Goal: Communication & Community: Answer question/provide support

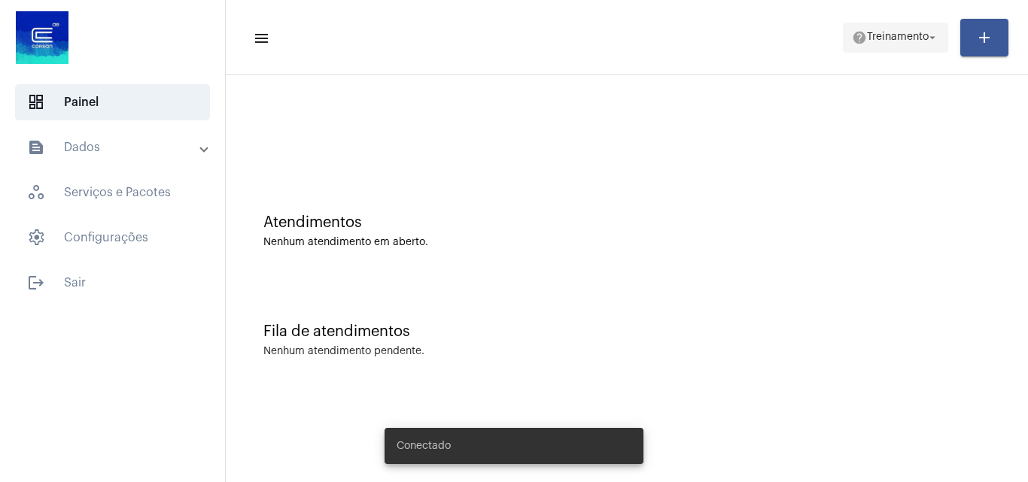
click at [889, 30] on span "help Treinamento arrow_drop_down" at bounding box center [895, 36] width 87 height 27
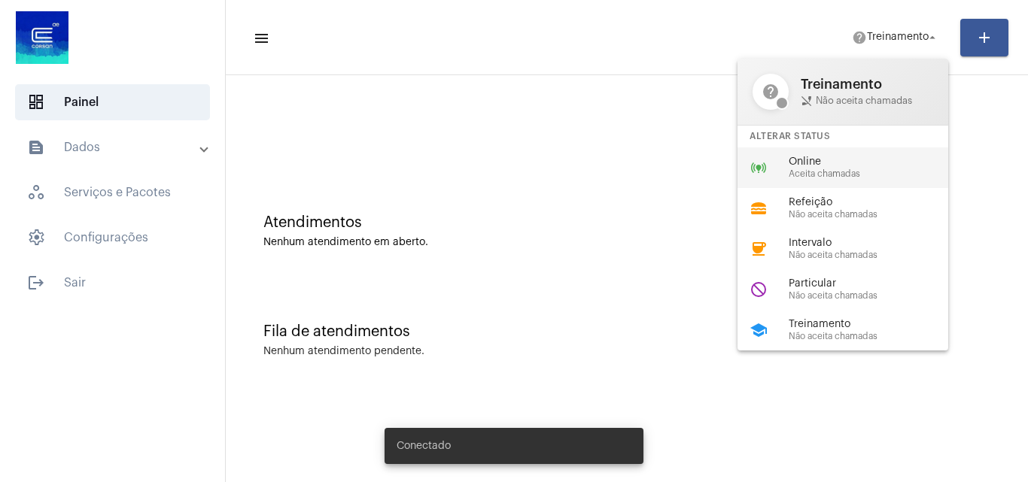
click at [867, 171] on span "Aceita chamadas" at bounding box center [875, 174] width 172 height 10
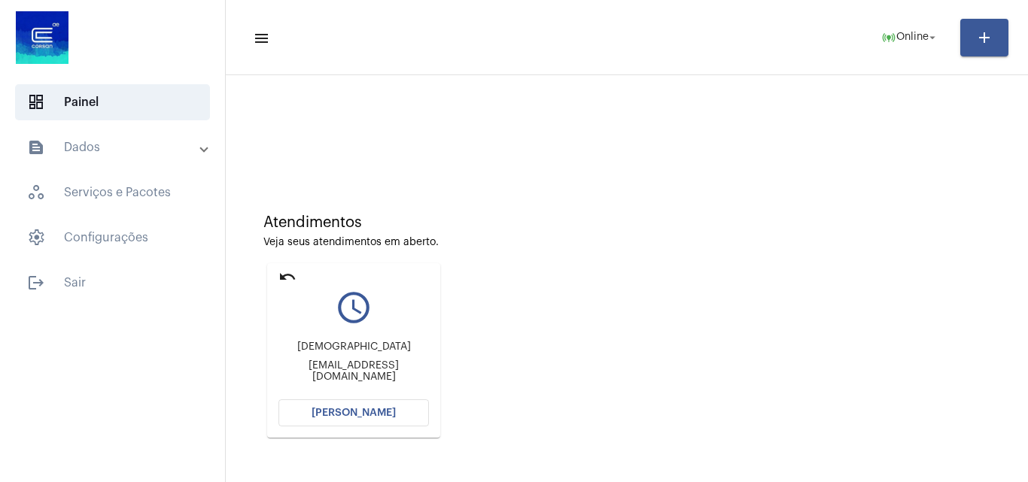
click at [372, 415] on span "[PERSON_NAME]" at bounding box center [354, 413] width 84 height 11
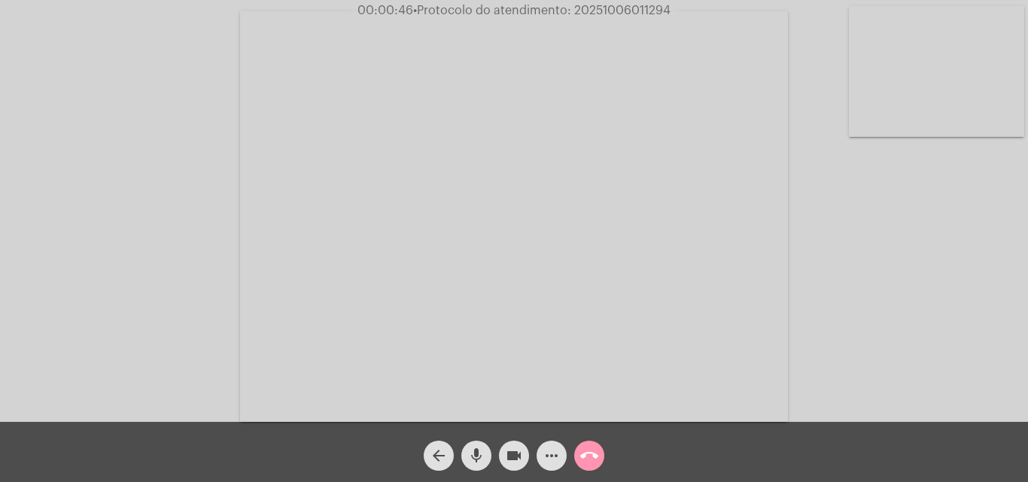
drag, startPoint x: 281, startPoint y: 237, endPoint x: 236, endPoint y: 166, distance: 83.9
click at [281, 237] on video at bounding box center [514, 216] width 548 height 411
click at [379, 228] on video at bounding box center [260, 215] width 491 height 368
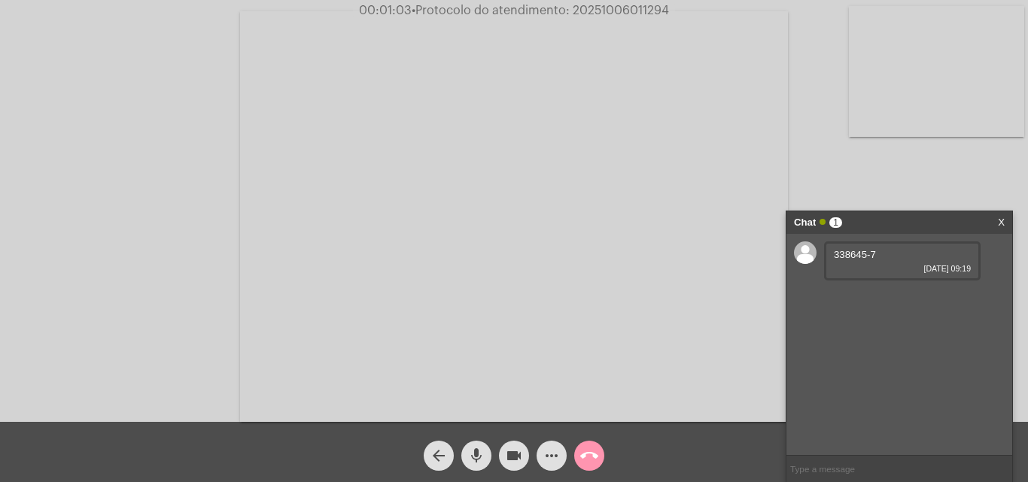
click at [851, 251] on span "338645-7" at bounding box center [855, 254] width 42 height 11
click at [628, 11] on span "• Protocolo do atendimento: 20251006011294" at bounding box center [537, 11] width 257 height 12
copy span "20251006011294"
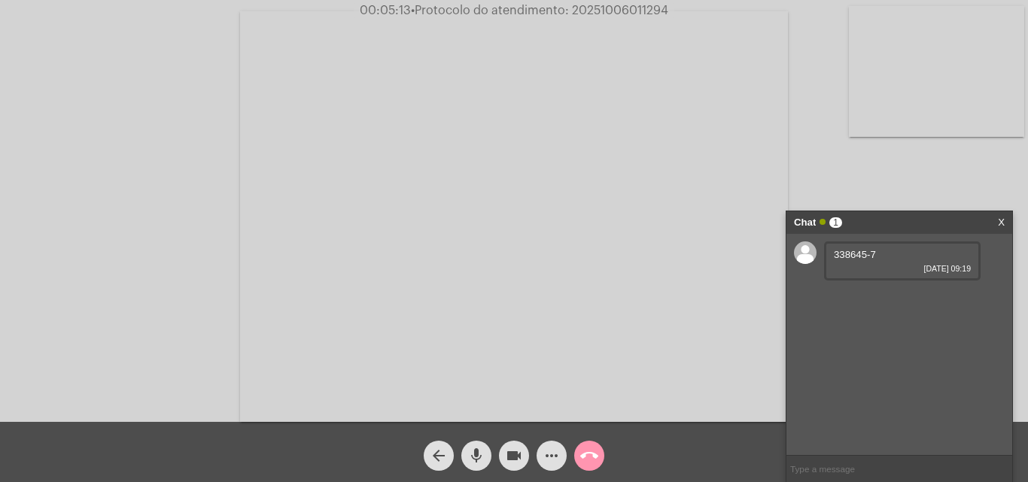
click at [835, 466] on input "text" at bounding box center [899, 469] width 226 height 26
paste input "20251006011294"
type input "20251006011294"
click at [625, 6] on span "• Protocolo do atendimento: 20251006011294" at bounding box center [541, 11] width 257 height 12
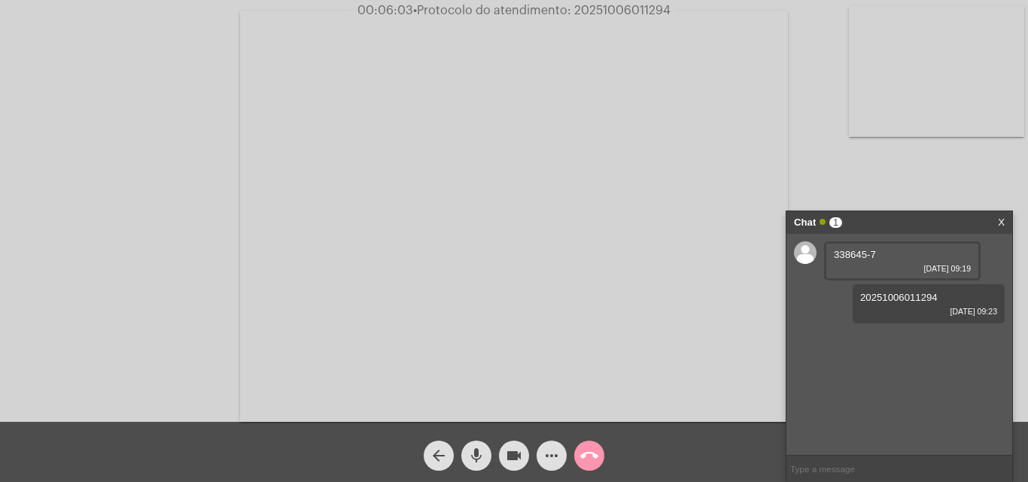
copy span "20251006011294"
click at [878, 479] on input "text" at bounding box center [899, 469] width 226 height 26
paste input "Conforme o Regulamento dos Serviços de Água e Esgoto (disponível em [URL][DOMAI…"
type input "Conforme o Regulamento dos Serviços de Água e Esgoto (disponível em [URL][DOMAI…"
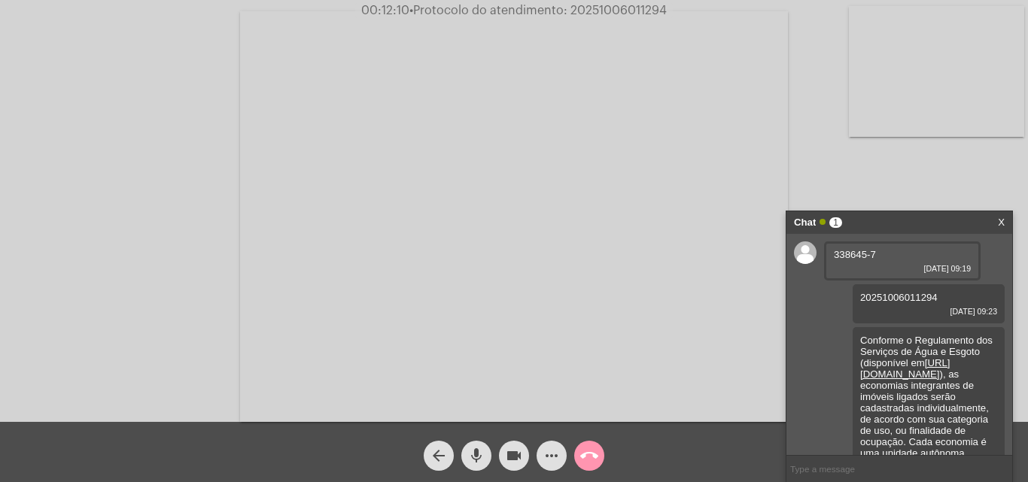
scroll to position [114, 0]
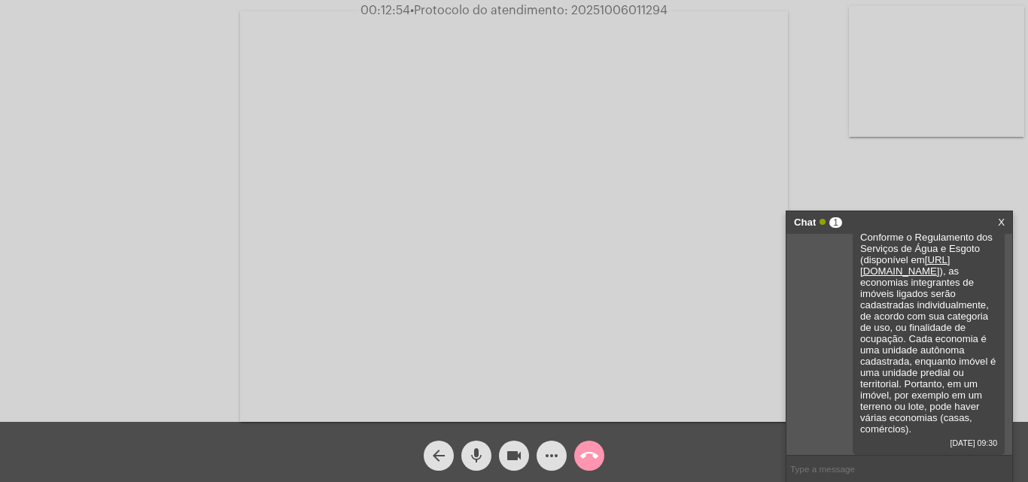
click at [588, 454] on mat-icon "call_end" at bounding box center [589, 456] width 18 height 18
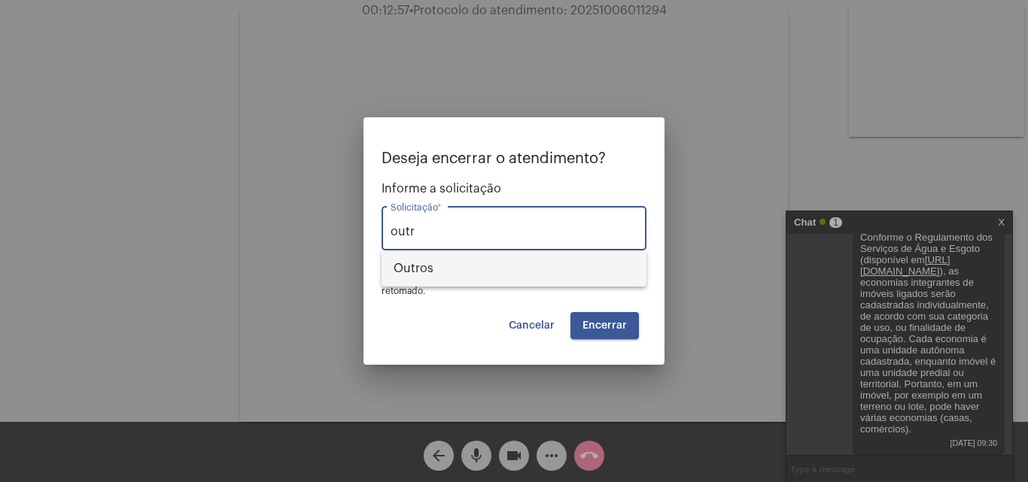
click at [476, 270] on span "Outros" at bounding box center [514, 269] width 241 height 36
type input "Outros"
click at [601, 317] on button "Encerrar" at bounding box center [604, 325] width 68 height 27
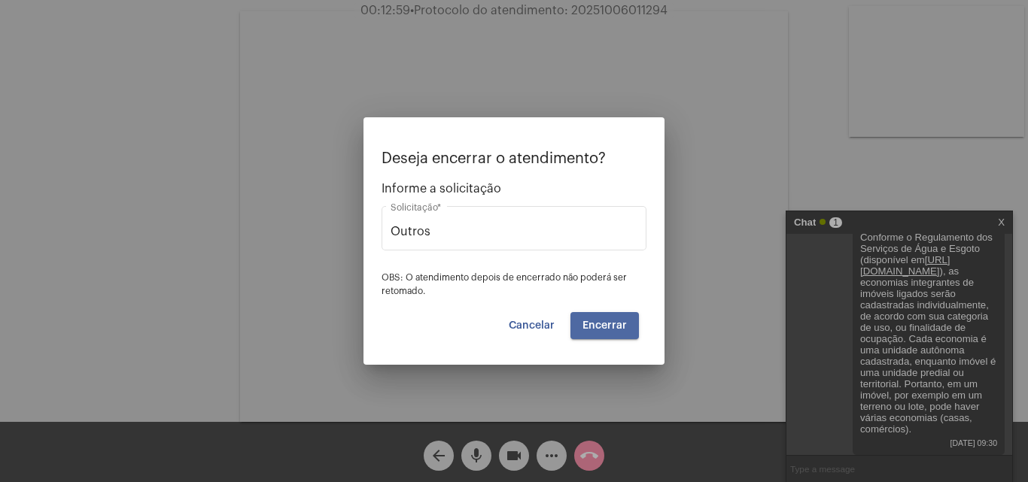
click at [613, 317] on button "Encerrar" at bounding box center [604, 325] width 68 height 27
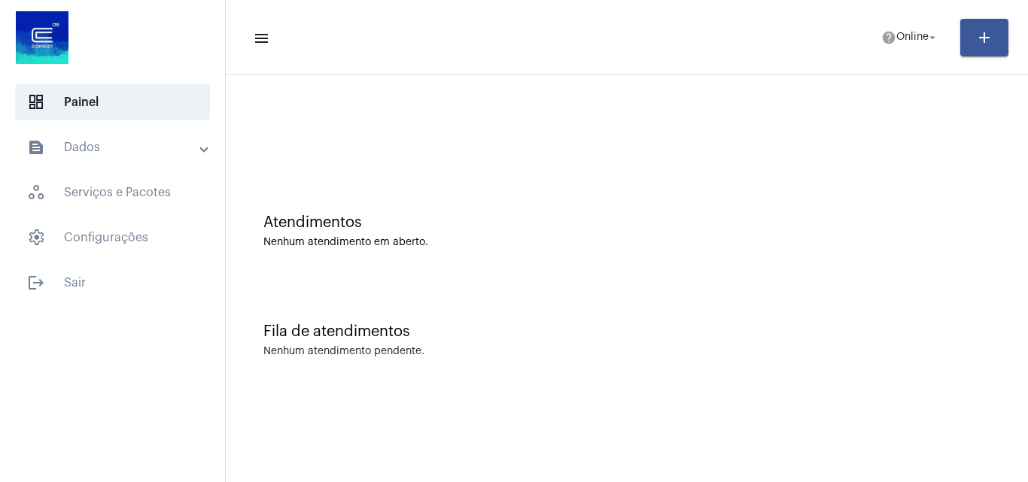
click at [184, 147] on mat-panel-title "text_snippet_outlined Dados" at bounding box center [114, 147] width 174 height 18
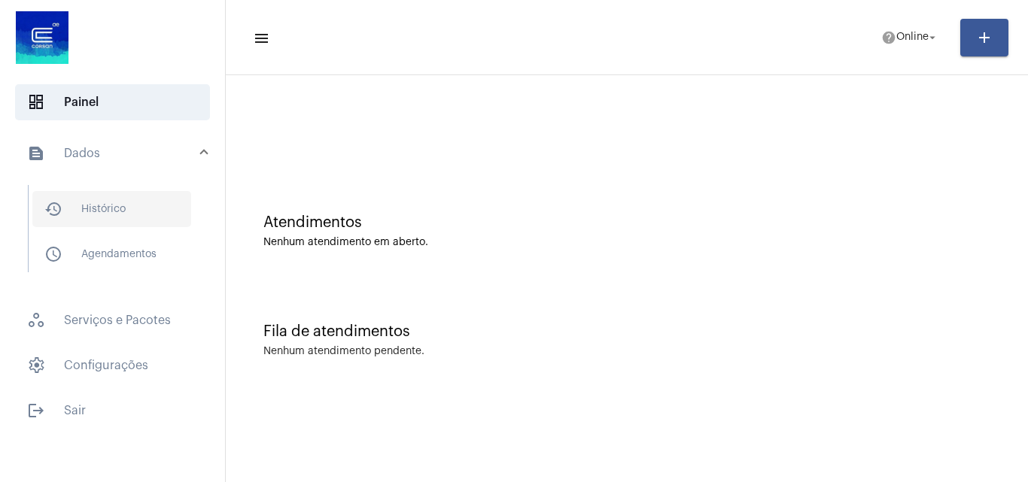
click at [126, 211] on span "history_outlined Histórico" at bounding box center [111, 209] width 159 height 36
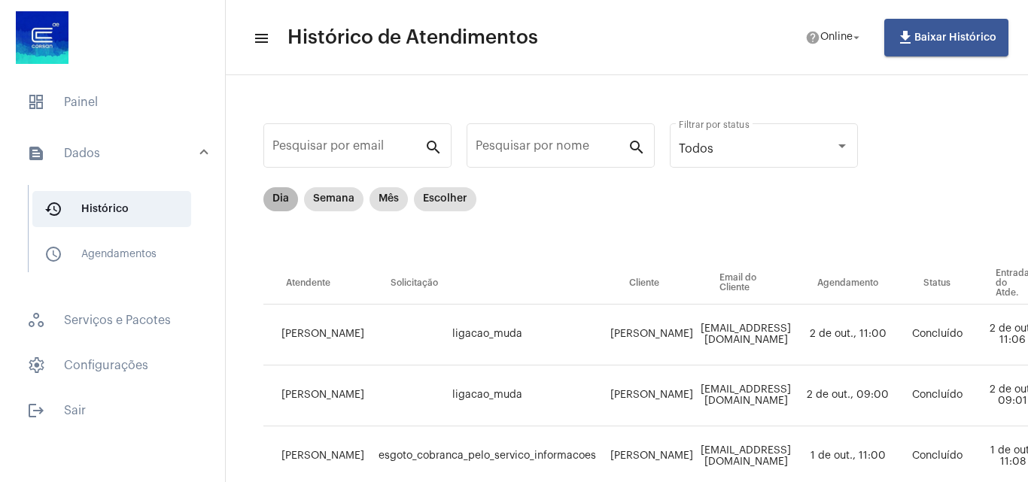
click at [273, 199] on mat-chip "Dia" at bounding box center [280, 199] width 35 height 24
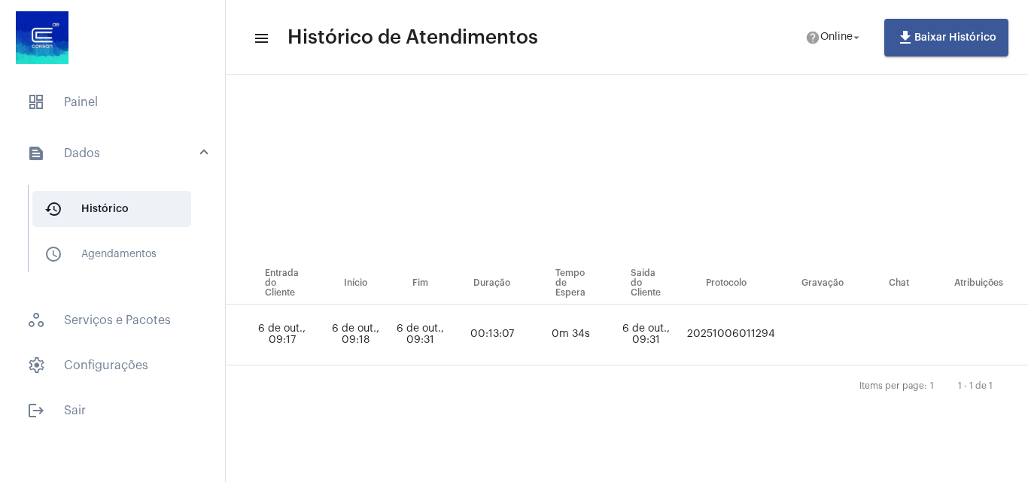
scroll to position [0, 705]
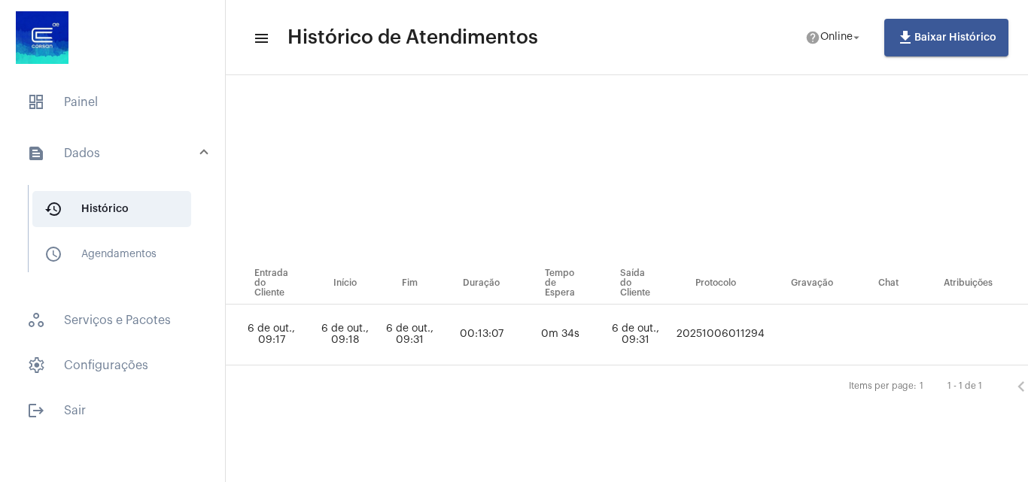
click at [715, 335] on td "20251006011294" at bounding box center [721, 335] width 96 height 61
copy td "20251006011294"
click at [102, 99] on span "dashboard Painel" at bounding box center [112, 102] width 195 height 36
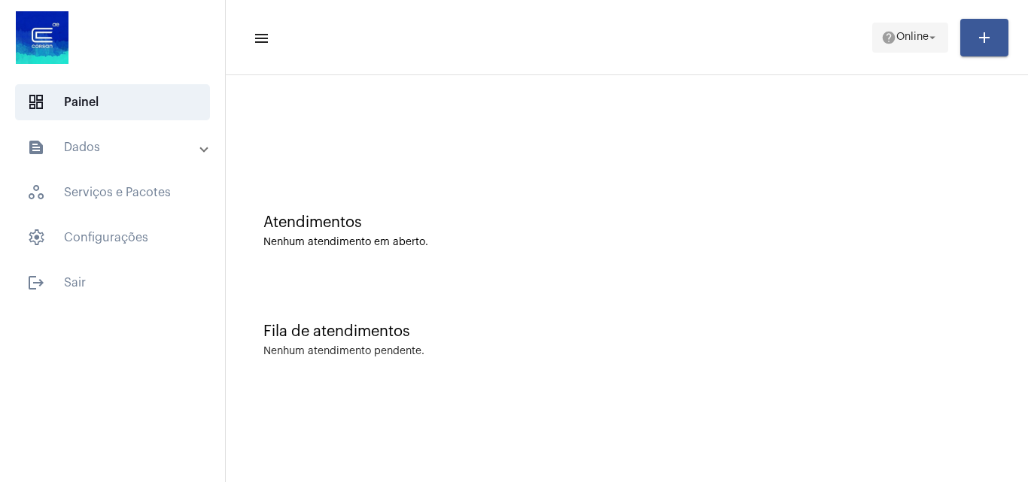
click at [890, 31] on mat-icon "help" at bounding box center [888, 37] width 15 height 15
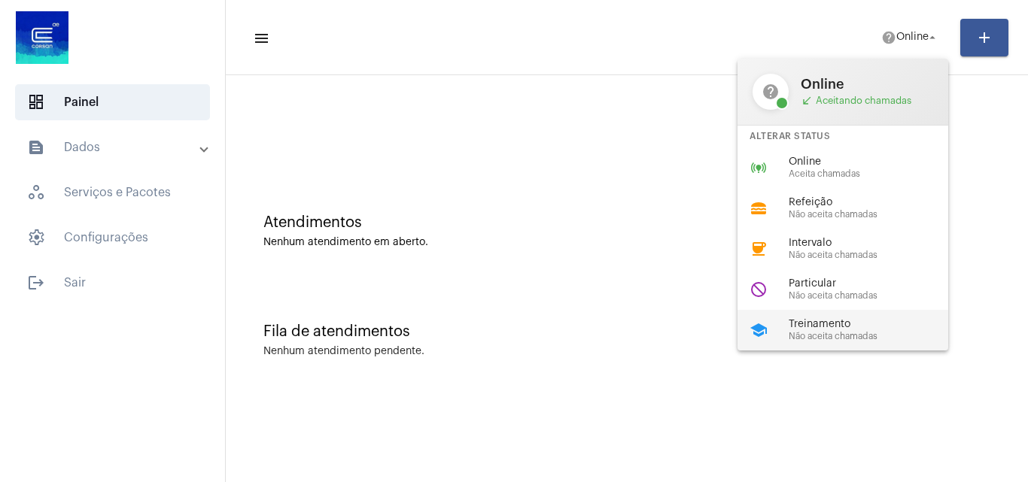
click at [844, 325] on span "Treinamento" at bounding box center [875, 324] width 172 height 11
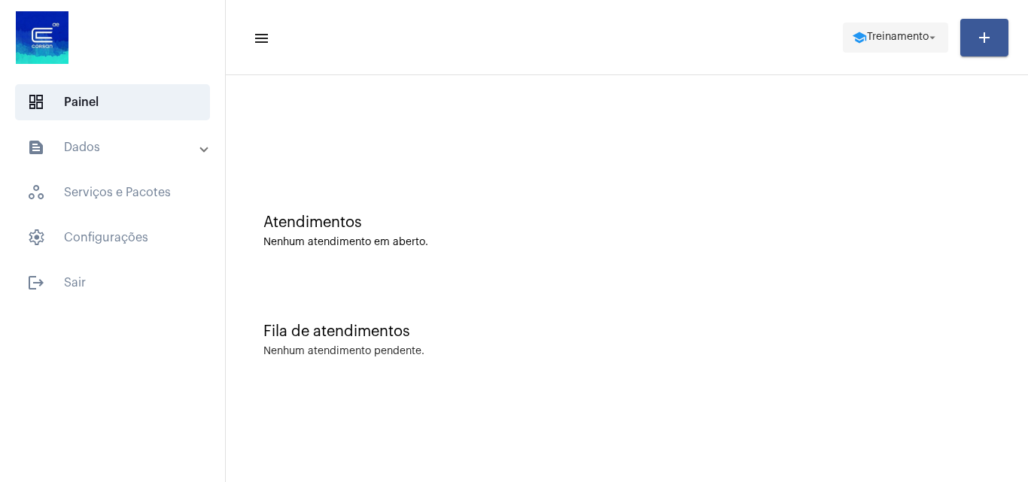
click at [863, 46] on span "school Treinamento arrow_drop_down" at bounding box center [895, 36] width 87 height 27
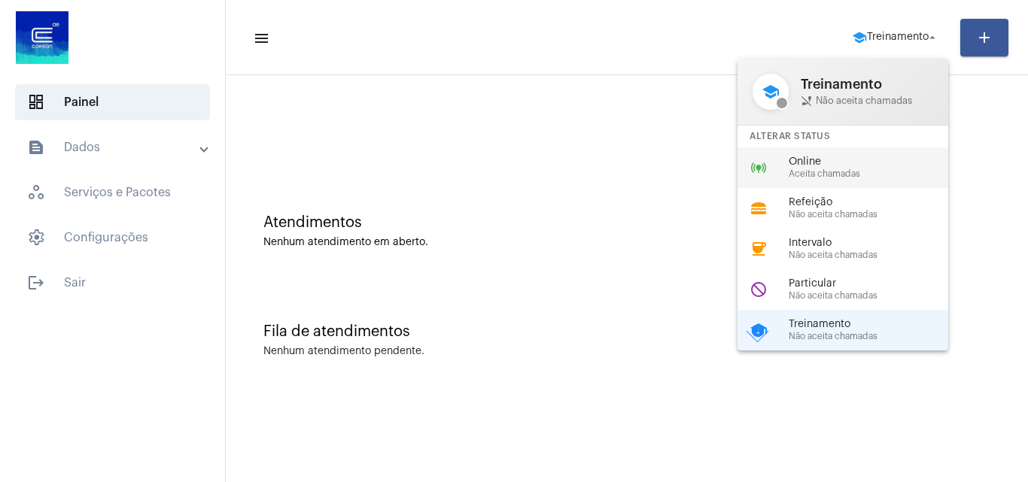
click at [830, 157] on span "Online" at bounding box center [875, 162] width 172 height 11
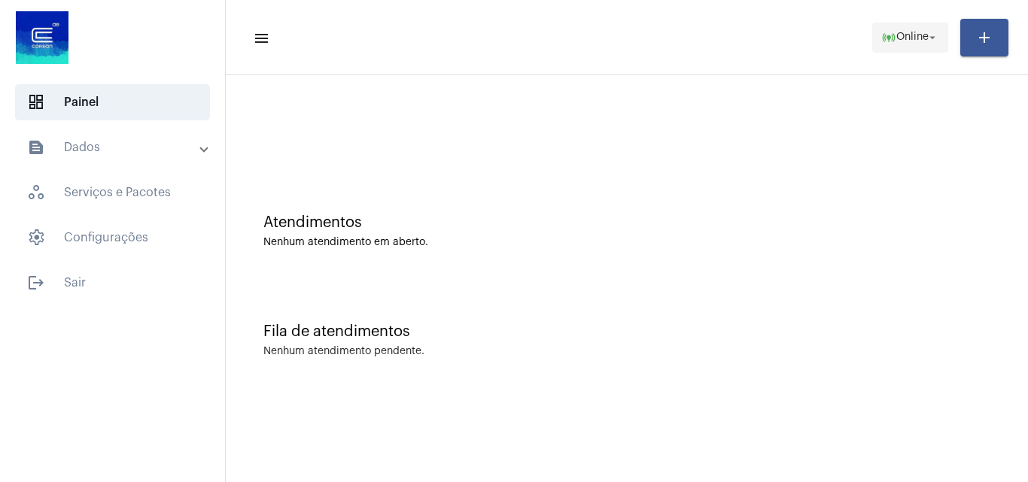
click at [925, 37] on span "Online" at bounding box center [912, 37] width 32 height 11
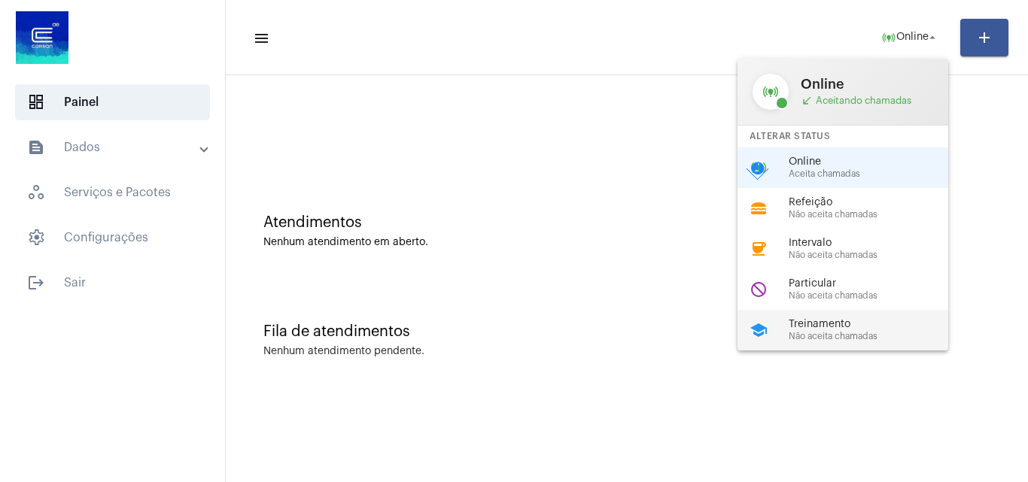
click at [836, 328] on span "Treinamento" at bounding box center [875, 324] width 172 height 11
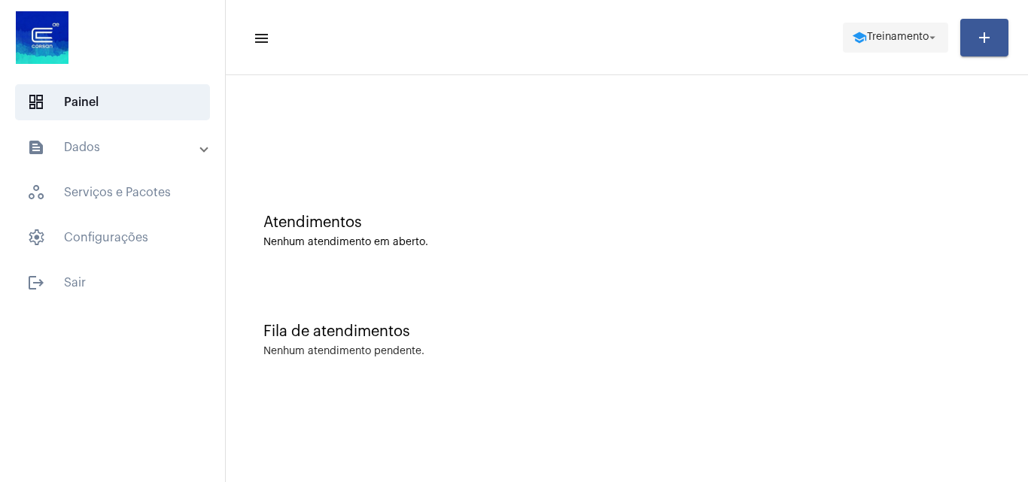
click at [857, 40] on mat-icon "school" at bounding box center [859, 37] width 15 height 15
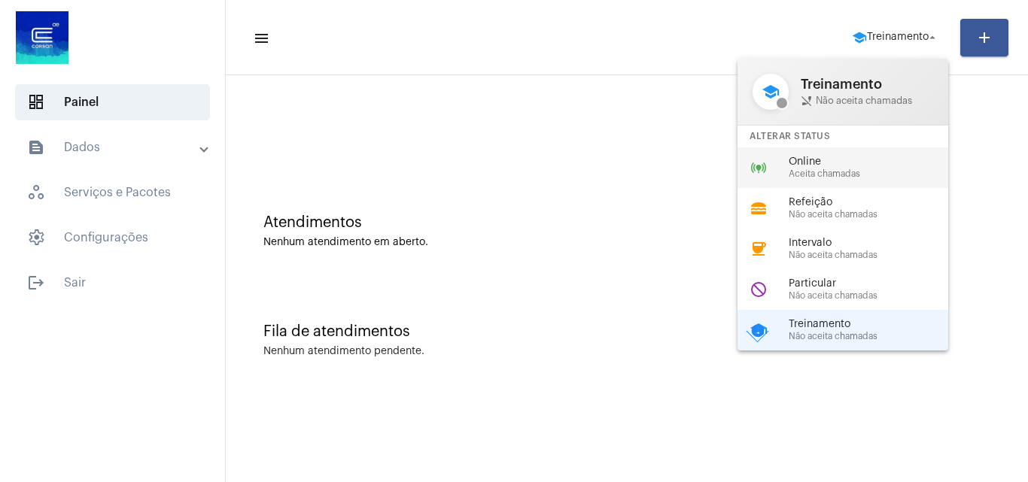
click at [836, 164] on span "Online" at bounding box center [875, 162] width 172 height 11
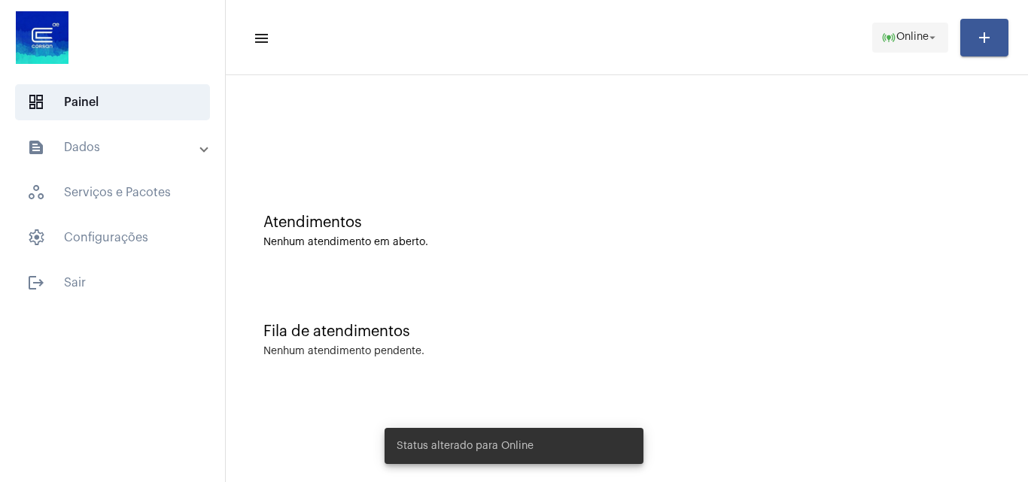
click at [901, 48] on span "online_prediction Online arrow_drop_down" at bounding box center [910, 36] width 58 height 27
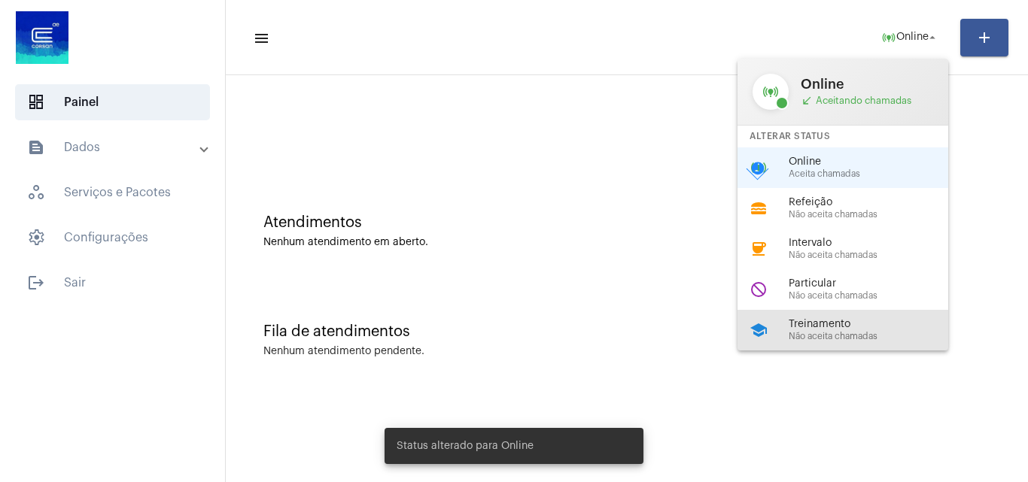
click at [801, 314] on div "school Treinamento Não aceita chamadas" at bounding box center [854, 330] width 235 height 41
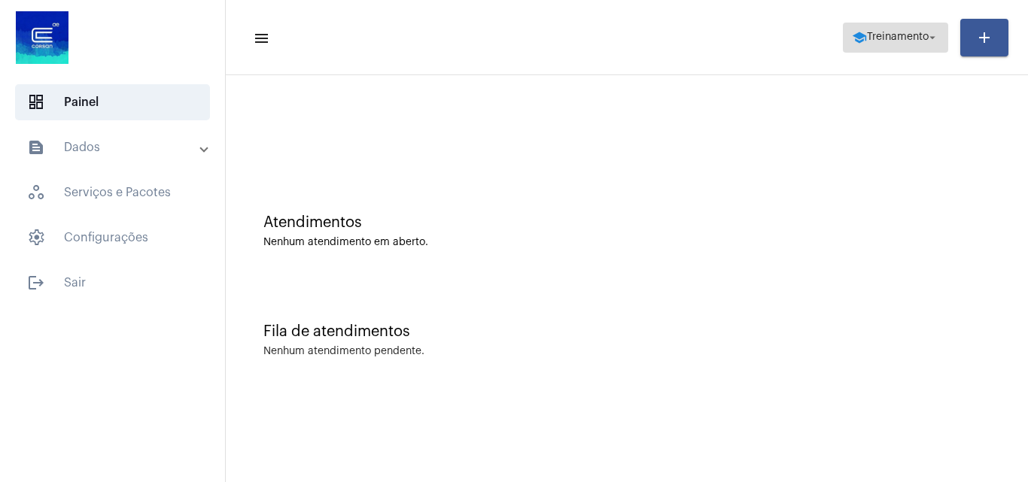
click at [880, 34] on span "Treinamento" at bounding box center [898, 37] width 62 height 11
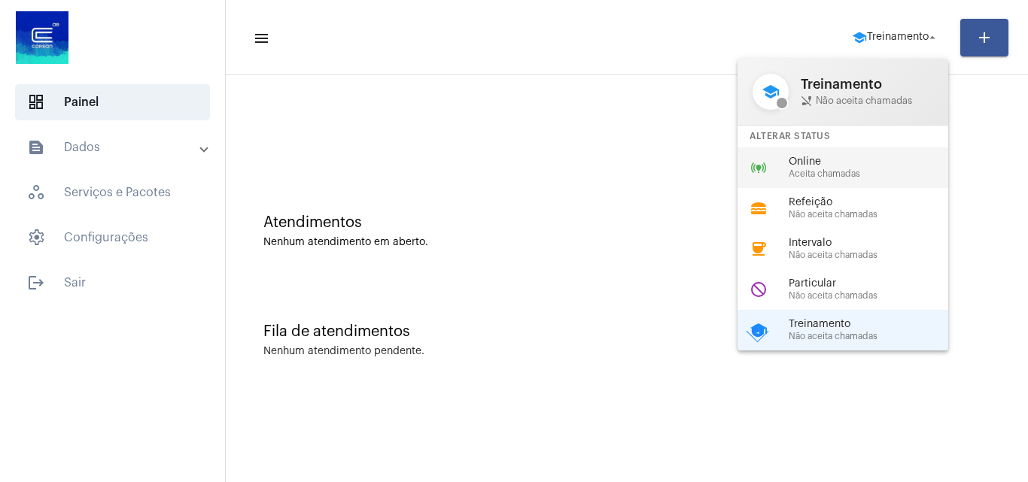
click at [819, 163] on span "Online" at bounding box center [875, 162] width 172 height 11
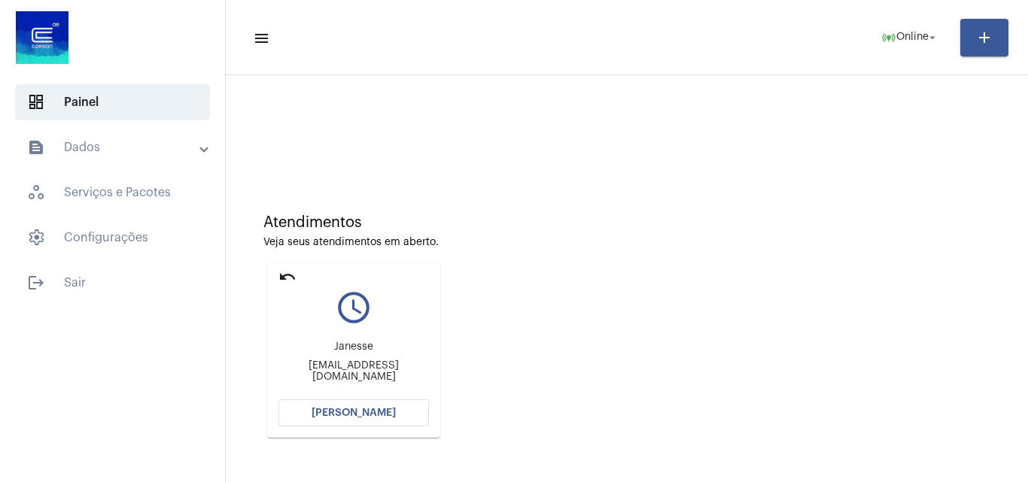
click at [387, 418] on button "[PERSON_NAME]" at bounding box center [353, 413] width 150 height 27
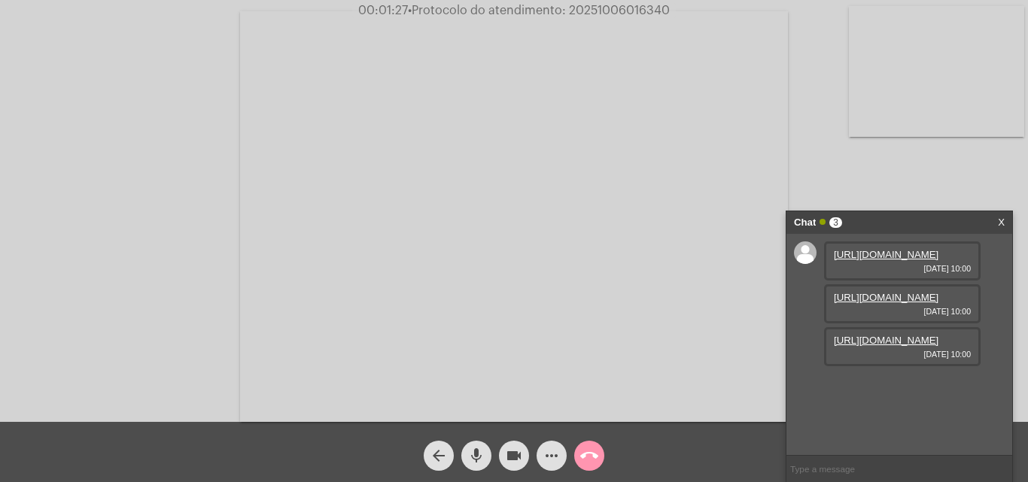
click at [908, 257] on link "[URL][DOMAIN_NAME]" at bounding box center [886, 254] width 105 height 11
click at [901, 303] on link "[URL][DOMAIN_NAME]" at bounding box center [886, 297] width 105 height 11
click at [902, 346] on link "[URL][DOMAIN_NAME]" at bounding box center [886, 340] width 105 height 11
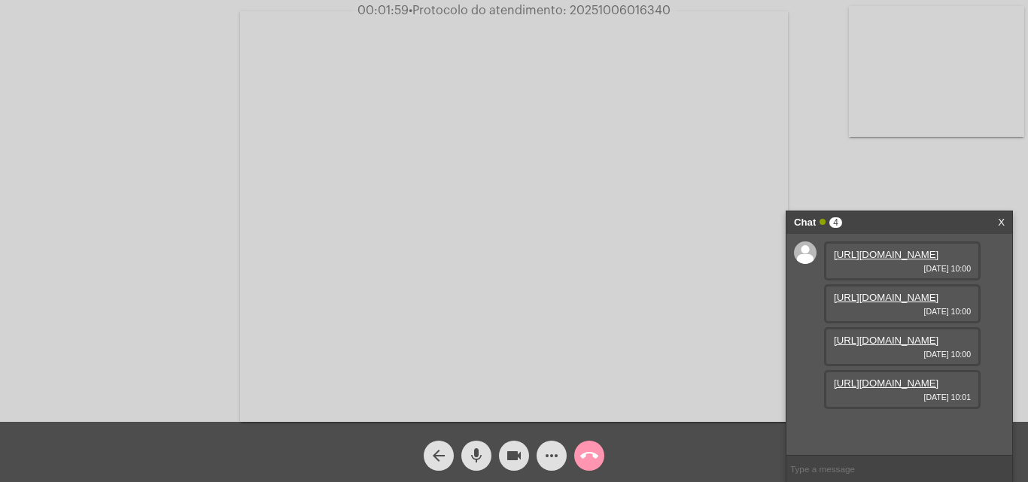
click at [877, 389] on link "[URL][DOMAIN_NAME]" at bounding box center [886, 383] width 105 height 11
click at [544, 470] on span "more_horiz" at bounding box center [552, 456] width 18 height 30
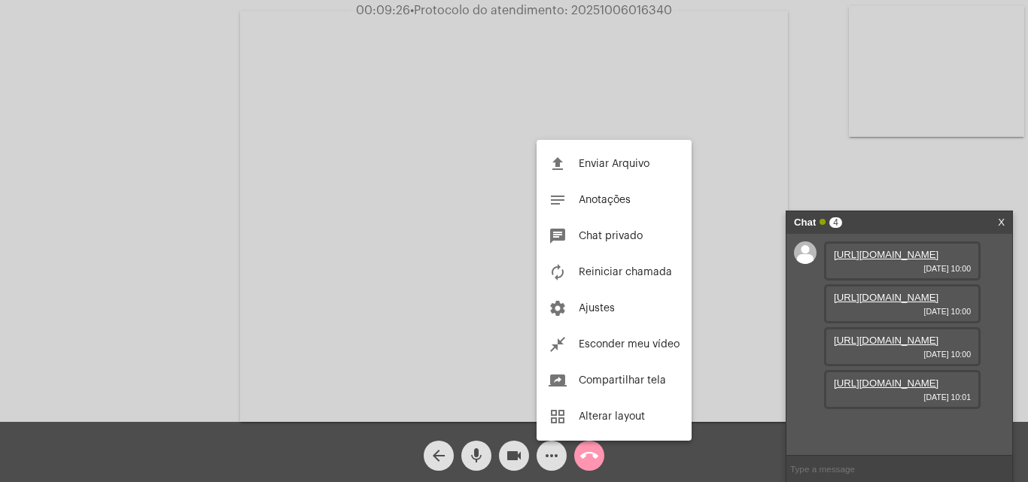
click at [629, 181] on button "file_upload Enviar Arquivo" at bounding box center [613, 164] width 155 height 36
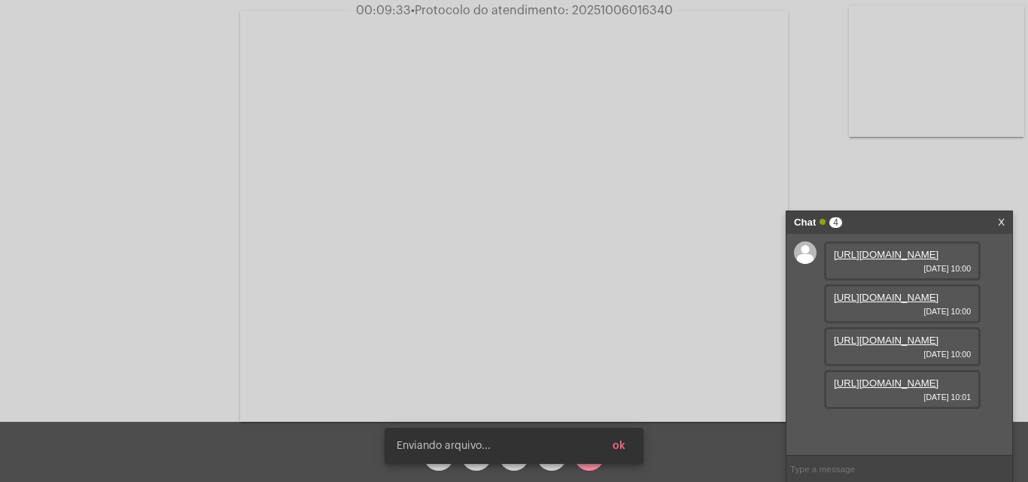
scroll to position [166, 0]
click at [626, 14] on span "• Protocolo do atendimento: 20251006016340" at bounding box center [542, 11] width 262 height 12
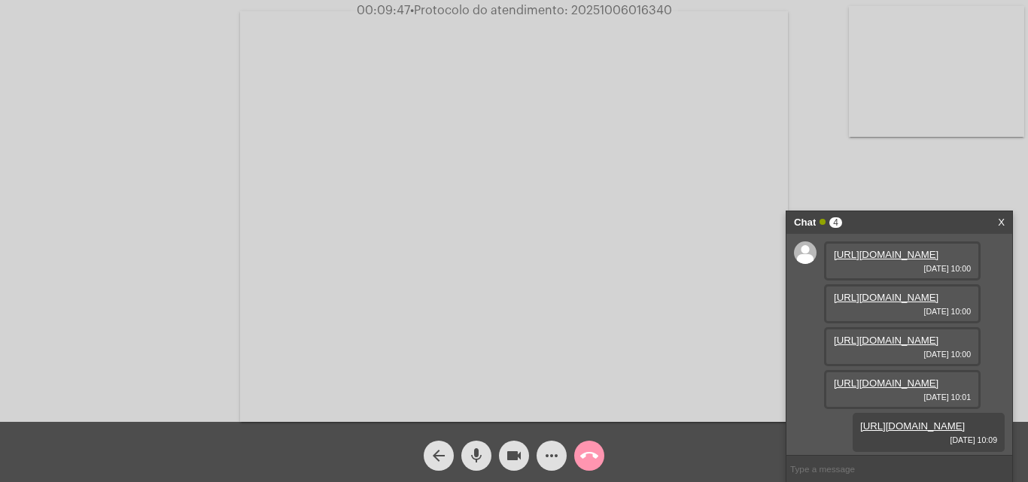
click at [634, 11] on span "• Protocolo do atendimento: 20251006016340" at bounding box center [541, 11] width 262 height 12
click at [634, 11] on span "• Protocolo do atendimento: 20251006016340" at bounding box center [542, 11] width 262 height 12
drag, startPoint x: 574, startPoint y: 9, endPoint x: 673, endPoint y: 11, distance: 99.3
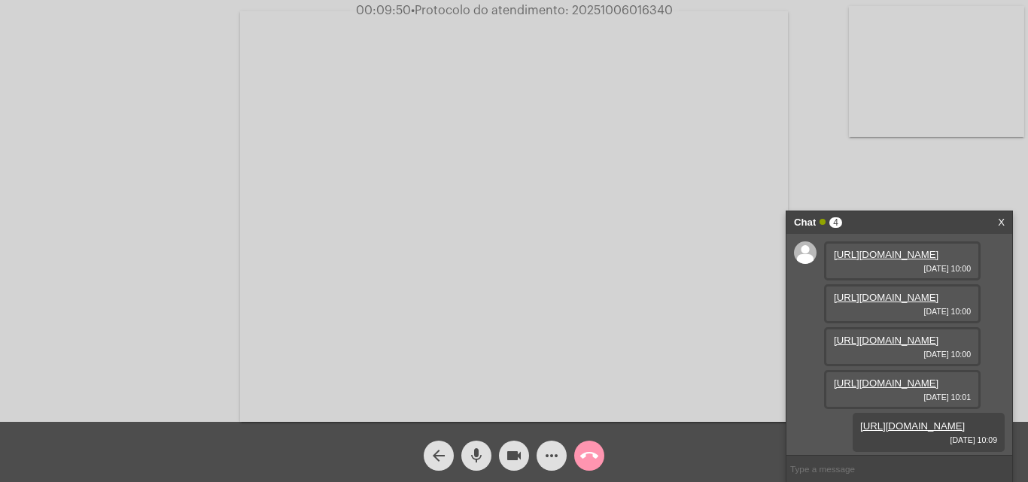
click at [673, 11] on span "00:09:50 • Protocolo do atendimento: 20251006016340" at bounding box center [514, 10] width 329 height 15
copy span "20251006016340"
click at [109, 209] on div "Acessando Câmera e Microfone..." at bounding box center [514, 215] width 1025 height 422
click at [584, 457] on mat-icon "call_end" at bounding box center [589, 456] width 18 height 18
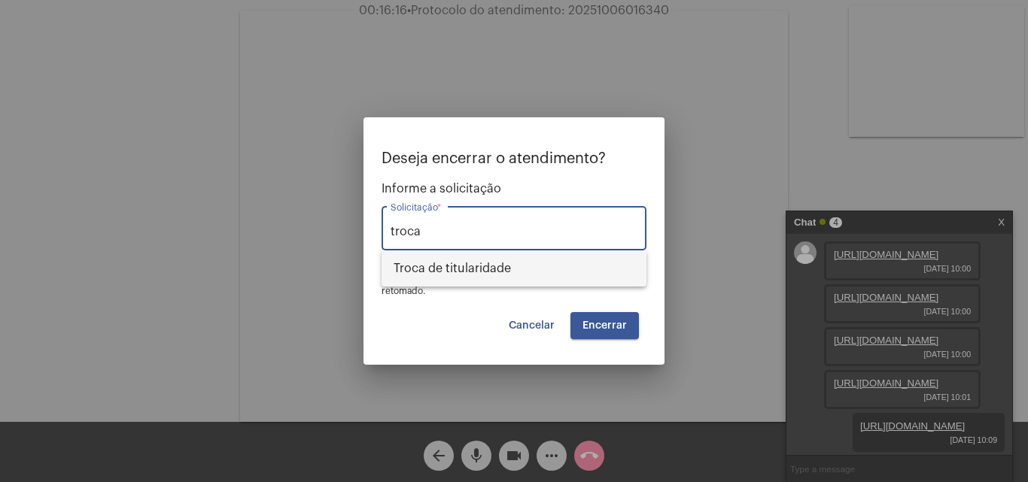
click at [512, 265] on span "Troca de titularidade" at bounding box center [514, 269] width 241 height 36
type input "Troca de titularidade"
click at [614, 323] on span "Encerrar" at bounding box center [604, 326] width 44 height 11
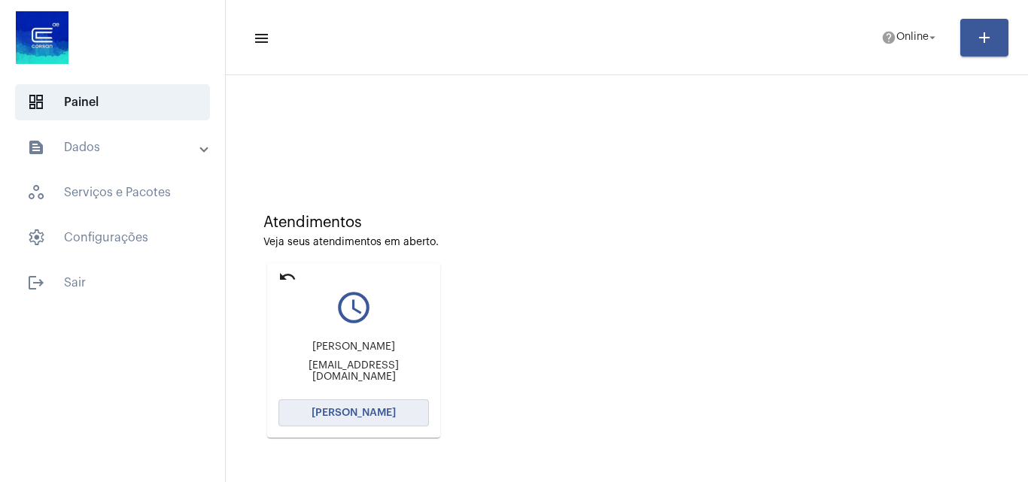
click at [371, 414] on span "[PERSON_NAME]" at bounding box center [354, 413] width 84 height 11
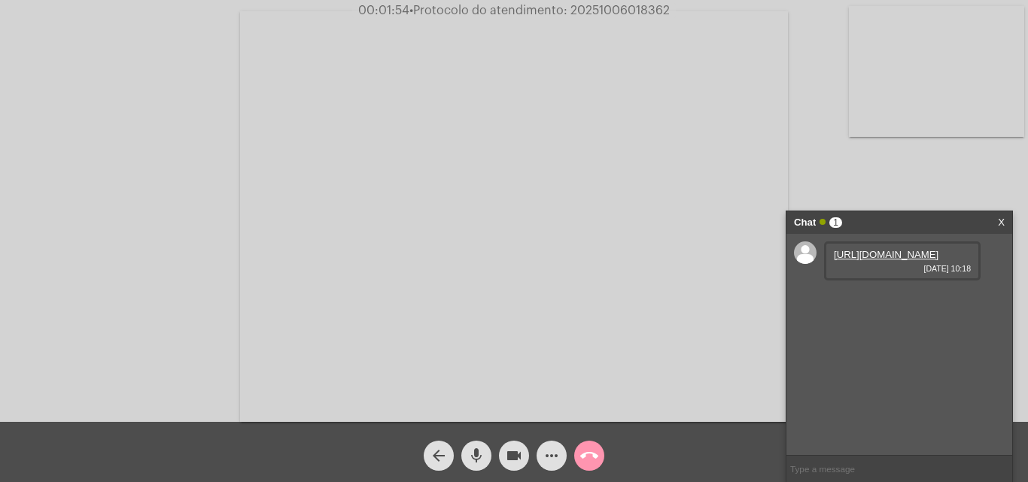
click at [871, 260] on link "[URL][DOMAIN_NAME]" at bounding box center [886, 254] width 105 height 11
click at [116, 482] on div "arrow_back mic videocam more_horiz call_end" at bounding box center [514, 452] width 1028 height 60
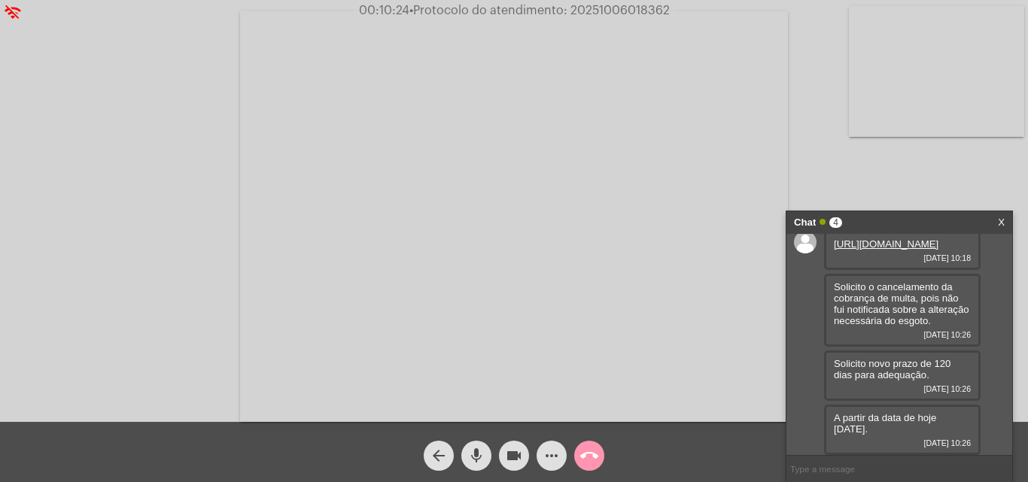
scroll to position [44, 0]
click at [633, 5] on span "• Protocolo do atendimento: 20251006018362" at bounding box center [539, 11] width 260 height 12
copy span "20251006018362"
click at [73, 236] on div "Acessando Câmera e Microfone..." at bounding box center [514, 215] width 1025 height 422
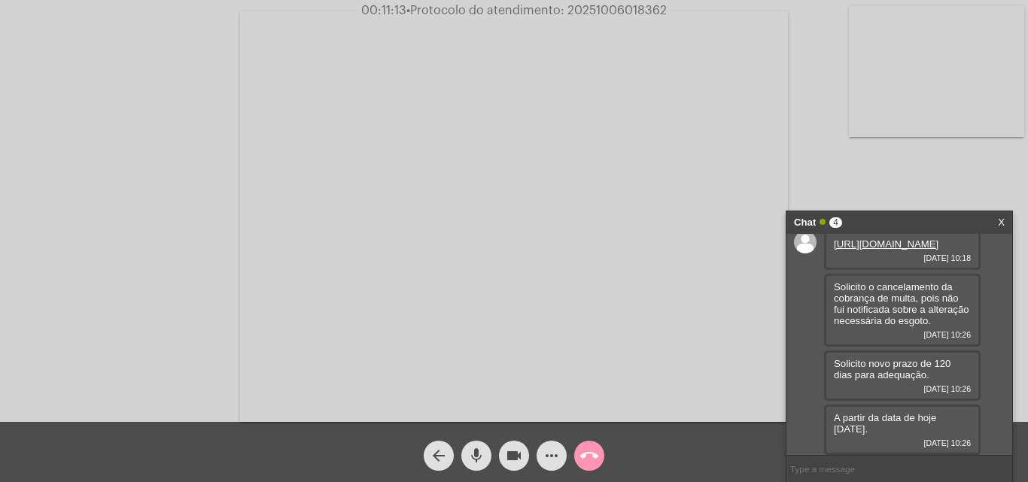
click at [597, 454] on mat-icon "call_end" at bounding box center [589, 456] width 18 height 18
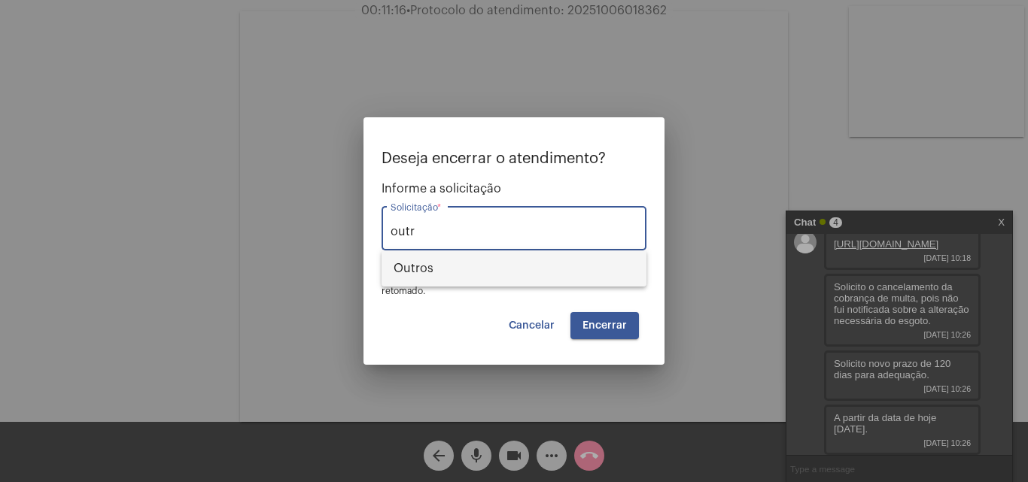
click at [461, 269] on span "Outros" at bounding box center [514, 269] width 241 height 36
type input "Outros"
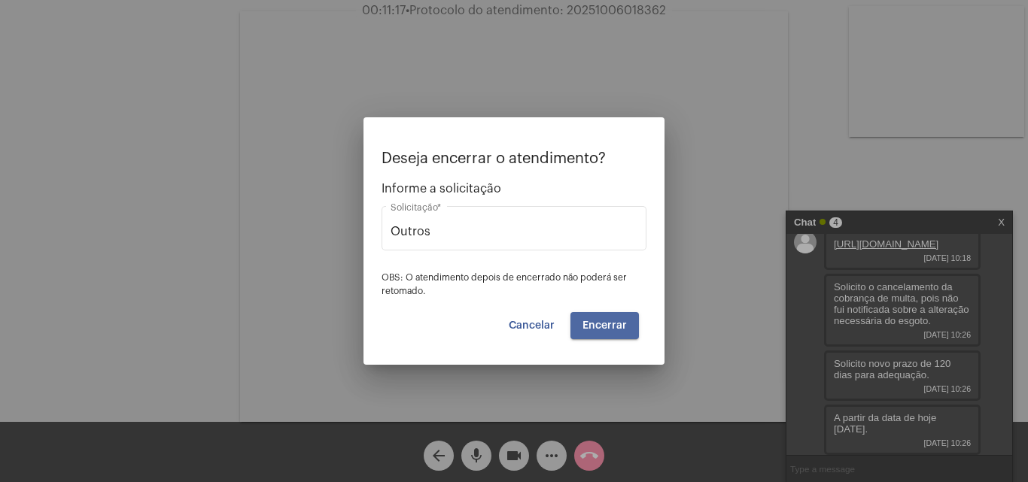
click at [602, 314] on button "Encerrar" at bounding box center [604, 325] width 68 height 27
click at [609, 324] on span "Encerrar" at bounding box center [604, 326] width 44 height 11
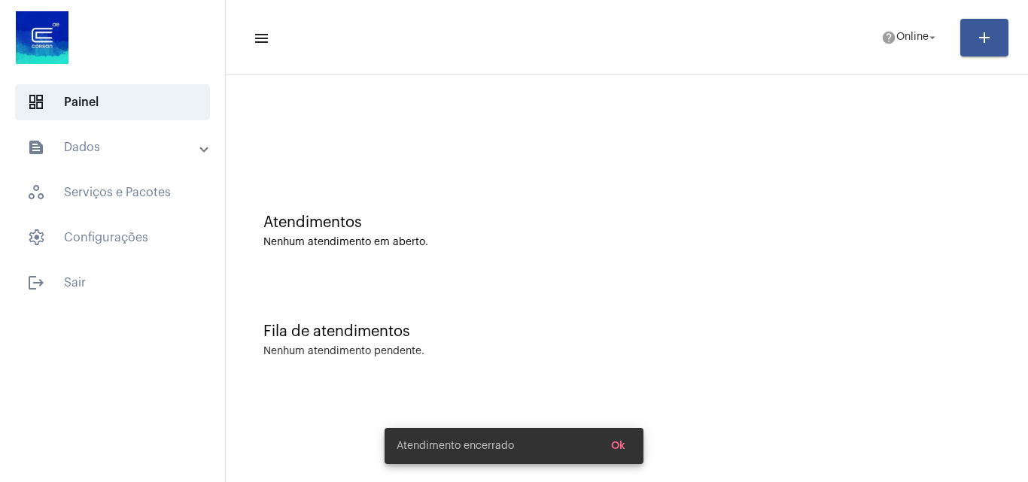
click at [621, 440] on button "Ok" at bounding box center [618, 446] width 38 height 27
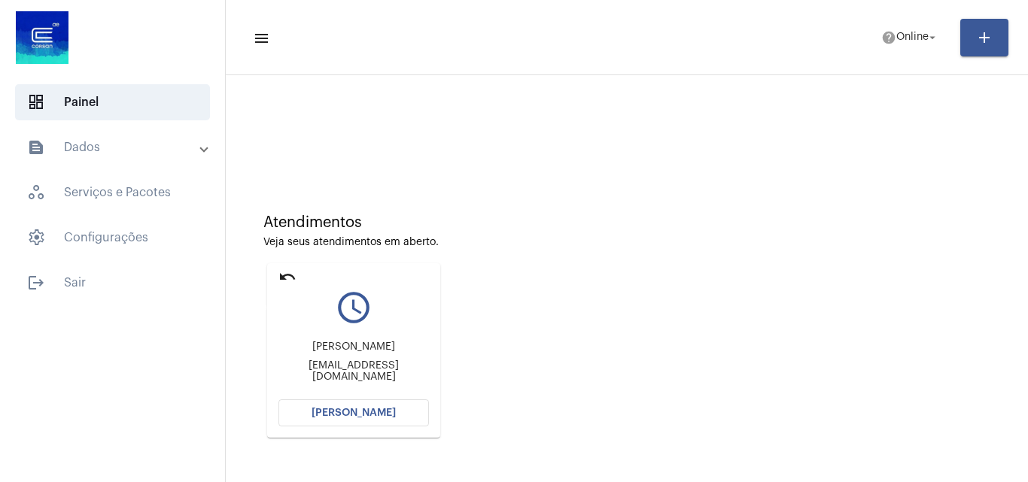
click at [283, 272] on mat-icon "undo" at bounding box center [287, 277] width 18 height 18
click at [906, 20] on mat-toolbar-row "menu help Online arrow_drop_down add" at bounding box center [627, 38] width 802 height 48
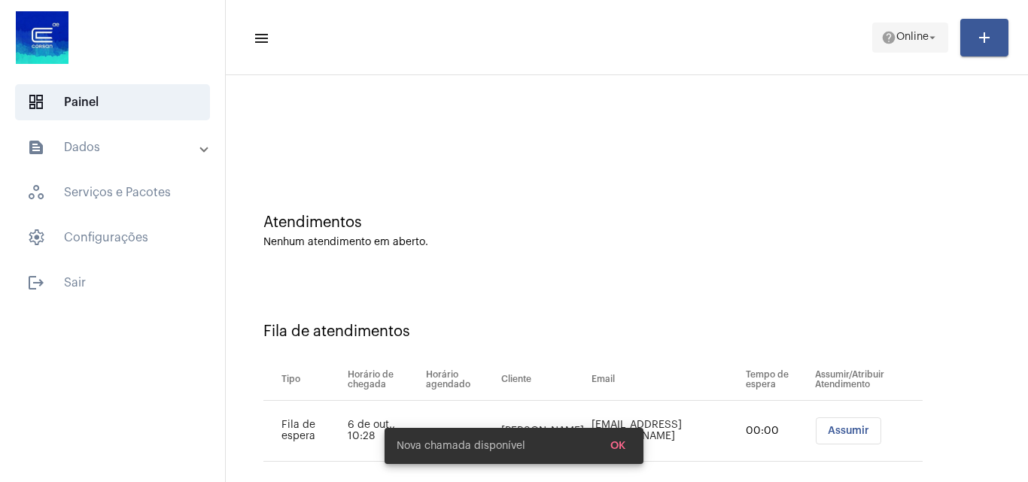
click at [906, 32] on span "Online" at bounding box center [912, 37] width 32 height 11
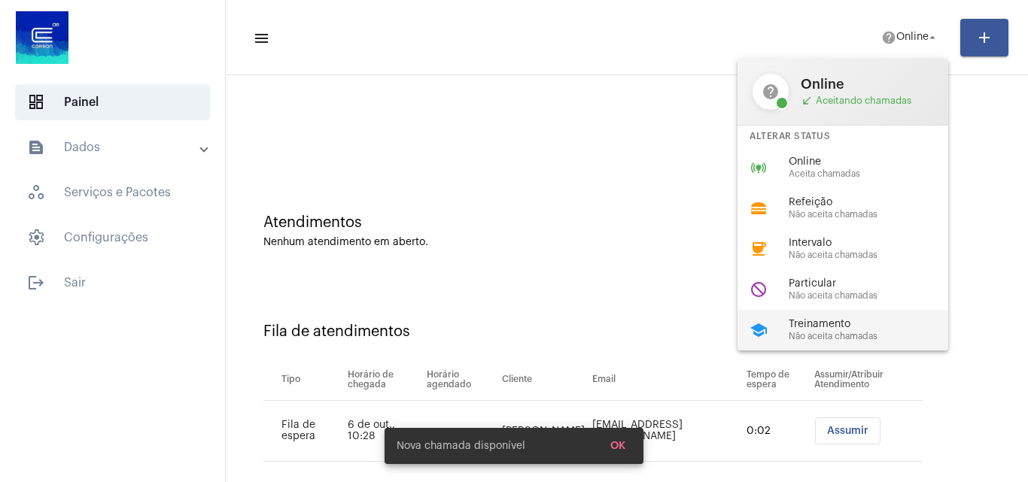
click at [815, 327] on span "Treinamento" at bounding box center [875, 324] width 172 height 11
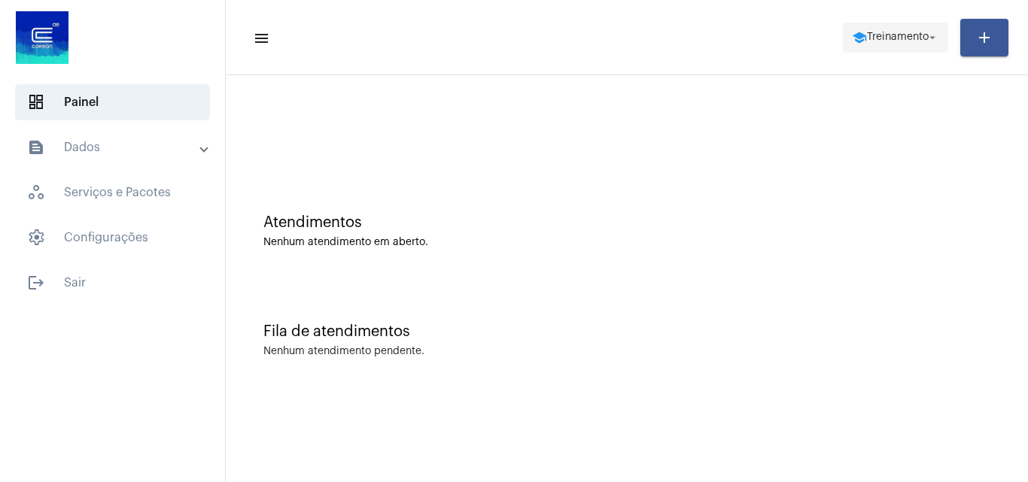
click at [894, 37] on span "Treinamento" at bounding box center [898, 37] width 62 height 11
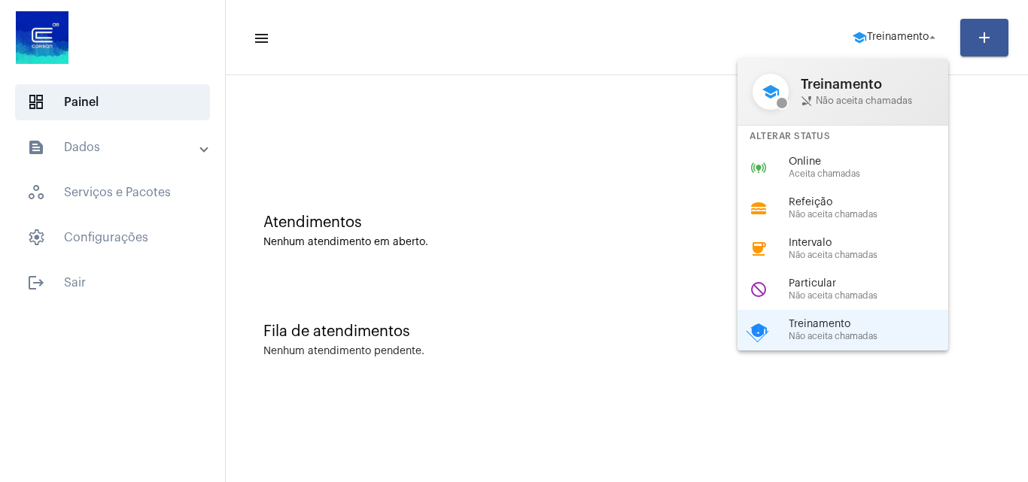
click at [93, 134] on div at bounding box center [514, 241] width 1028 height 482
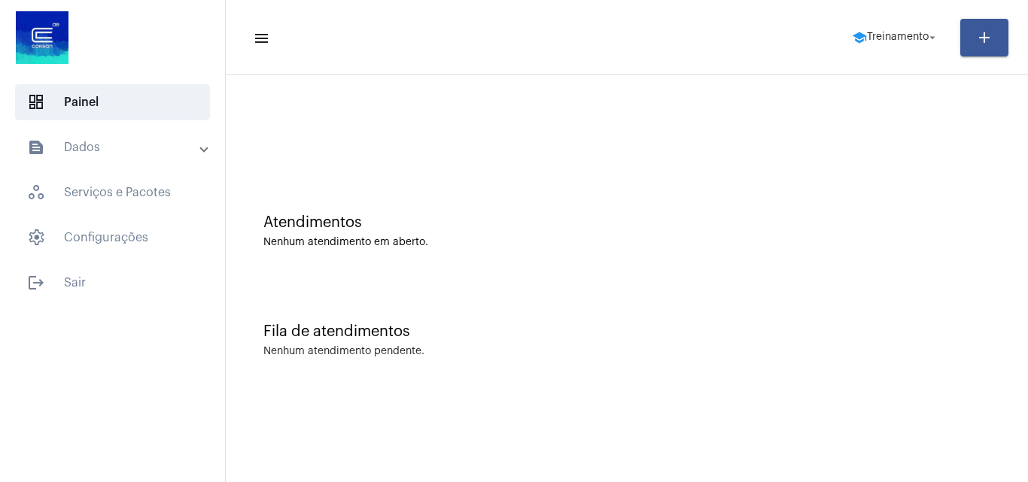
click at [105, 138] on mat-panel-title "text_snippet_outlined Dados" at bounding box center [114, 147] width 174 height 18
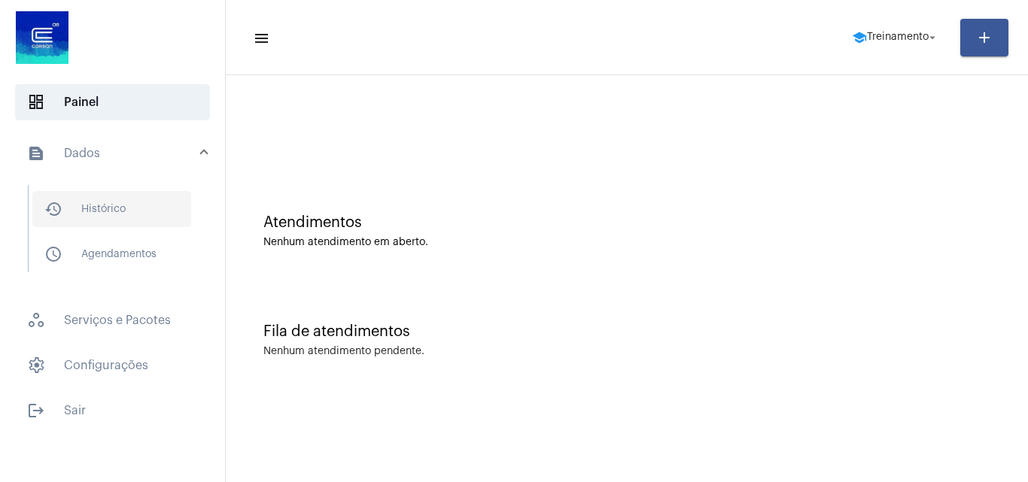
click at [113, 211] on span "history_outlined Histórico" at bounding box center [111, 209] width 159 height 36
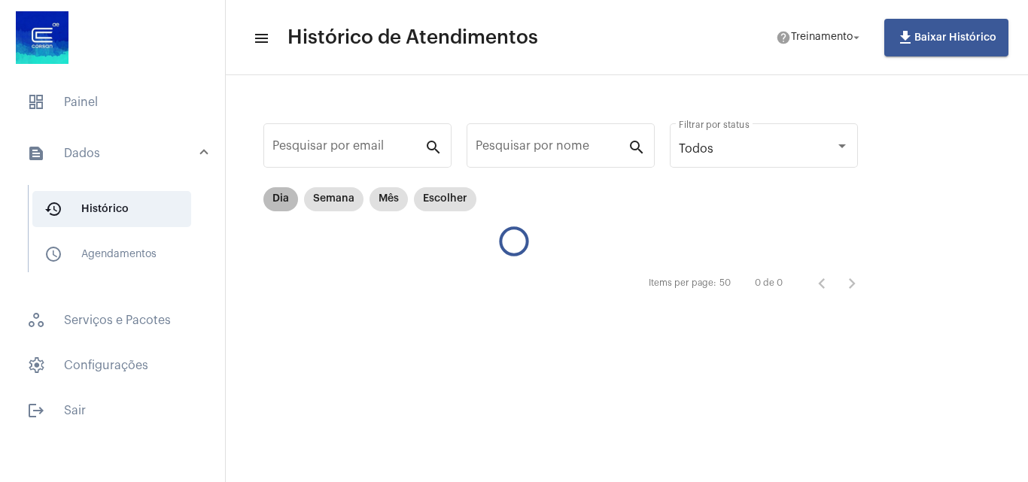
click at [281, 197] on mat-chip "Dia" at bounding box center [280, 199] width 35 height 24
click at [286, 205] on mat-chip "Dia" at bounding box center [280, 199] width 35 height 24
click at [281, 205] on mat-chip "Dia" at bounding box center [280, 199] width 35 height 24
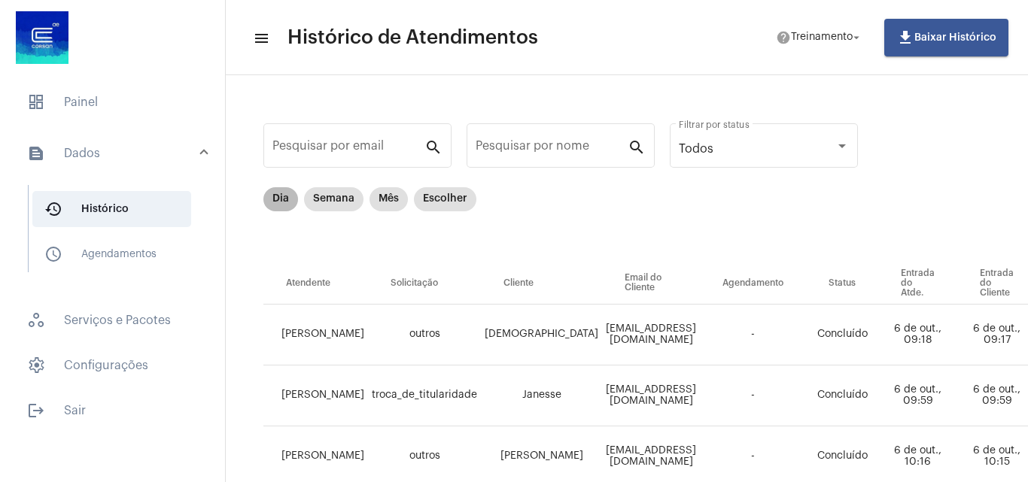
click at [275, 196] on mat-chip "Dia" at bounding box center [280, 199] width 35 height 24
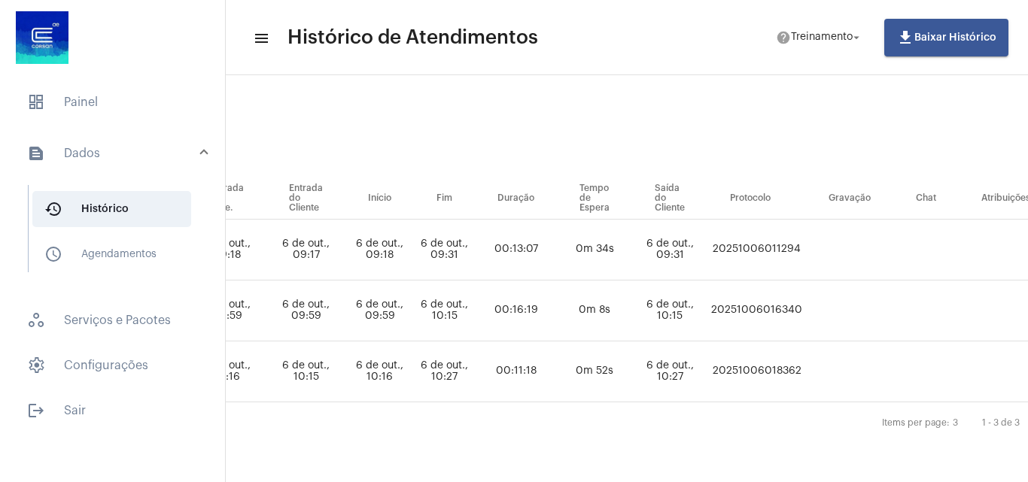
scroll to position [96, 702]
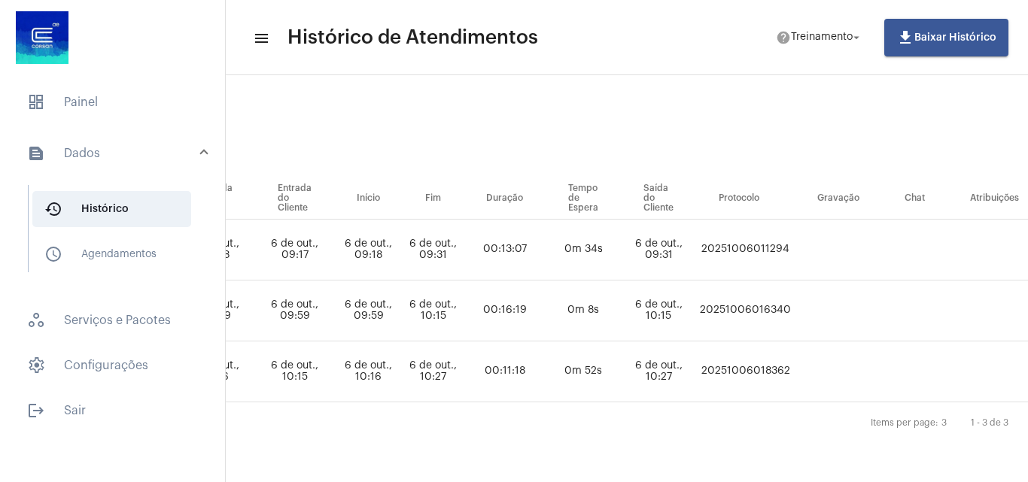
click at [795, 226] on td "20251006011294" at bounding box center [745, 250] width 99 height 61
click at [795, 233] on td "20251006011294" at bounding box center [745, 250] width 99 height 61
copy td "20251006011294"
drag, startPoint x: 696, startPoint y: 109, endPoint x: 658, endPoint y: 117, distance: 39.3
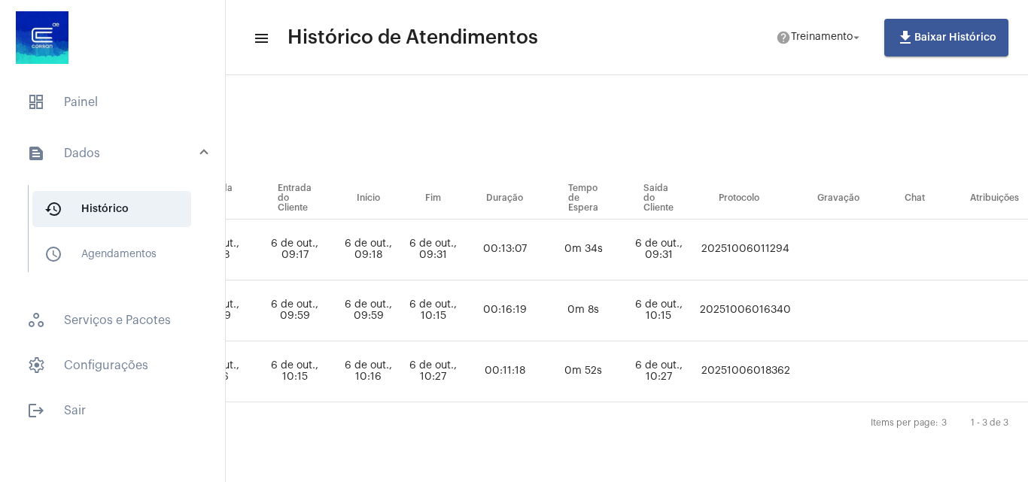
click at [696, 109] on div "Pesquisar por email search Pesquisar por nome search Todos Filtrar por status D…" at bounding box center [330, 236] width 1582 height 462
click at [115, 96] on span "dashboard Painel" at bounding box center [112, 102] width 195 height 36
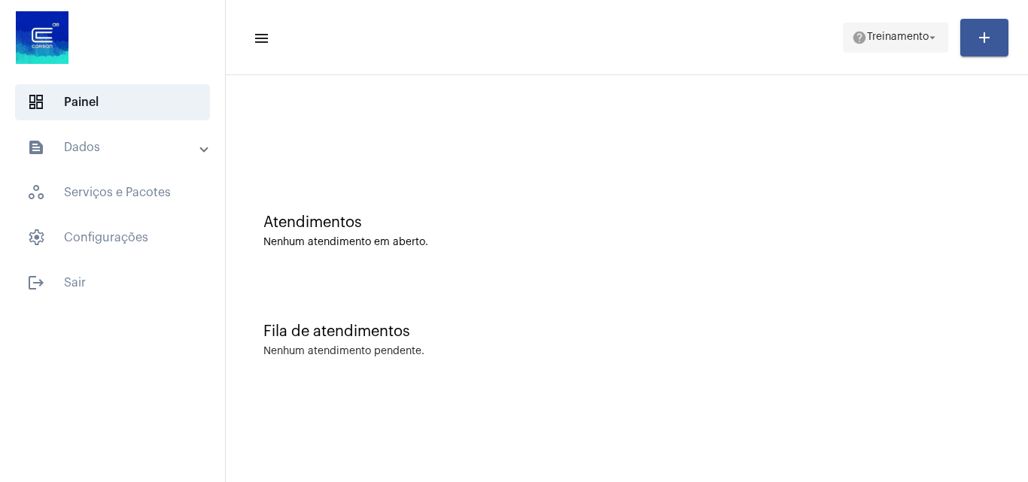
click at [905, 42] on span "Treinamento" at bounding box center [898, 37] width 62 height 11
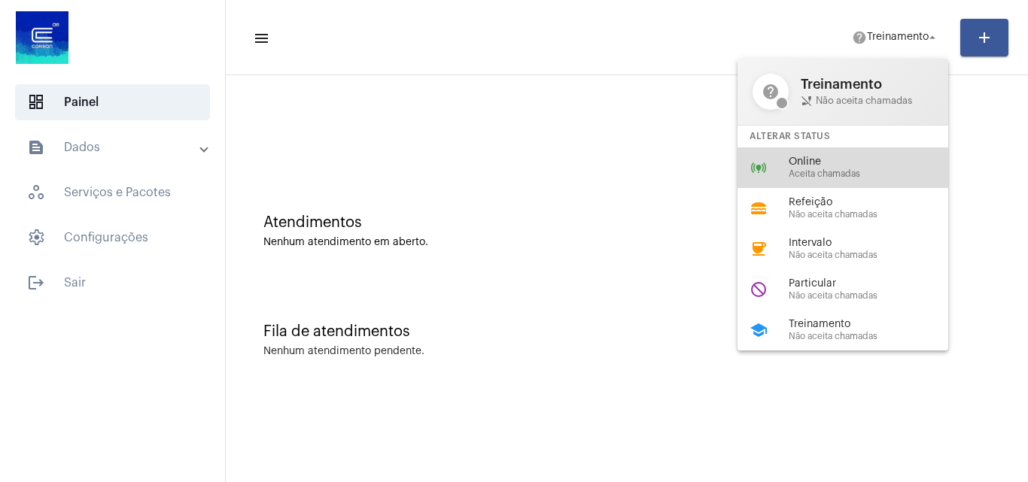
click at [816, 160] on span "Online" at bounding box center [875, 162] width 172 height 11
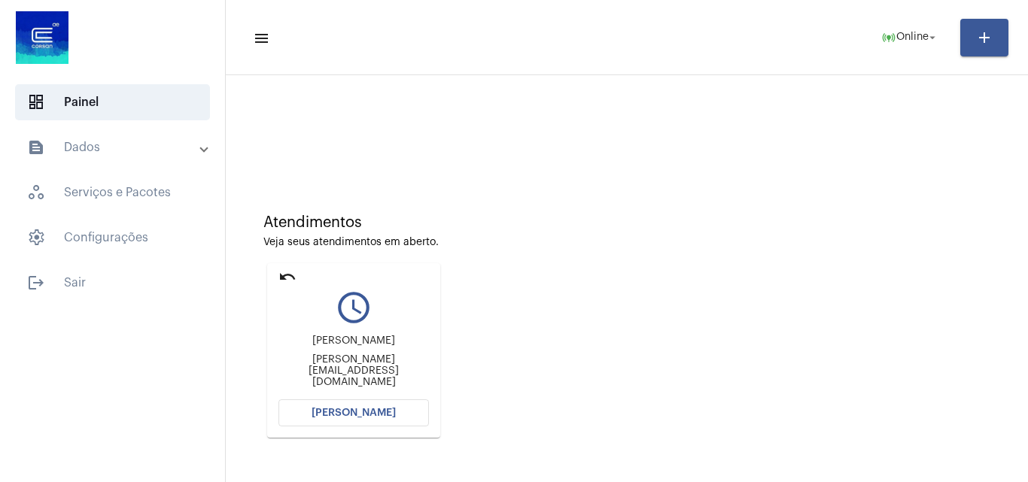
click at [375, 406] on button "[PERSON_NAME]" at bounding box center [353, 413] width 150 height 27
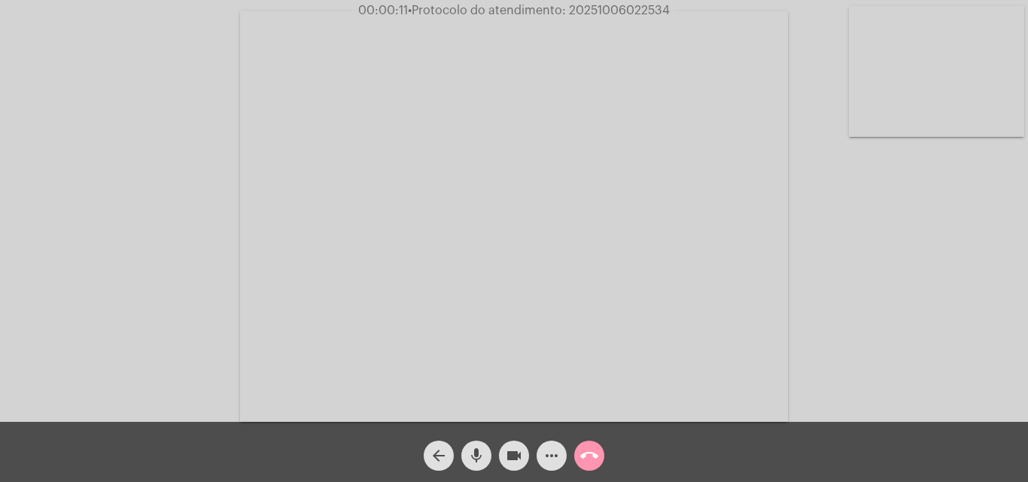
click at [966, 59] on video at bounding box center [936, 71] width 175 height 131
click at [218, 202] on video at bounding box center [189, 215] width 175 height 131
click at [941, 65] on video at bounding box center [936, 71] width 175 height 131
click at [234, 208] on video at bounding box center [189, 215] width 175 height 131
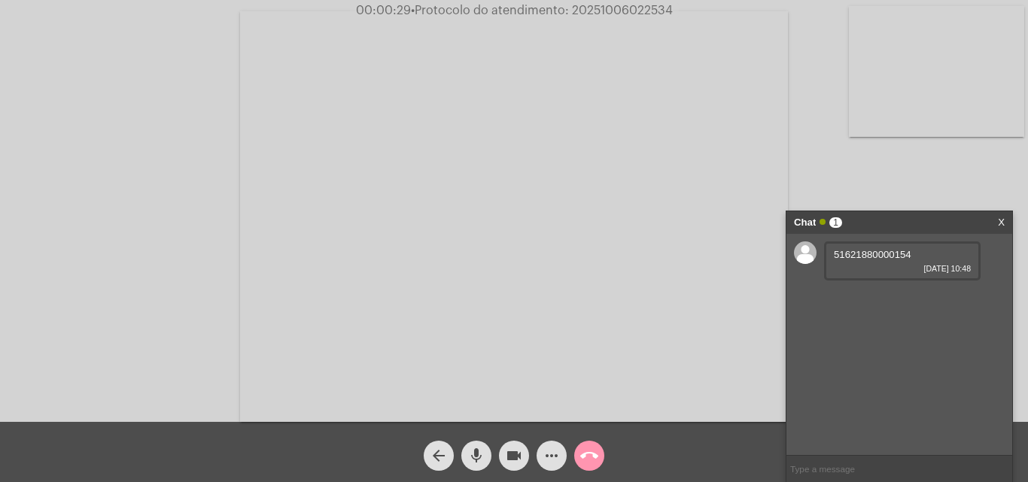
click at [860, 248] on div "51621880000154 [DATE] 10:48" at bounding box center [902, 261] width 157 height 39
copy span "51621880000154"
drag, startPoint x: 871, startPoint y: 297, endPoint x: 822, endPoint y: 298, distance: 48.9
click at [822, 298] on div "51621880000154 [DATE] 10:48 27581110 [DATE] 10:48" at bounding box center [899, 344] width 226 height 221
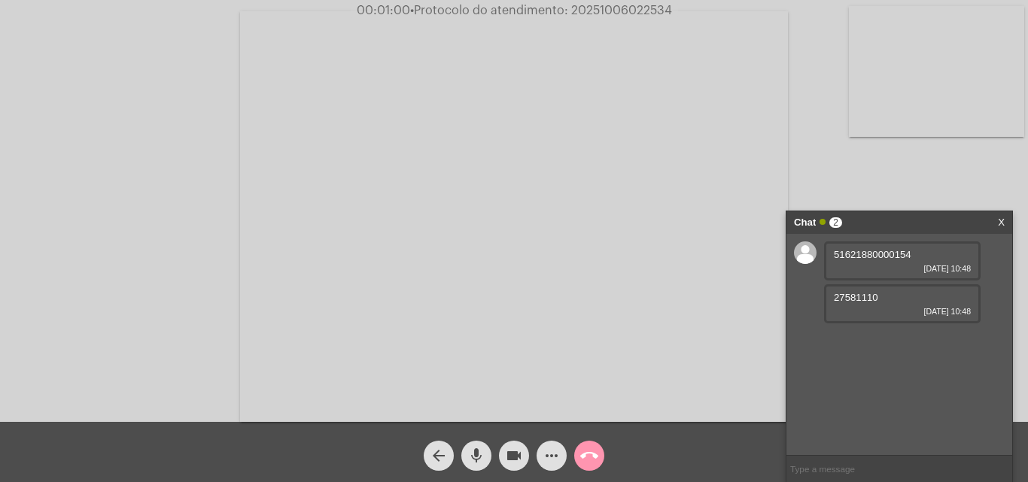
click at [938, 135] on video at bounding box center [936, 71] width 175 height 131
click at [226, 196] on video at bounding box center [189, 215] width 175 height 131
click at [880, 346] on link "[URL][DOMAIN_NAME]" at bounding box center [886, 340] width 105 height 11
click at [872, 389] on link "[URL][DOMAIN_NAME]" at bounding box center [886, 383] width 105 height 11
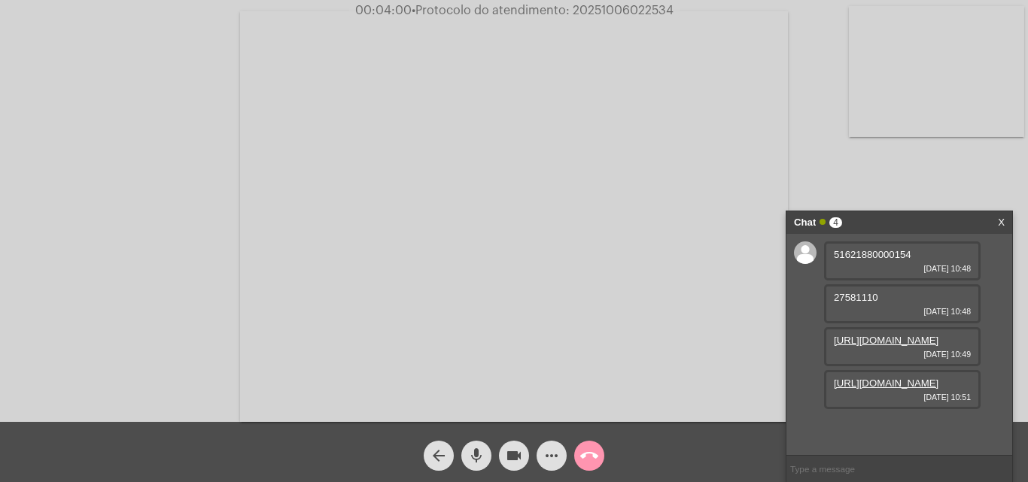
click at [543, 455] on mat-icon "more_horiz" at bounding box center [552, 456] width 18 height 18
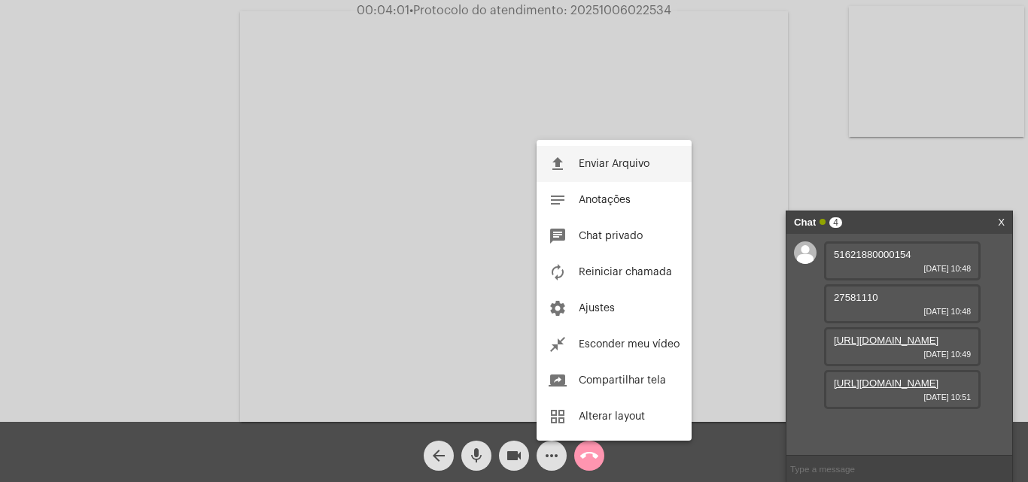
click at [616, 160] on span "Enviar Arquivo" at bounding box center [614, 164] width 71 height 11
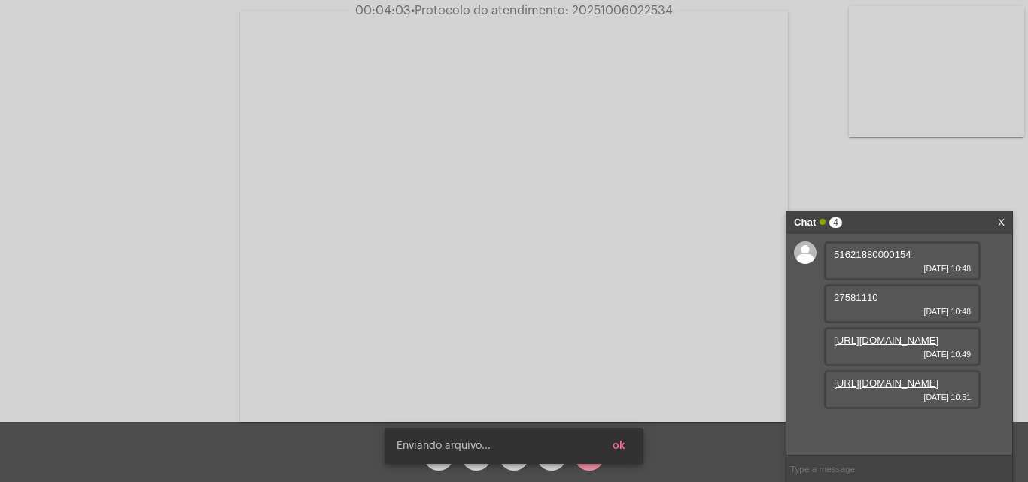
scroll to position [99, 0]
click at [636, 7] on span "• Protocolo do atendimento: 20251006022534" at bounding box center [542, 11] width 262 height 12
copy span "20251006022534"
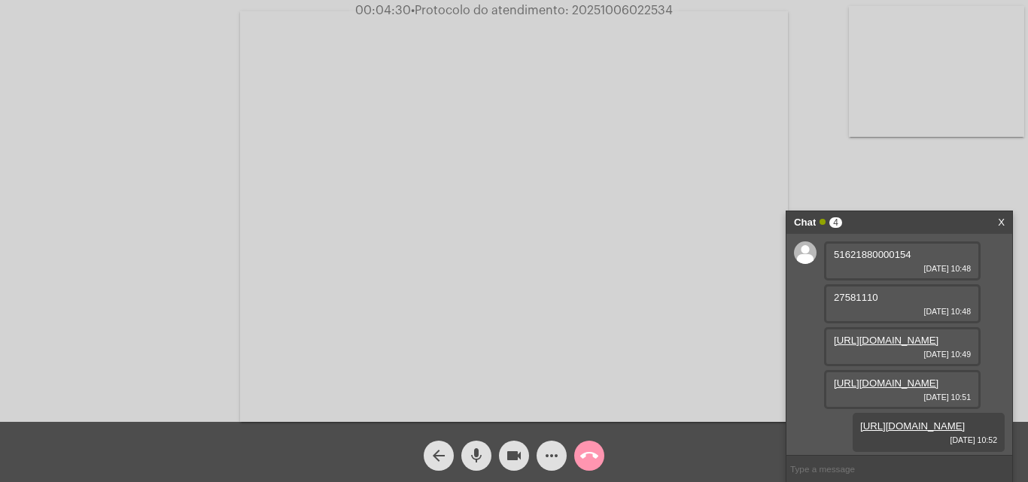
click at [582, 448] on mat-icon "call_end" at bounding box center [589, 456] width 18 height 18
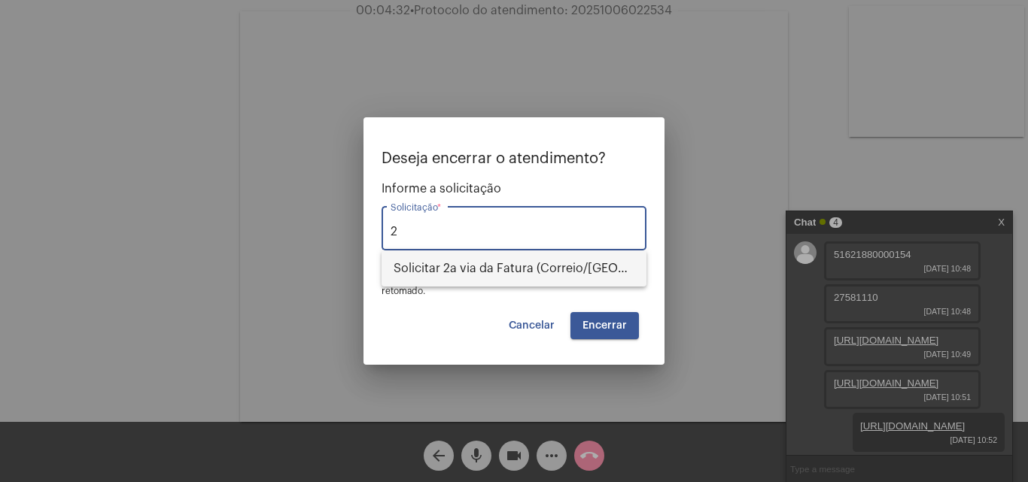
click at [548, 287] on span "Solicitar 2a via da Fatura (Correio/[GEOGRAPHIC_DATA]/Email)" at bounding box center [514, 269] width 241 height 36
type input "Solicitar 2a via da Fatura (Correio/[GEOGRAPHIC_DATA]/Email)"
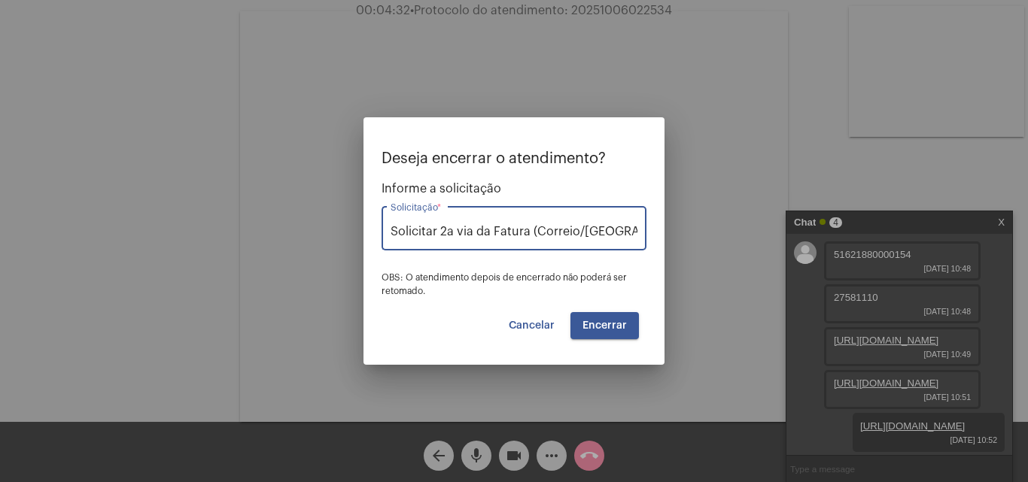
click at [607, 314] on button "Encerrar" at bounding box center [604, 325] width 68 height 27
click at [616, 328] on span "Encerrar" at bounding box center [604, 326] width 44 height 11
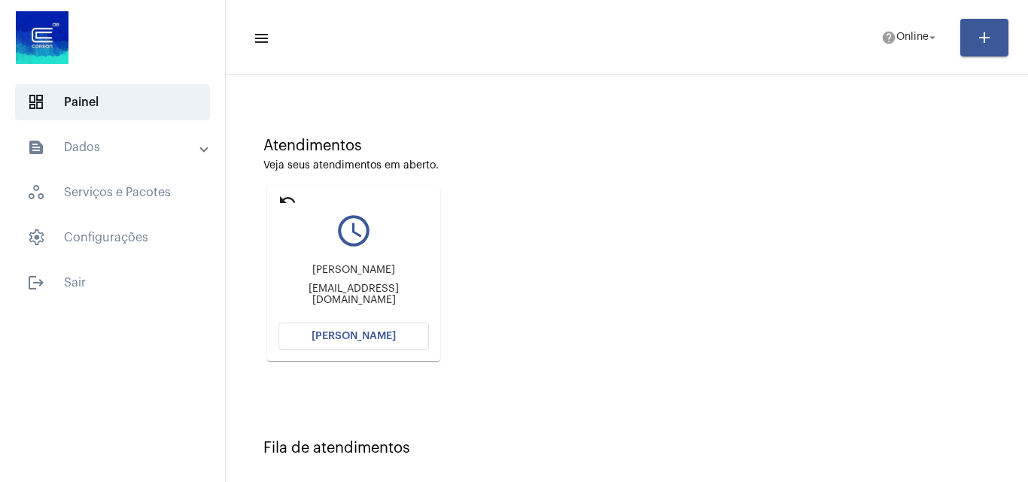
scroll to position [63, 0]
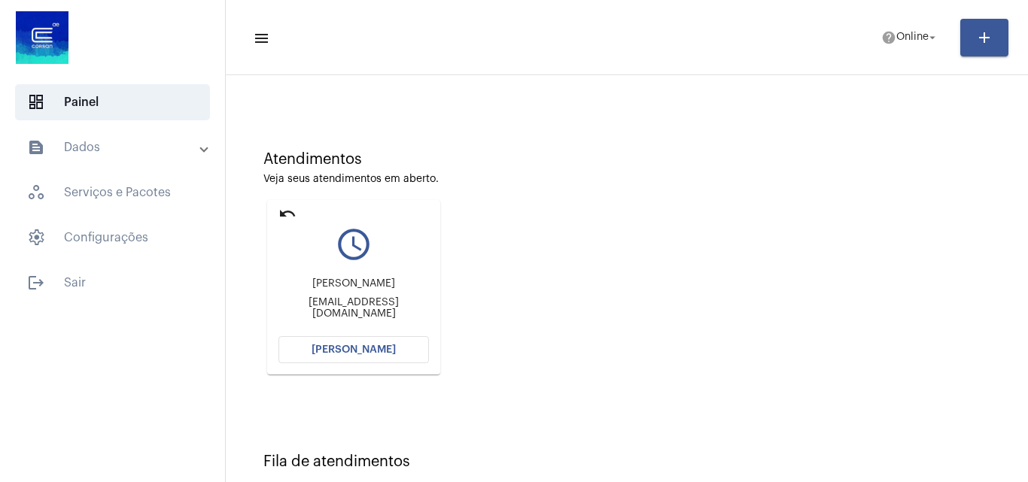
click at [400, 356] on button "[PERSON_NAME]" at bounding box center [353, 349] width 150 height 27
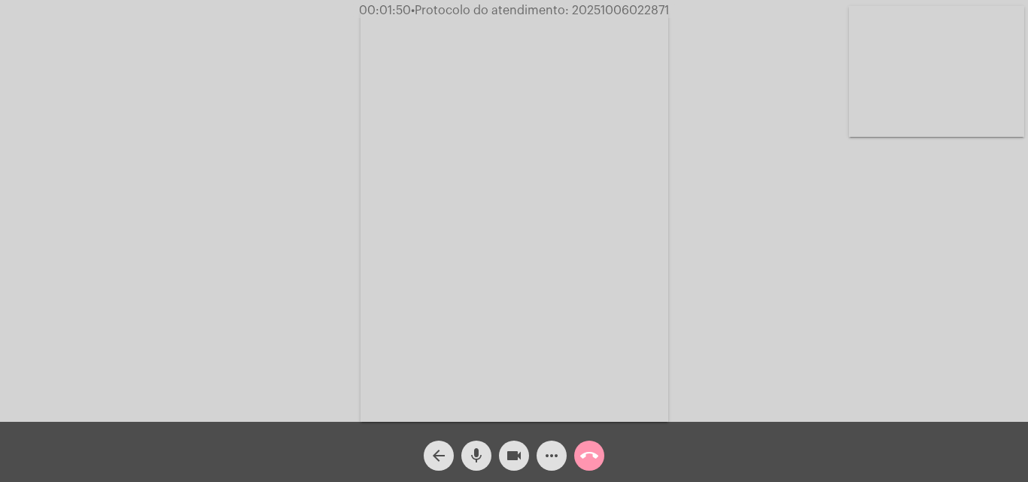
click at [905, 67] on video at bounding box center [936, 71] width 175 height 131
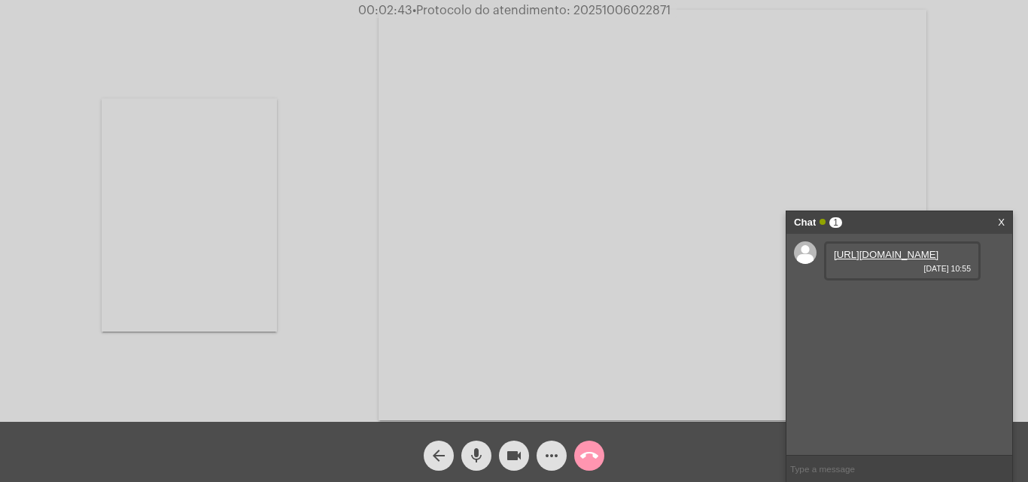
click at [859, 260] on link "[URL][DOMAIN_NAME]" at bounding box center [886, 254] width 105 height 11
click at [203, 278] on video at bounding box center [189, 215] width 175 height 233
click at [959, 64] on video at bounding box center [936, 71] width 175 height 131
click at [174, 230] on video at bounding box center [189, 215] width 175 height 233
click at [926, 75] on video at bounding box center [936, 71] width 175 height 131
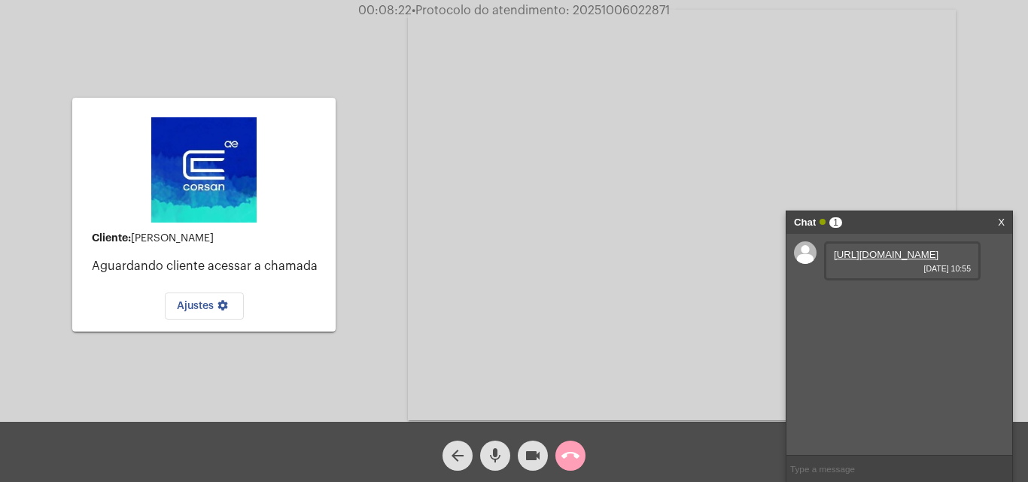
click at [575, 463] on mat-icon "call_end" at bounding box center [570, 456] width 18 height 18
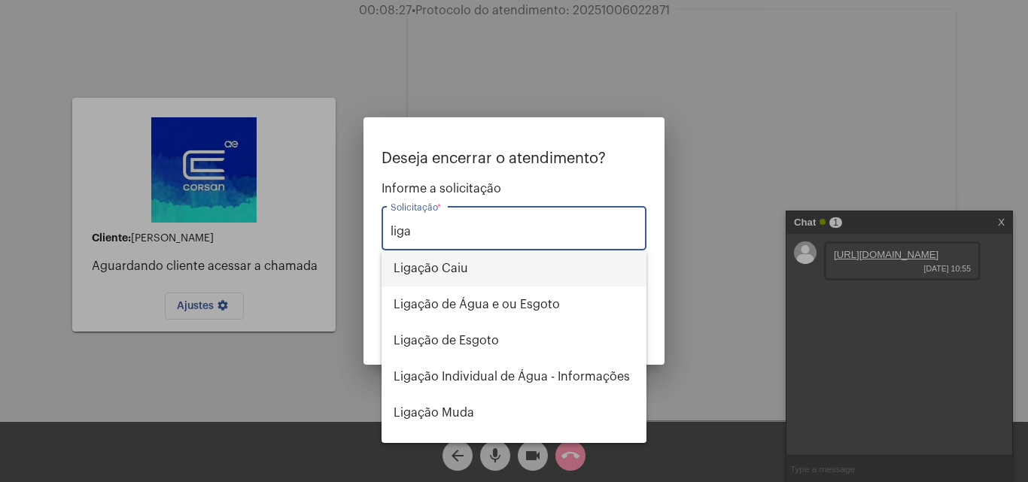
click at [476, 268] on span "Ligação Caiu" at bounding box center [514, 269] width 241 height 36
type input "Ligação Caiu"
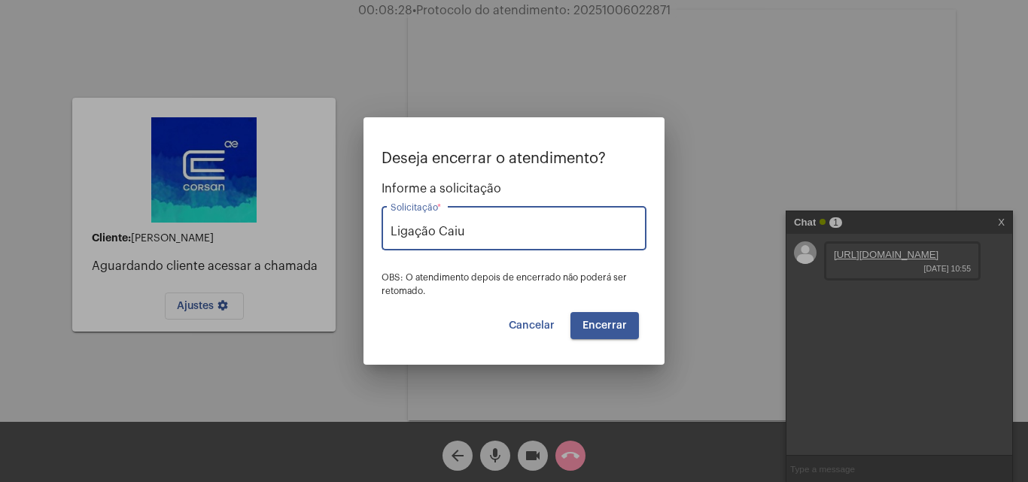
click at [611, 332] on button "Encerrar" at bounding box center [604, 325] width 68 height 27
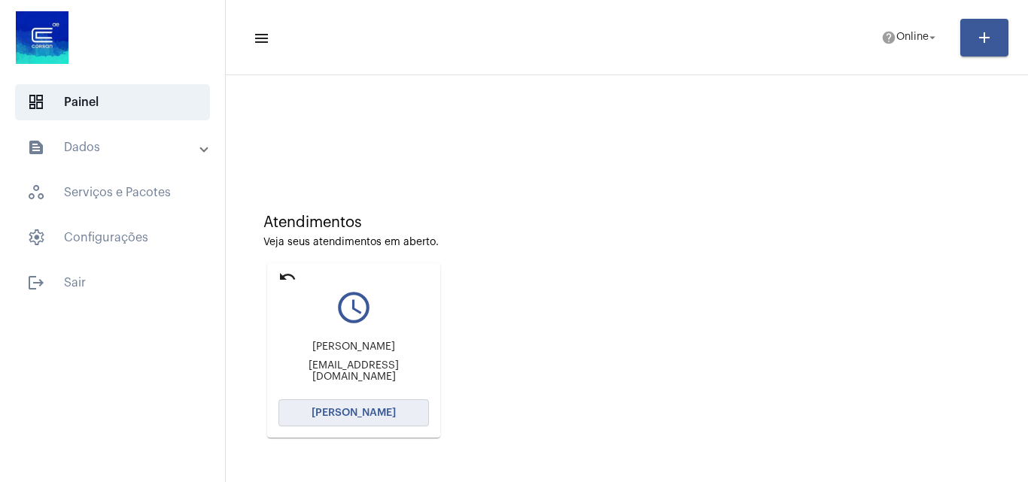
click at [368, 417] on span "[PERSON_NAME]" at bounding box center [354, 413] width 84 height 11
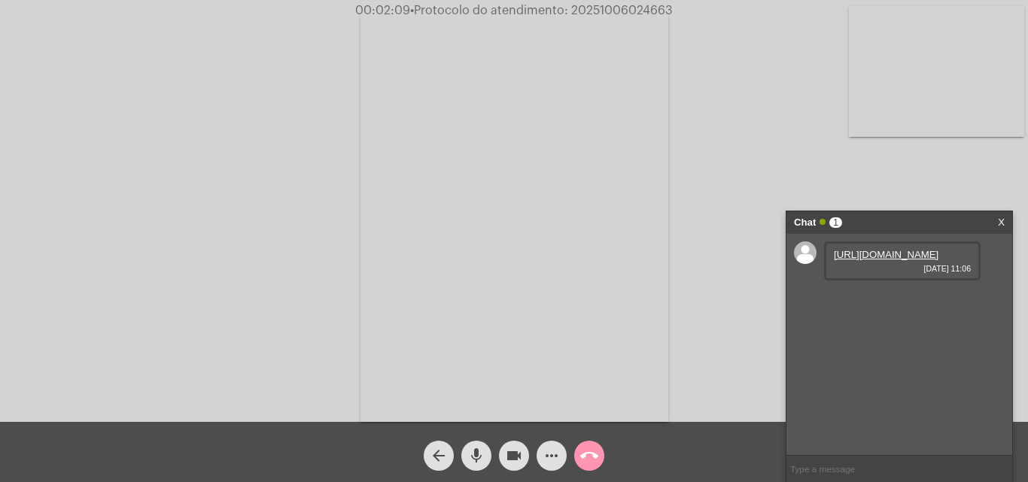
click at [856, 257] on link "[URL][DOMAIN_NAME]" at bounding box center [886, 254] width 105 height 11
click at [882, 303] on link "[URL][DOMAIN_NAME]" at bounding box center [886, 297] width 105 height 11
click at [929, 107] on video at bounding box center [936, 71] width 175 height 131
click at [121, 225] on video at bounding box center [189, 215] width 175 height 233
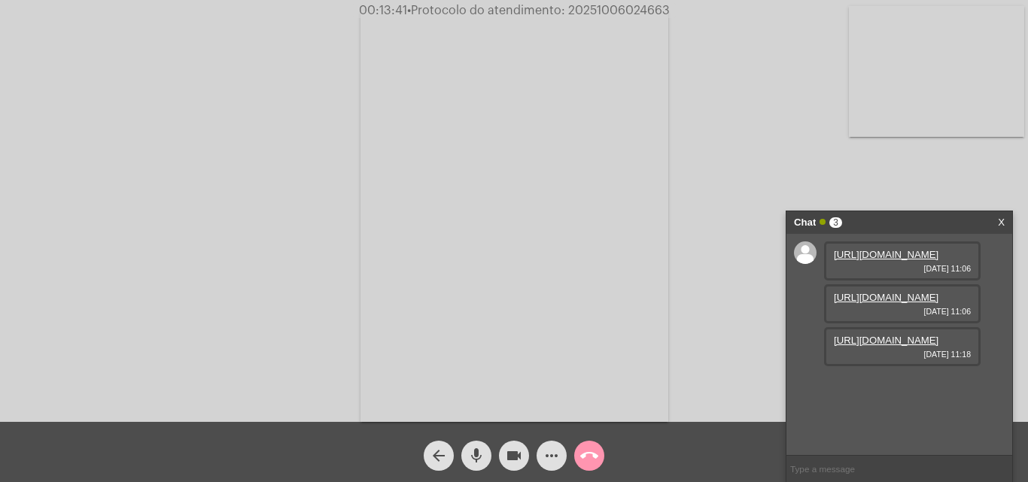
click at [910, 346] on link "[URL][DOMAIN_NAME]" at bounding box center [886, 340] width 105 height 11
click at [620, 11] on span "• Protocolo do atendimento: 20251006024663" at bounding box center [538, 11] width 263 height 12
copy span "20251006024663"
click at [590, 459] on mat-icon "call_end" at bounding box center [589, 456] width 18 height 18
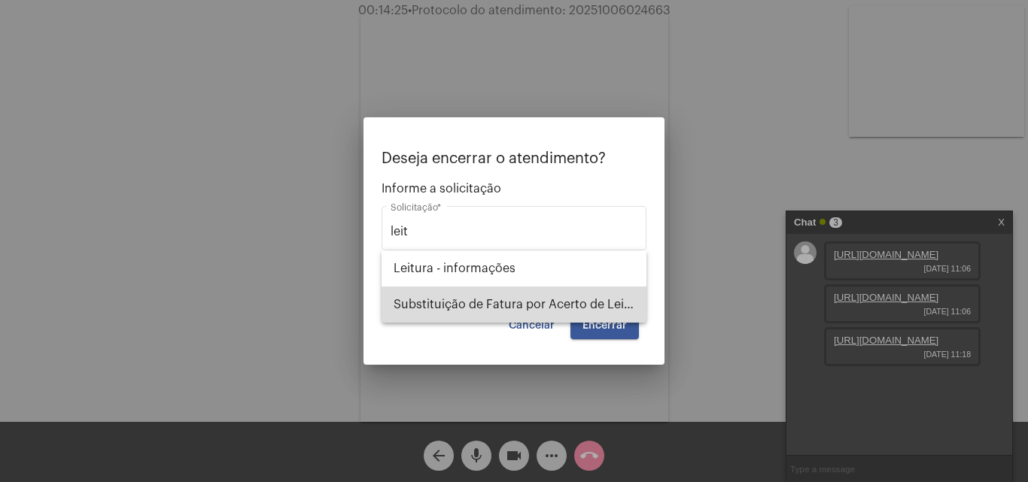
drag, startPoint x: 510, startPoint y: 310, endPoint x: 590, endPoint y: 315, distance: 79.9
click at [511, 310] on span "Substituição de Fatura por Acerto de Leitura" at bounding box center [514, 305] width 241 height 36
type input "Substituição de Fatura por Acerto de Leitura"
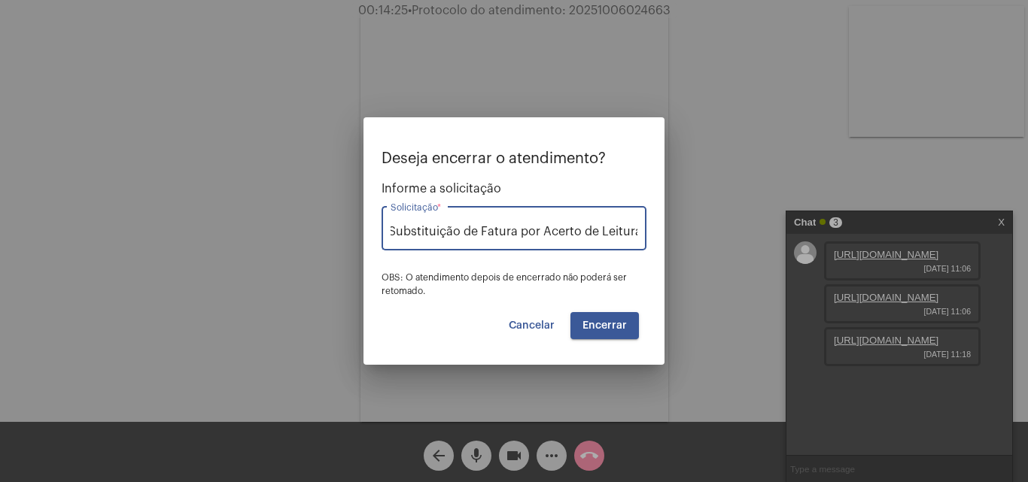
click at [606, 327] on span "Encerrar" at bounding box center [604, 326] width 44 height 11
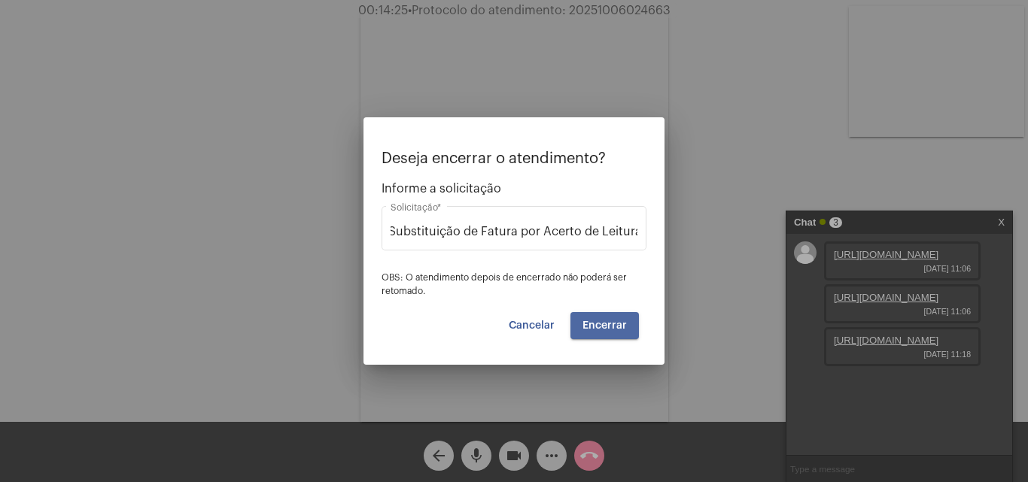
scroll to position [0, 0]
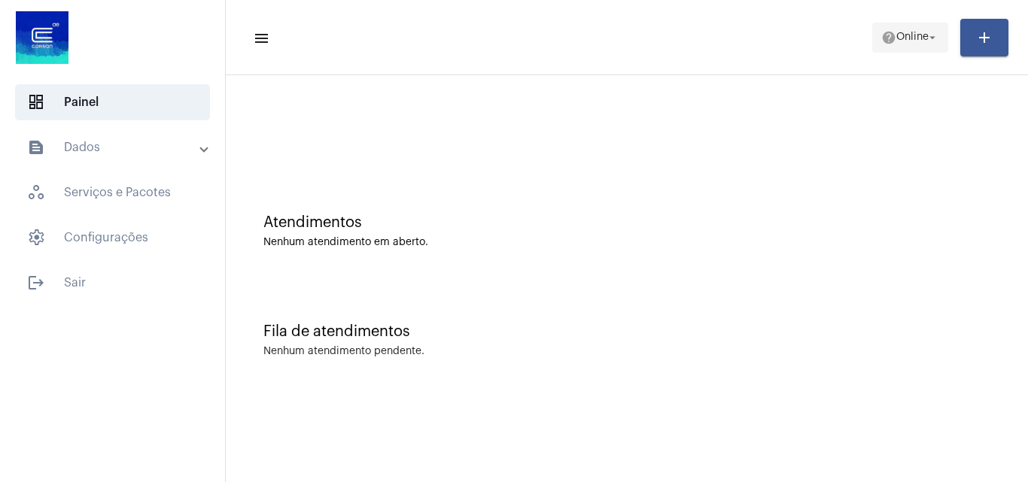
click at [895, 52] on button "help Online arrow_drop_down" at bounding box center [910, 38] width 76 height 30
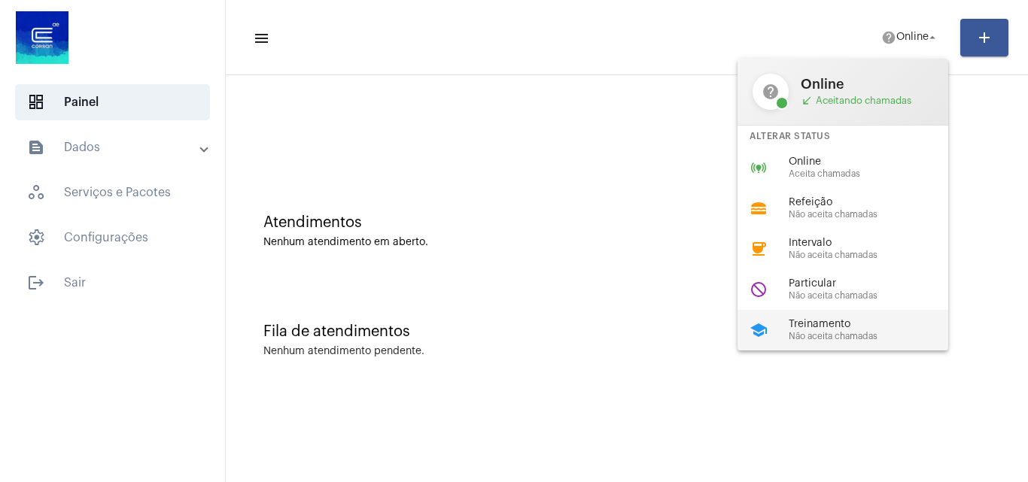
click at [822, 323] on span "Treinamento" at bounding box center [875, 324] width 172 height 11
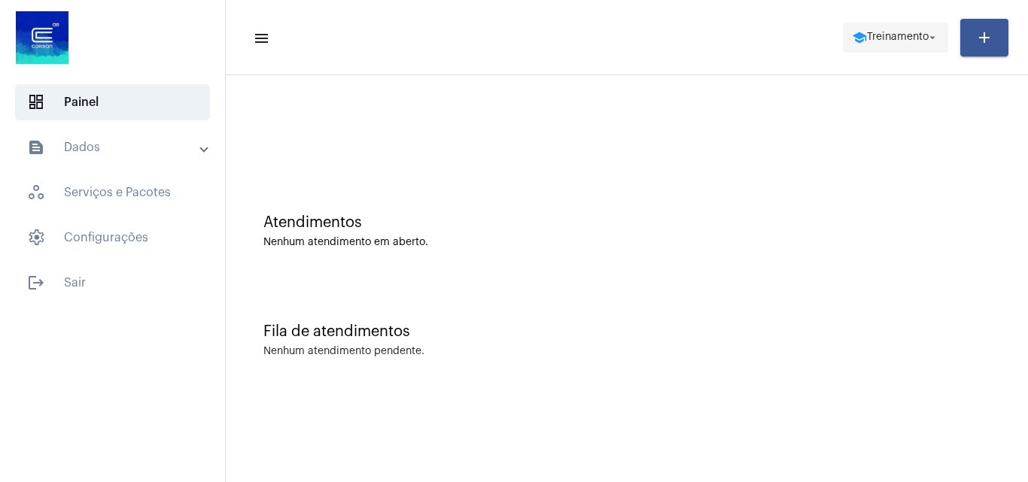
click at [895, 27] on mat-toolbar-row "menu school Treinamento arrow_drop_down add" at bounding box center [627, 38] width 802 height 48
click at [895, 47] on span "school Treinamento arrow_drop_down" at bounding box center [895, 36] width 87 height 27
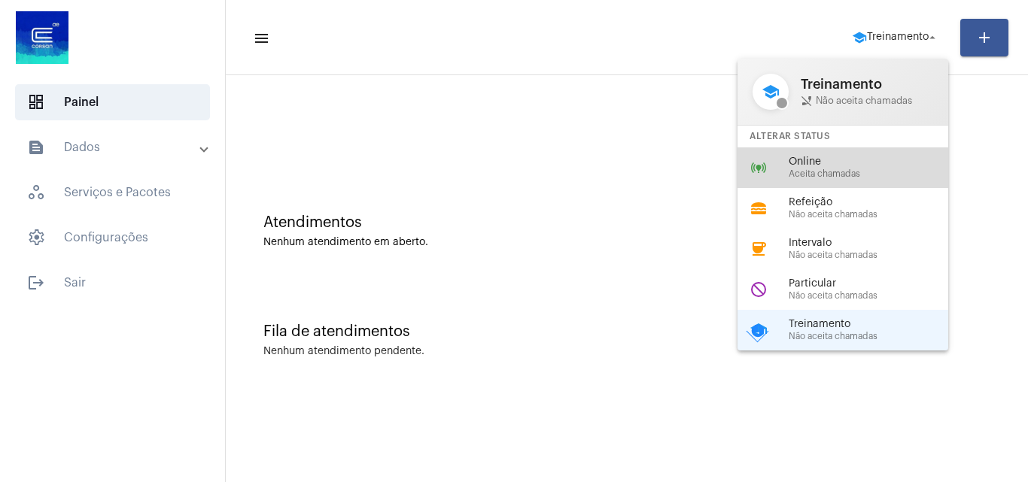
click at [834, 160] on span "Online" at bounding box center [875, 162] width 172 height 11
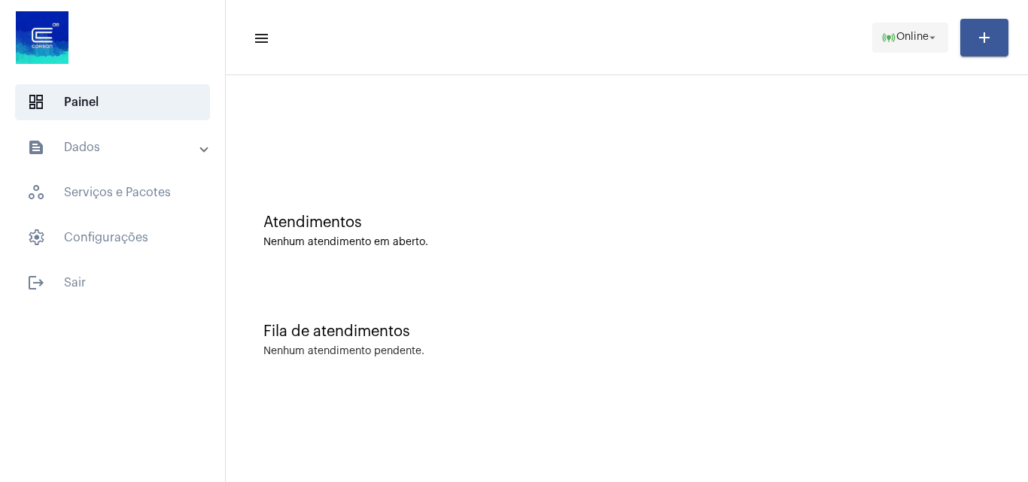
click at [913, 46] on span "online_prediction Online arrow_drop_down" at bounding box center [910, 36] width 58 height 27
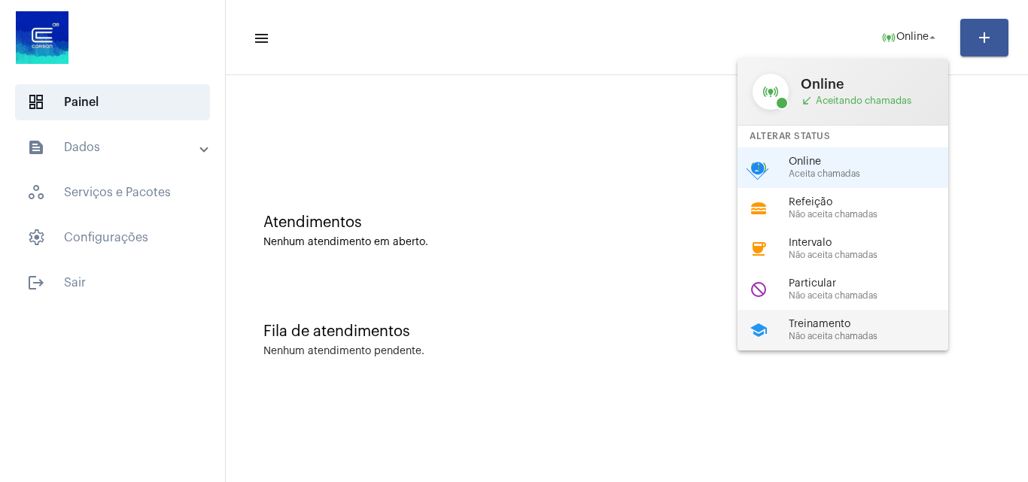
click at [840, 323] on span "Treinamento" at bounding box center [875, 324] width 172 height 11
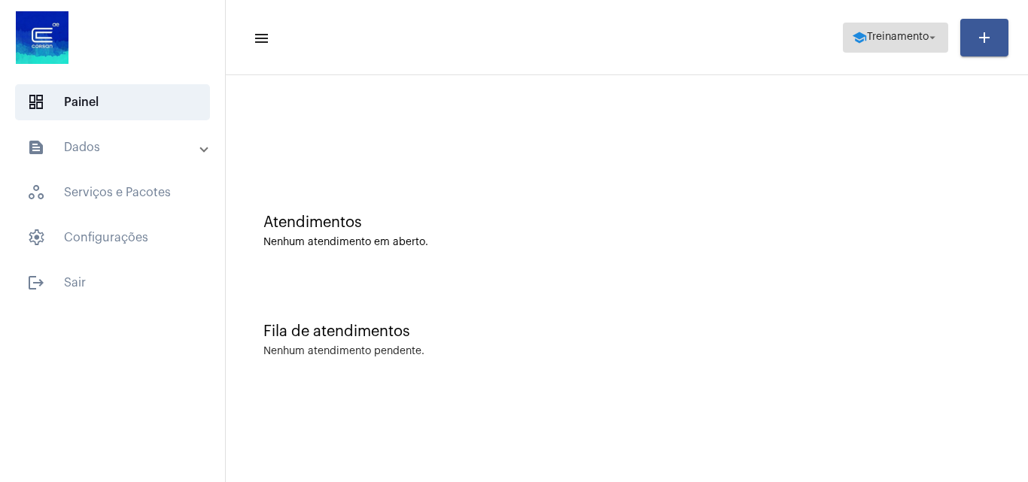
click at [887, 32] on span "Treinamento" at bounding box center [898, 37] width 62 height 11
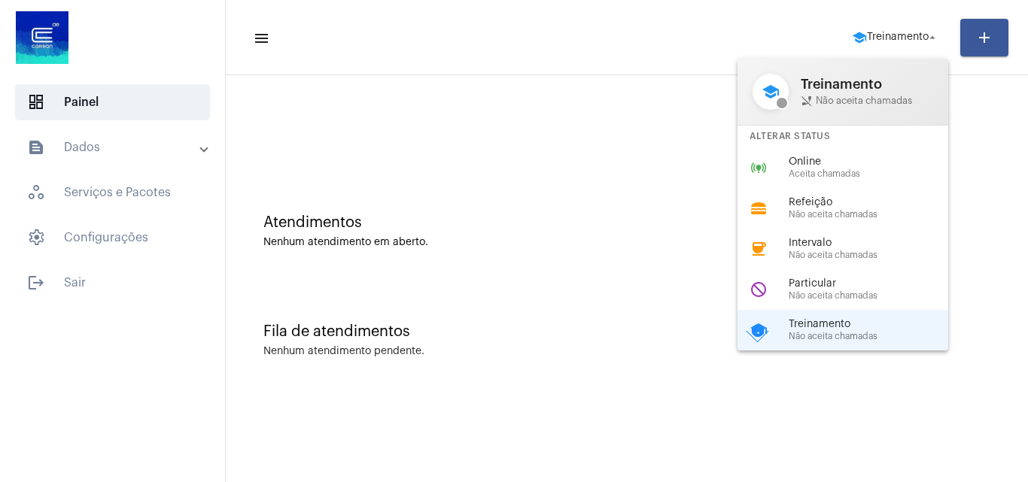
click at [629, 187] on div at bounding box center [514, 241] width 1028 height 482
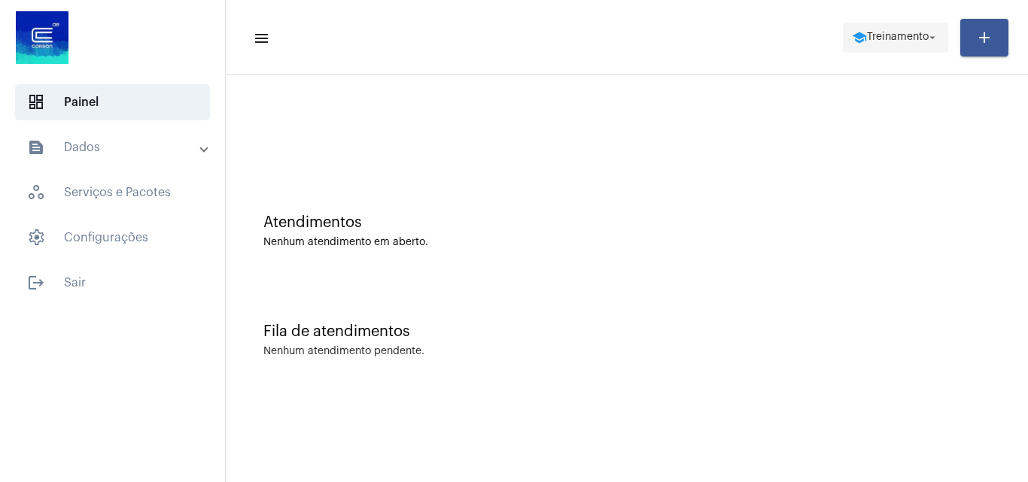
click at [915, 35] on span "Treinamento" at bounding box center [898, 37] width 62 height 11
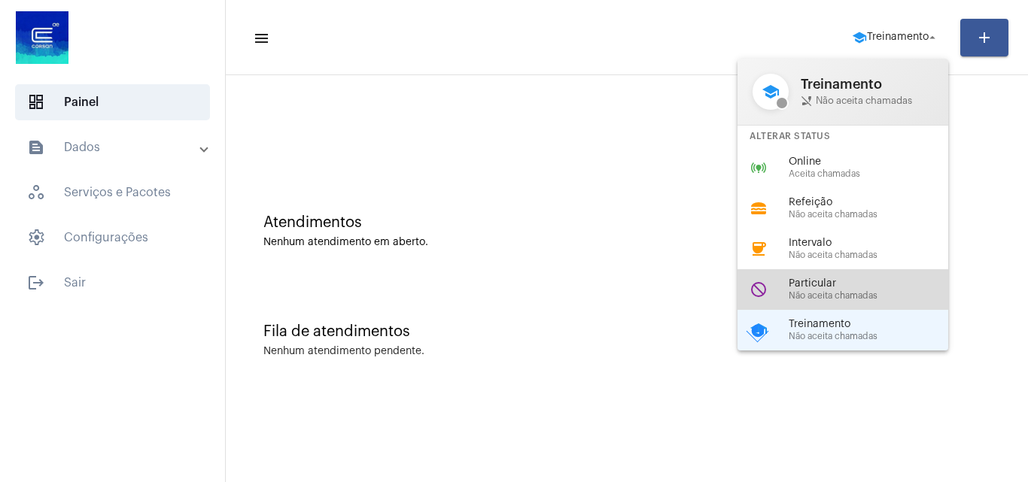
click at [845, 295] on span "Não aceita chamadas" at bounding box center [875, 296] width 172 height 10
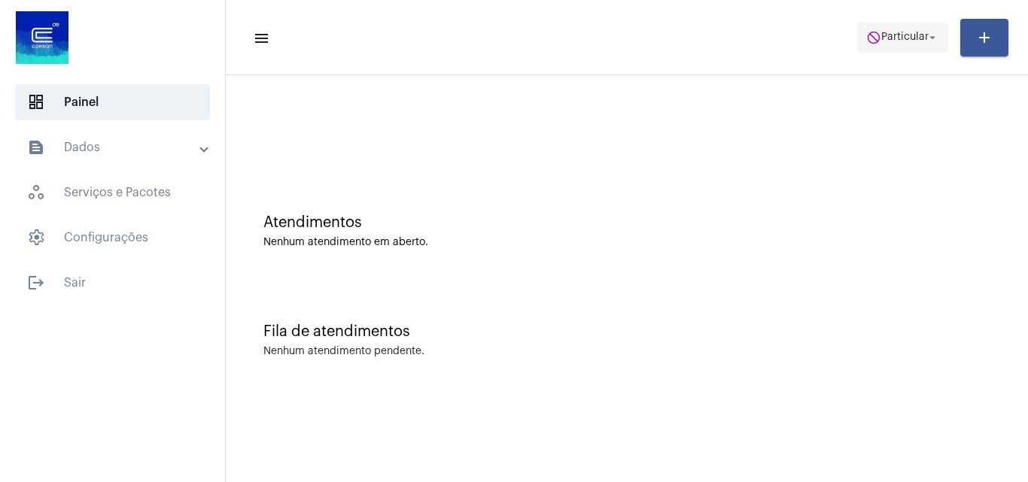
click at [925, 49] on span "do_not_disturb Particular arrow_drop_down" at bounding box center [902, 36] width 73 height 27
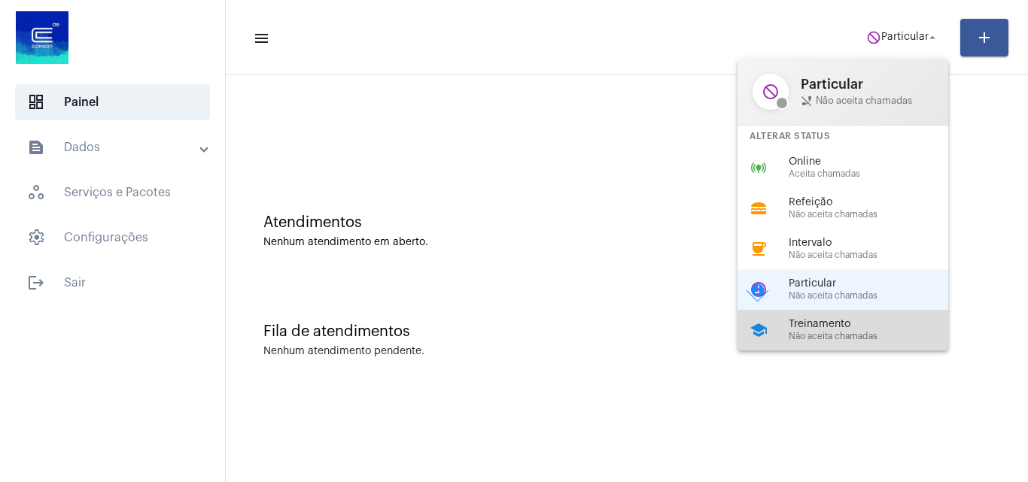
click at [825, 325] on span "Treinamento" at bounding box center [875, 324] width 172 height 11
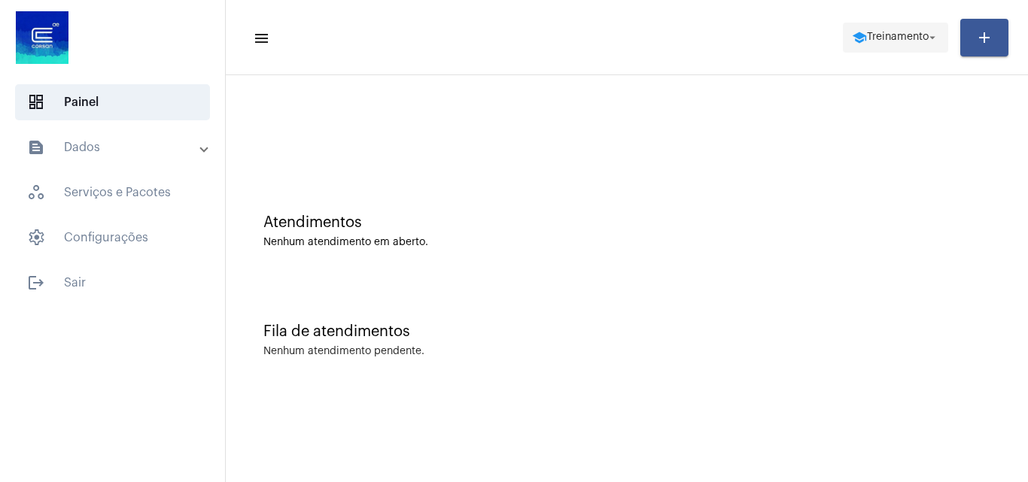
click at [890, 34] on span "Treinamento" at bounding box center [898, 37] width 62 height 11
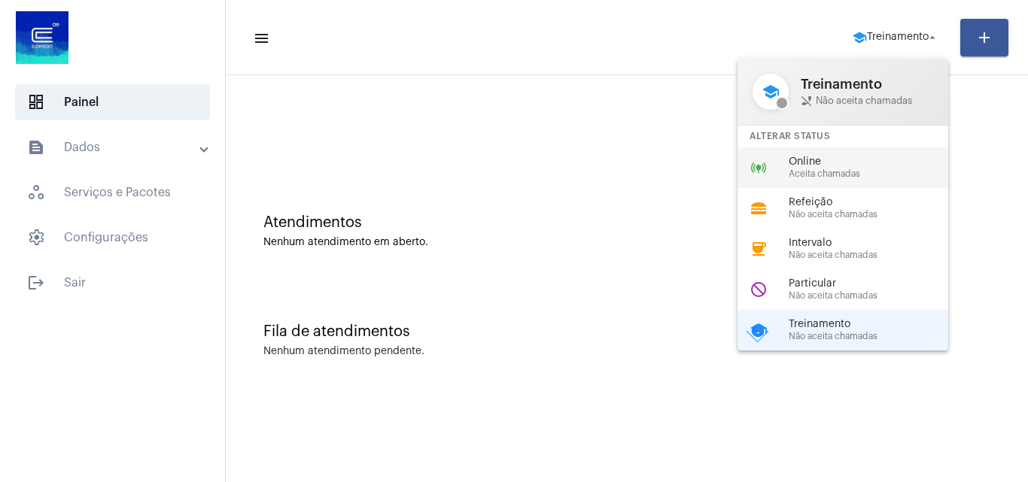
click at [826, 170] on span "Aceita chamadas" at bounding box center [875, 174] width 172 height 10
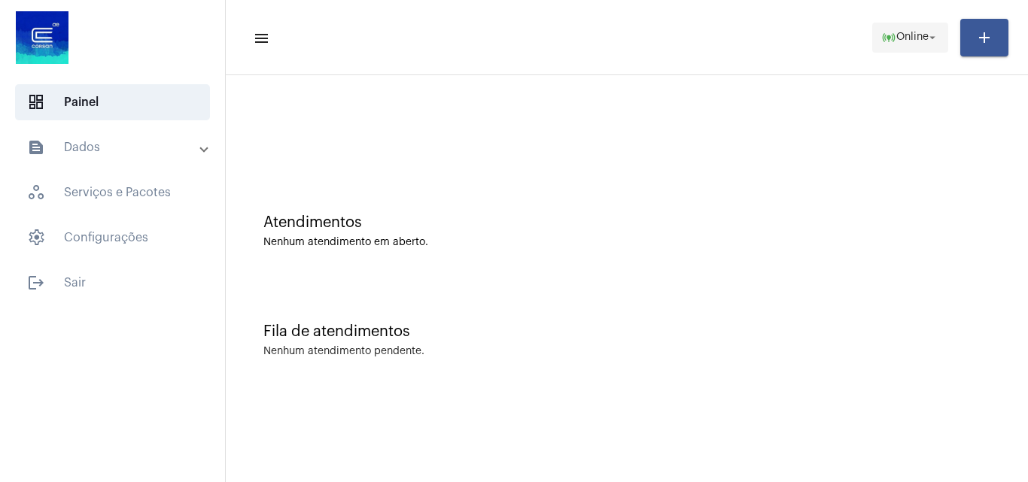
click at [903, 40] on span "online_prediction Online arrow_drop_down" at bounding box center [910, 36] width 58 height 27
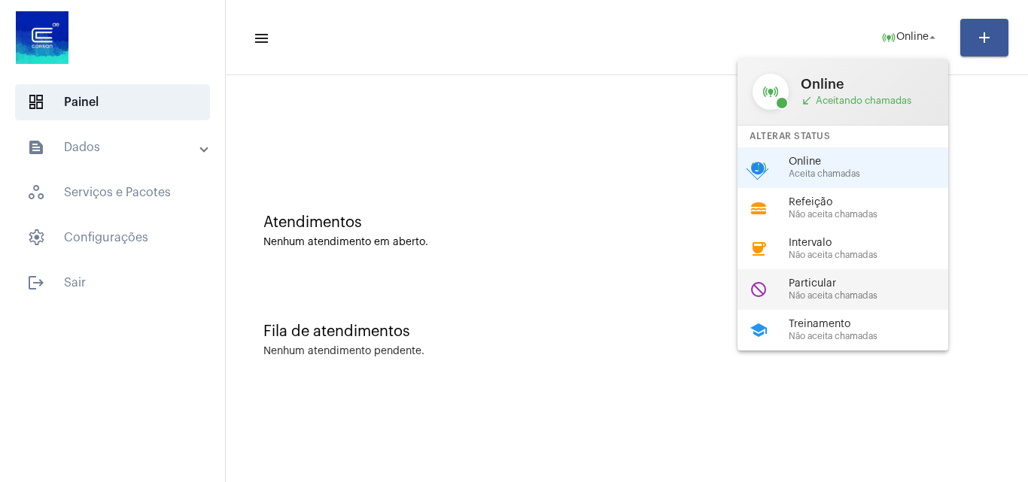
click at [831, 302] on div "do_not_disturb Particular Não aceita chamadas" at bounding box center [854, 289] width 235 height 41
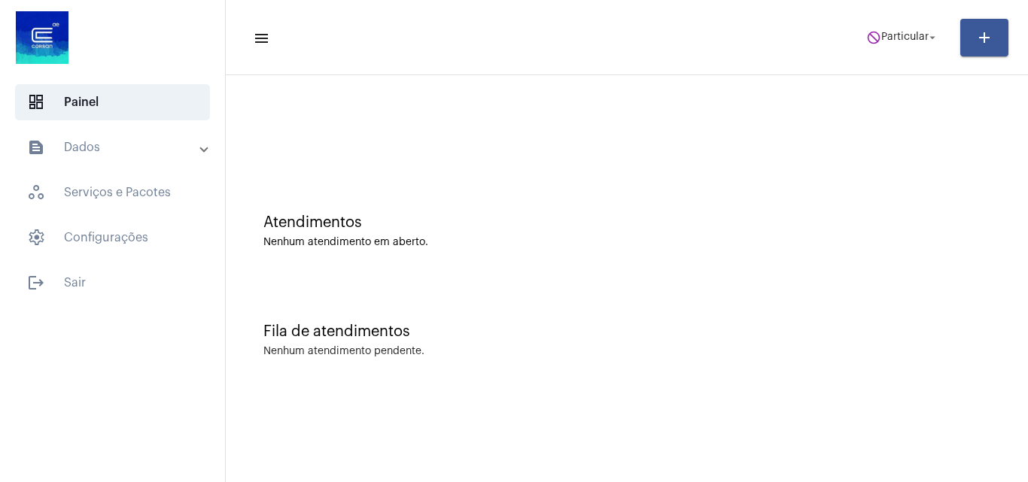
click at [913, 57] on mat-toolbar-row "menu do_not_disturb Particular arrow_drop_down add" at bounding box center [627, 38] width 802 height 48
click at [906, 44] on span "do_not_disturb Particular arrow_drop_down" at bounding box center [902, 36] width 73 height 27
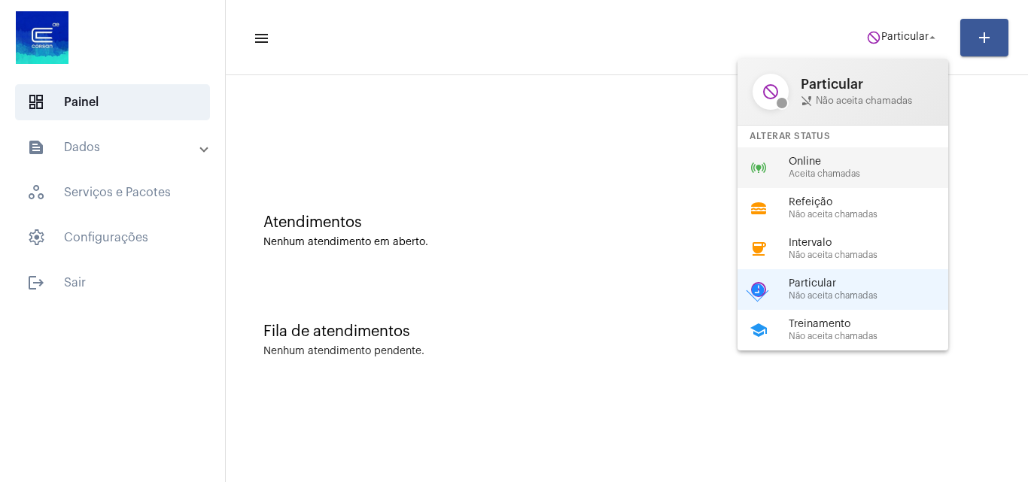
click at [843, 169] on span "Aceita chamadas" at bounding box center [875, 174] width 172 height 10
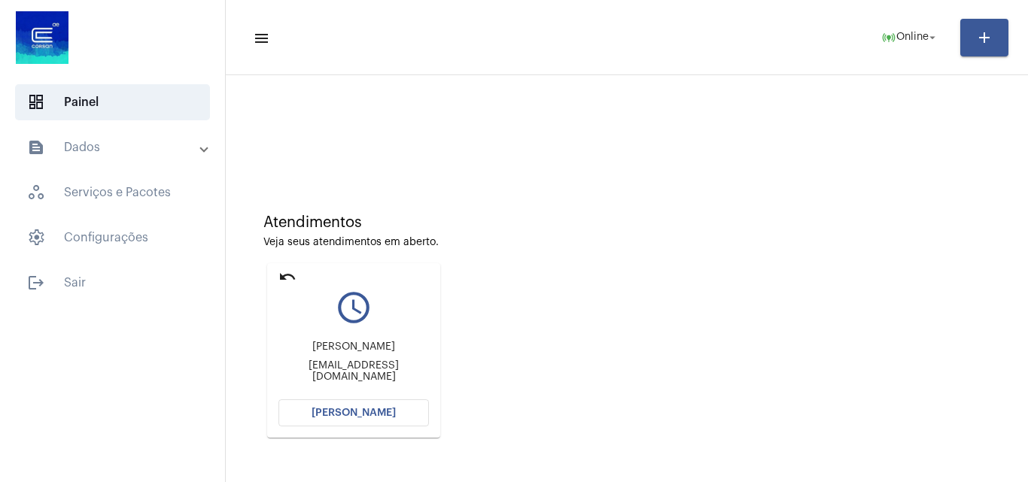
drag, startPoint x: 368, startPoint y: 405, endPoint x: 356, endPoint y: 482, distance: 77.7
click at [365, 437] on mat-card "undo query_builder [PERSON_NAME] [EMAIL_ADDRESS][DOMAIN_NAME] [PERSON_NAME]" at bounding box center [353, 350] width 173 height 175
click at [419, 409] on button "[PERSON_NAME]" at bounding box center [353, 413] width 150 height 27
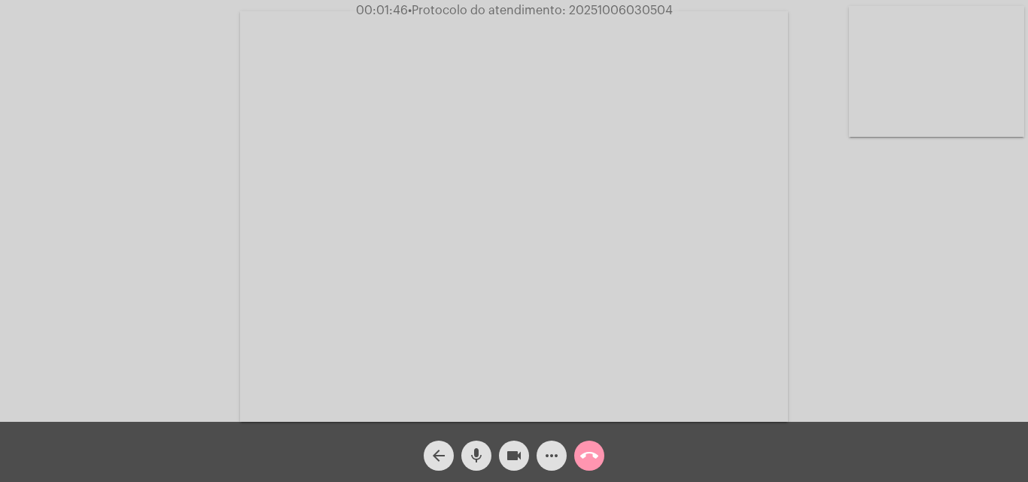
click at [558, 456] on mat-icon "more_horiz" at bounding box center [552, 456] width 18 height 18
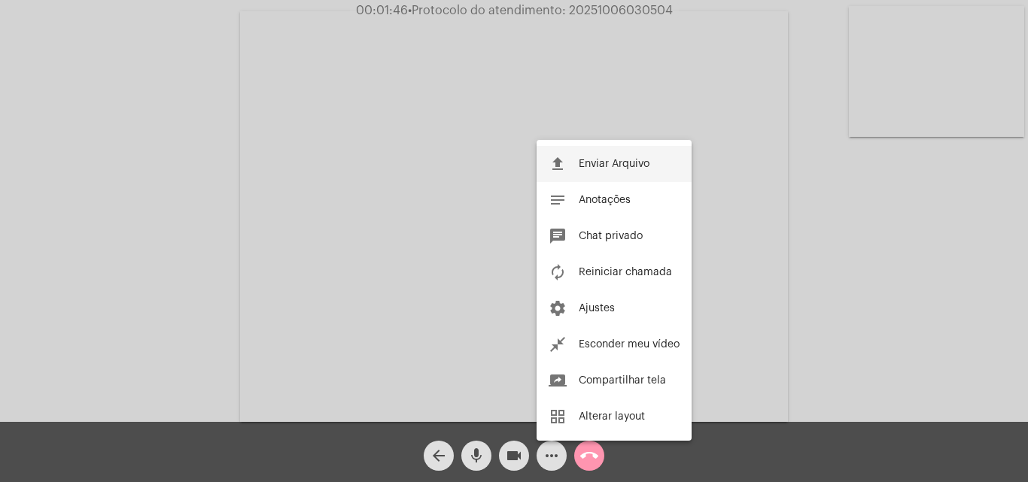
click at [606, 169] on button "file_upload Enviar Arquivo" at bounding box center [613, 164] width 155 height 36
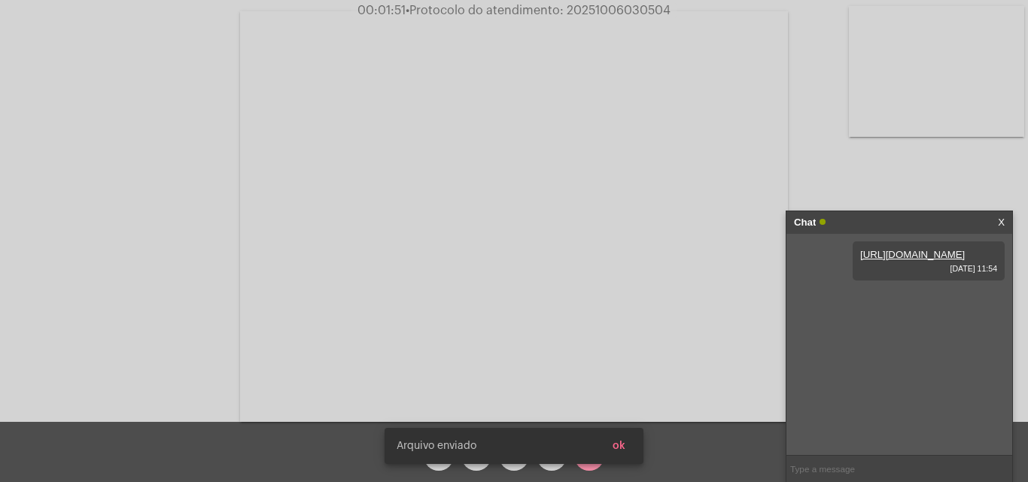
click at [631, 439] on button "ok" at bounding box center [618, 446] width 37 height 27
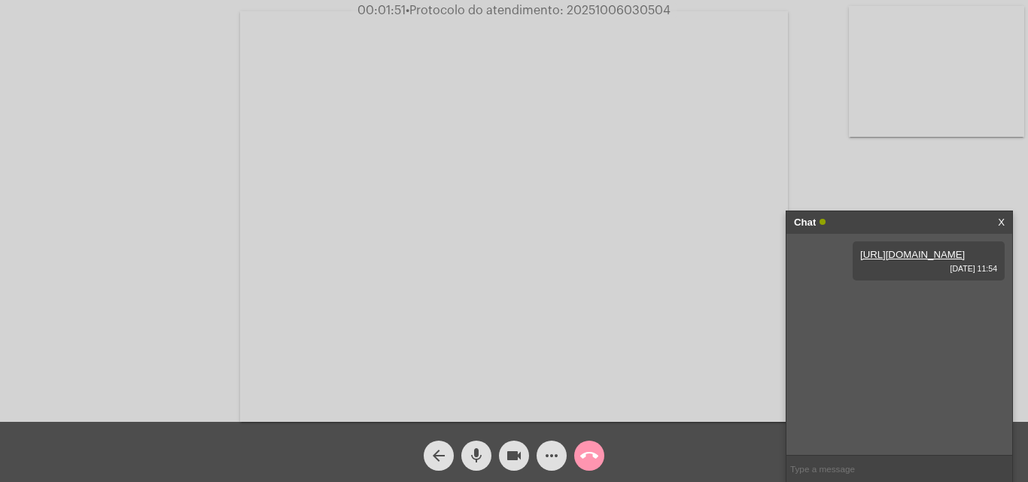
click at [555, 457] on mat-icon "more_horiz" at bounding box center [552, 456] width 18 height 18
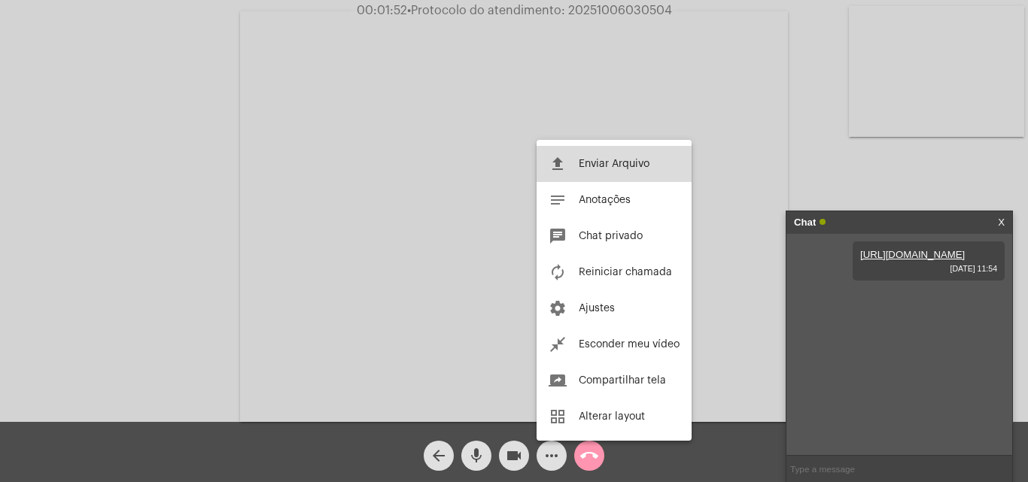
click at [565, 146] on button "file_upload Enviar Arquivo" at bounding box center [613, 164] width 155 height 36
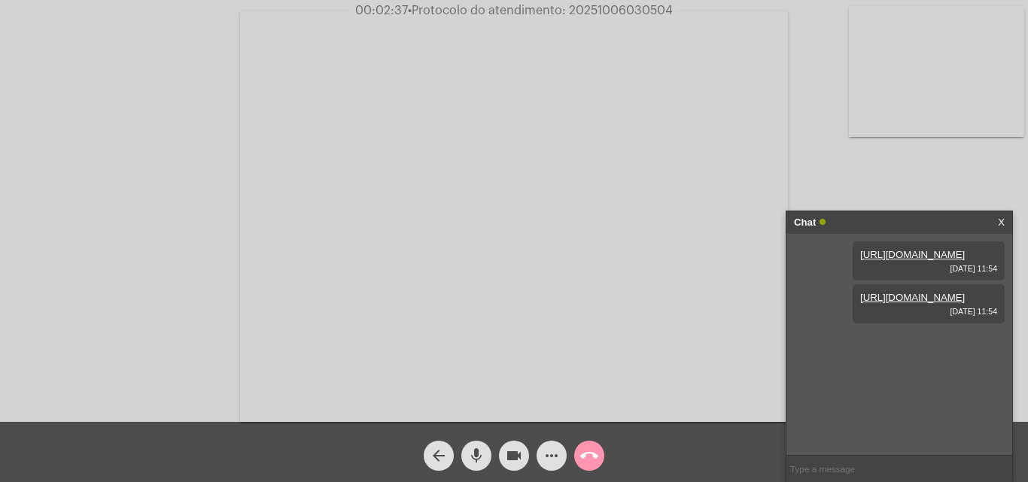
click at [591, 454] on mat-icon "call_end" at bounding box center [589, 456] width 18 height 18
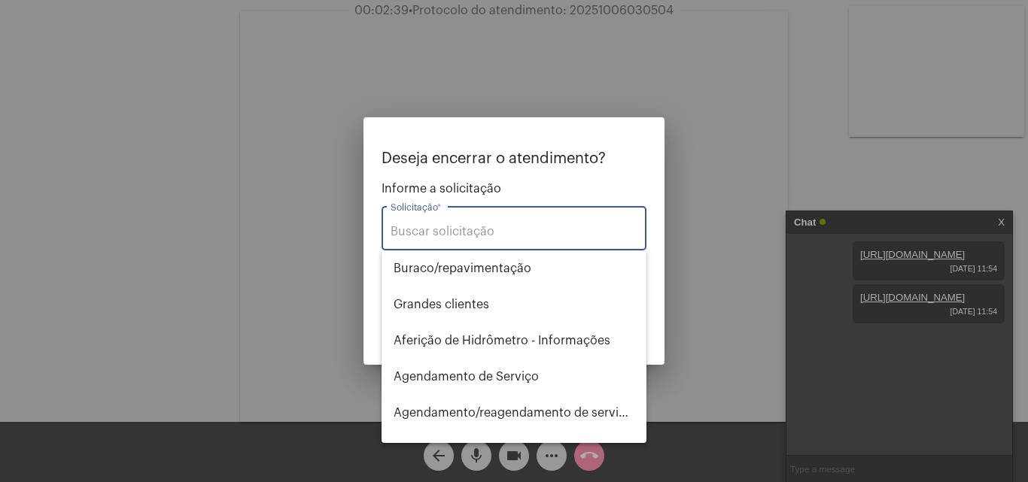
click at [437, 232] on input "Solicitação *" at bounding box center [514, 232] width 247 height 14
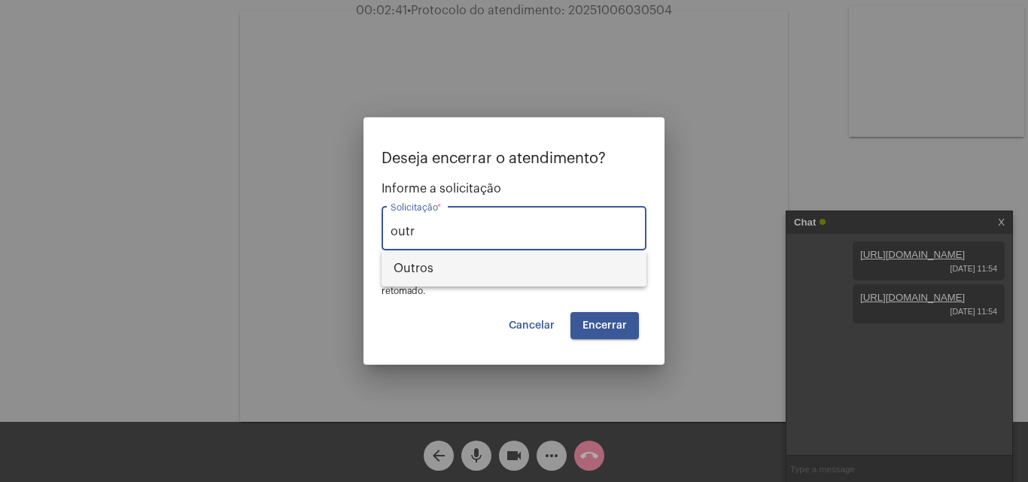
drag, startPoint x: 435, startPoint y: 268, endPoint x: 561, endPoint y: 307, distance: 132.3
click at [436, 268] on span "Outros" at bounding box center [514, 269] width 241 height 36
type input "Outros"
click at [607, 323] on span "Encerrar" at bounding box center [604, 326] width 44 height 11
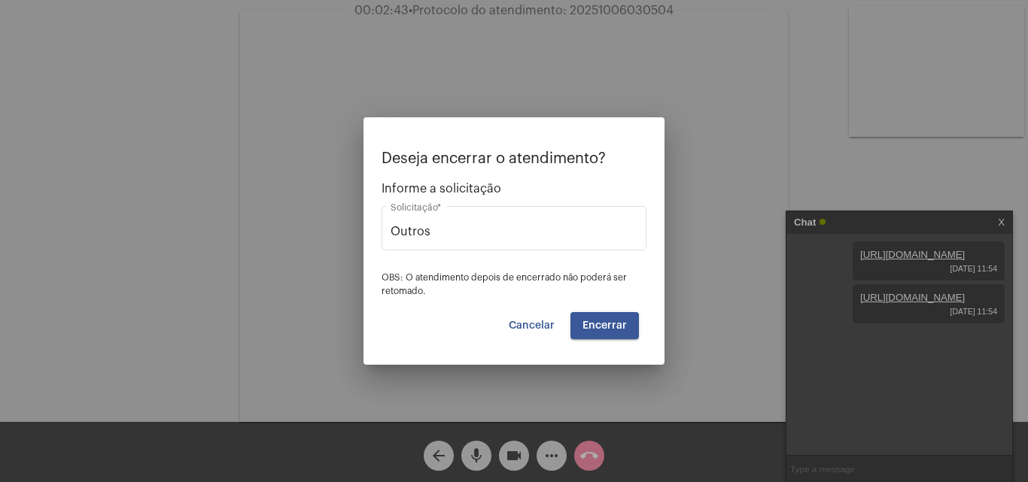
click at [609, 321] on span "Encerrar" at bounding box center [604, 326] width 44 height 11
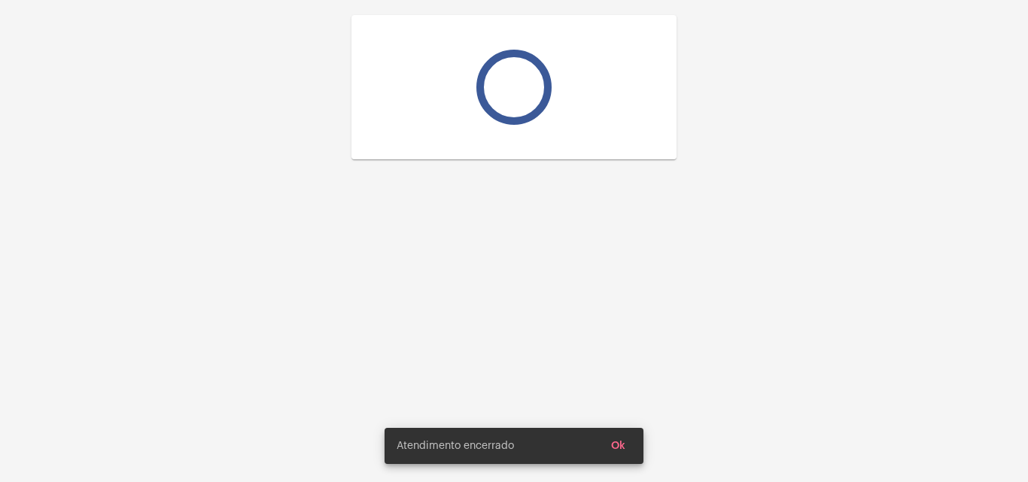
click at [609, 321] on div at bounding box center [514, 241] width 1028 height 482
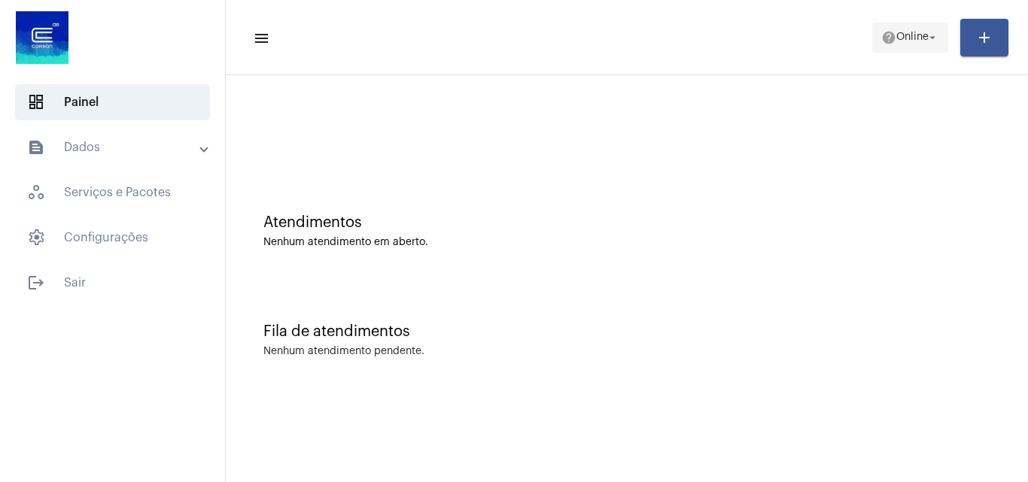
click at [904, 26] on span "help Online arrow_drop_down" at bounding box center [910, 36] width 58 height 27
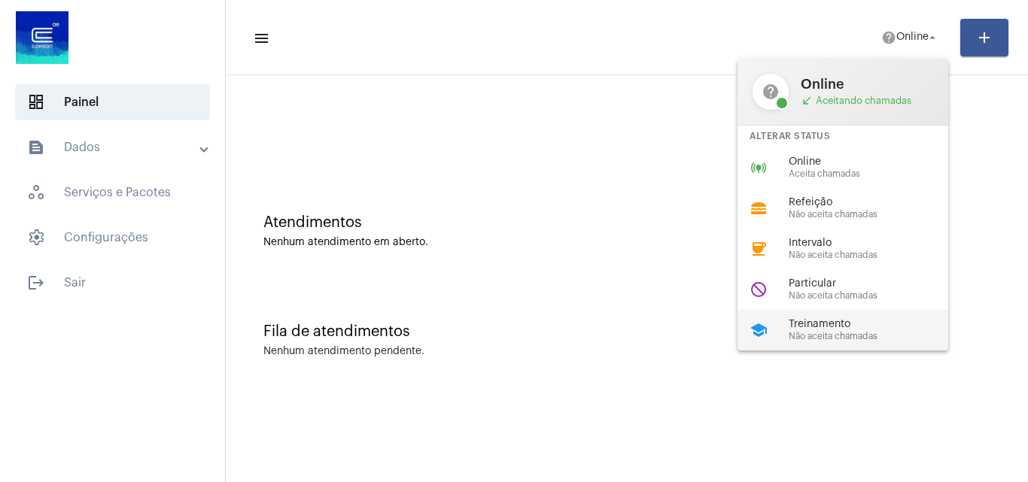
click at [818, 340] on span "Não aceita chamadas" at bounding box center [875, 337] width 172 height 10
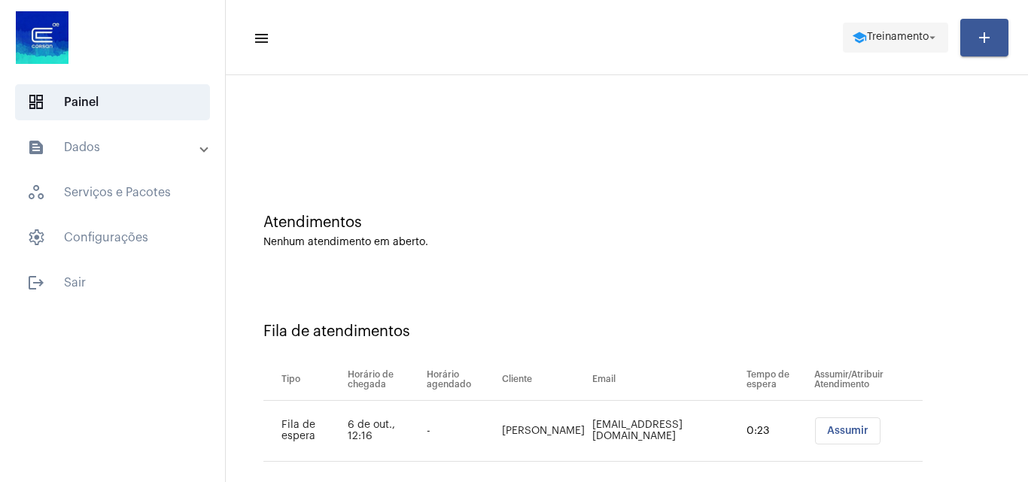
click at [907, 43] on span "school Treinamento arrow_drop_down" at bounding box center [895, 36] width 87 height 27
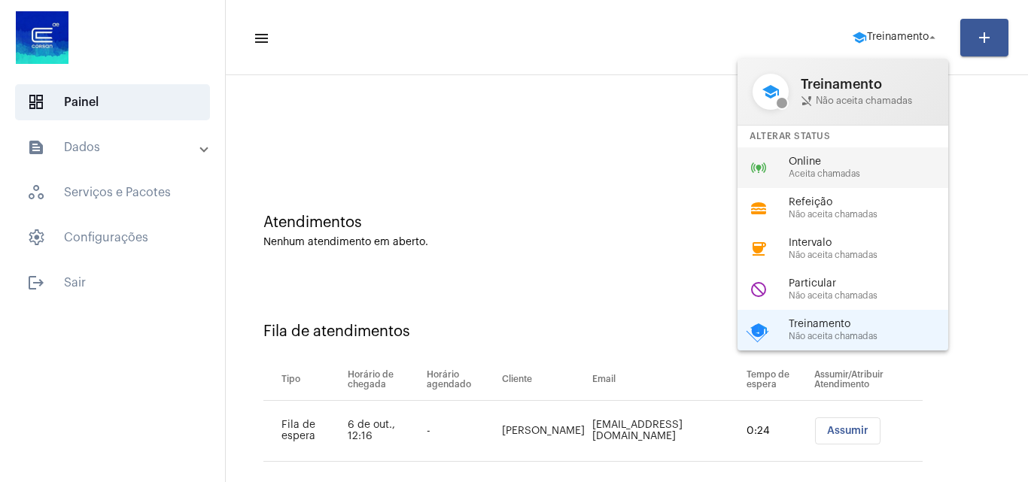
click at [829, 176] on span "Aceita chamadas" at bounding box center [875, 174] width 172 height 10
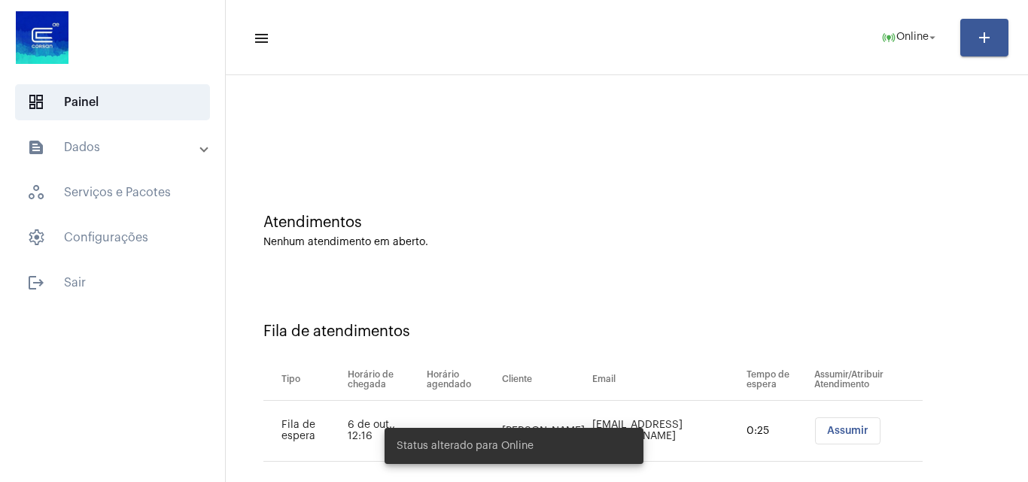
click at [822, 420] on button "Assumir" at bounding box center [847, 431] width 65 height 27
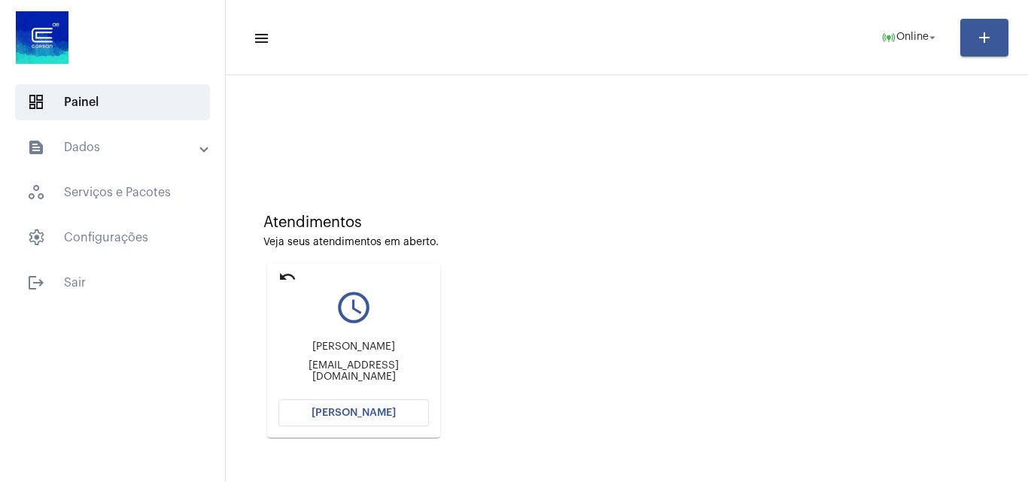
click at [360, 413] on span "[PERSON_NAME]" at bounding box center [354, 413] width 84 height 11
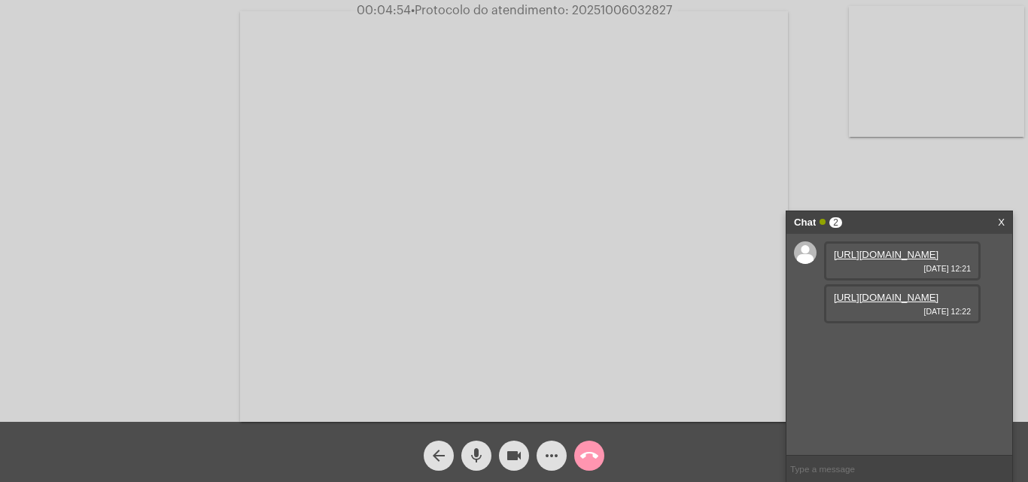
click at [900, 260] on link "[URL][DOMAIN_NAME]" at bounding box center [886, 254] width 105 height 11
click at [906, 303] on link "[URL][DOMAIN_NAME]" at bounding box center [886, 297] width 105 height 11
click at [892, 346] on link "[URL][DOMAIN_NAME]" at bounding box center [886, 340] width 105 height 11
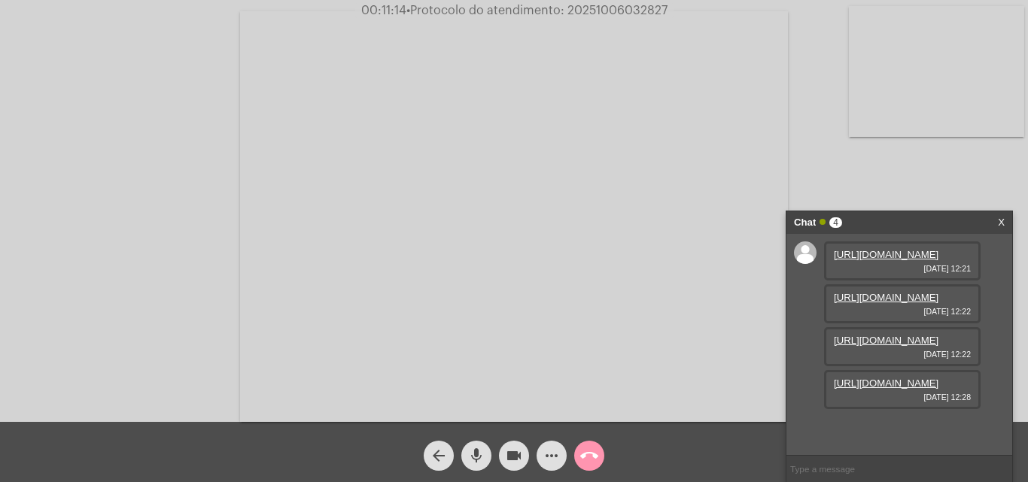
click at [890, 389] on link "[URL][DOMAIN_NAME]" at bounding box center [886, 383] width 105 height 11
click at [476, 455] on mat-icon "mic" at bounding box center [476, 456] width 18 height 18
click at [509, 461] on mat-icon "videocam" at bounding box center [514, 456] width 18 height 18
click at [509, 461] on mat-icon "videocam_off" at bounding box center [514, 456] width 18 height 18
click at [476, 458] on mat-icon "mic_off" at bounding box center [476, 456] width 18 height 18
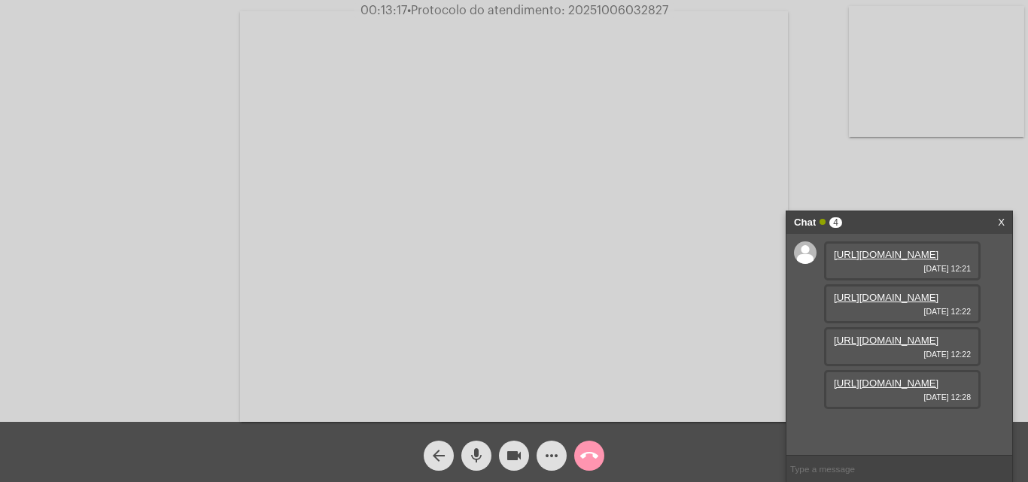
click at [472, 457] on mat-icon "mic" at bounding box center [476, 456] width 18 height 18
click at [510, 455] on mat-icon "videocam" at bounding box center [514, 456] width 18 height 18
click at [481, 458] on mat-icon "mic_off" at bounding box center [476, 456] width 18 height 18
click at [524, 453] on button "videocam_off" at bounding box center [514, 456] width 30 height 30
click at [848, 476] on input "text" at bounding box center [899, 469] width 226 height 26
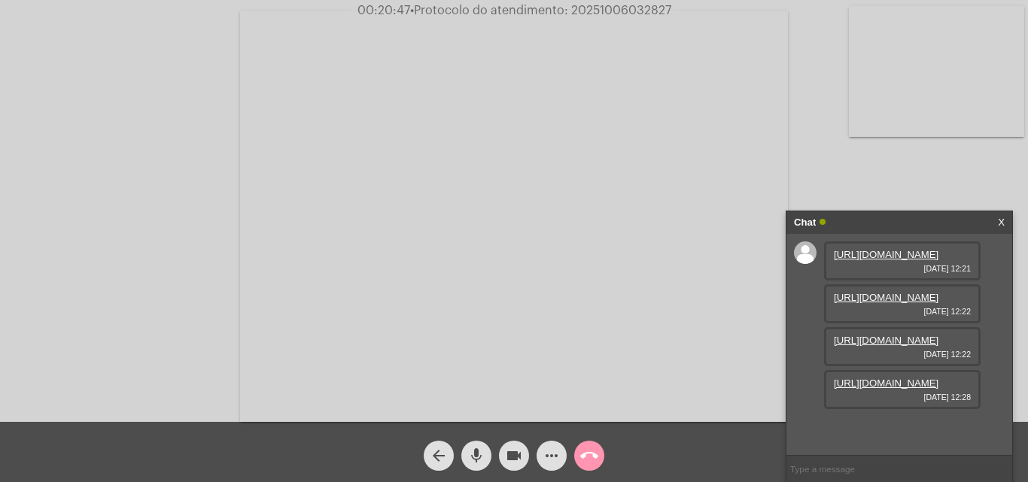
type input "t"
click at [616, 13] on span "• Protocolo do atendimento: 20251006032827" at bounding box center [540, 11] width 261 height 12
click at [845, 466] on input "text" at bounding box center [899, 469] width 226 height 26
paste input "20251006032827"
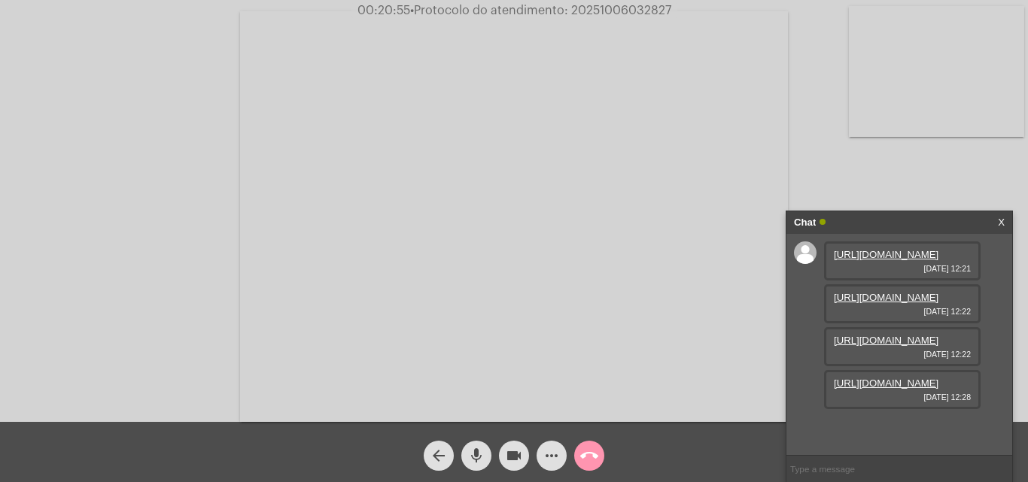
type input "20251006032827"
click at [507, 461] on mat-icon "videocam" at bounding box center [514, 456] width 18 height 18
click at [505, 453] on mat-icon "videocam_off" at bounding box center [514, 456] width 18 height 18
click at [592, 451] on mat-icon "call_end" at bounding box center [589, 456] width 18 height 18
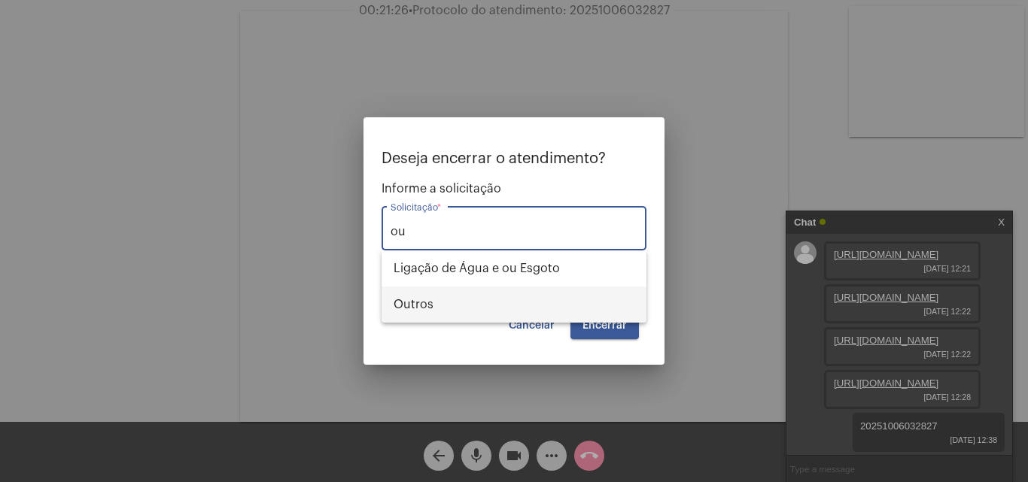
click at [445, 290] on span "Outros" at bounding box center [514, 305] width 241 height 36
type input "Outros"
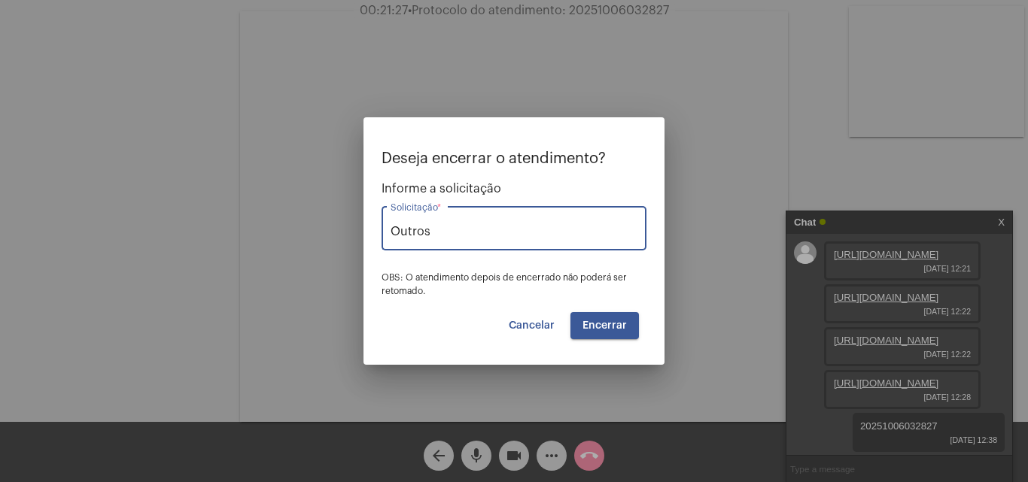
click at [618, 327] on span "Encerrar" at bounding box center [604, 326] width 44 height 11
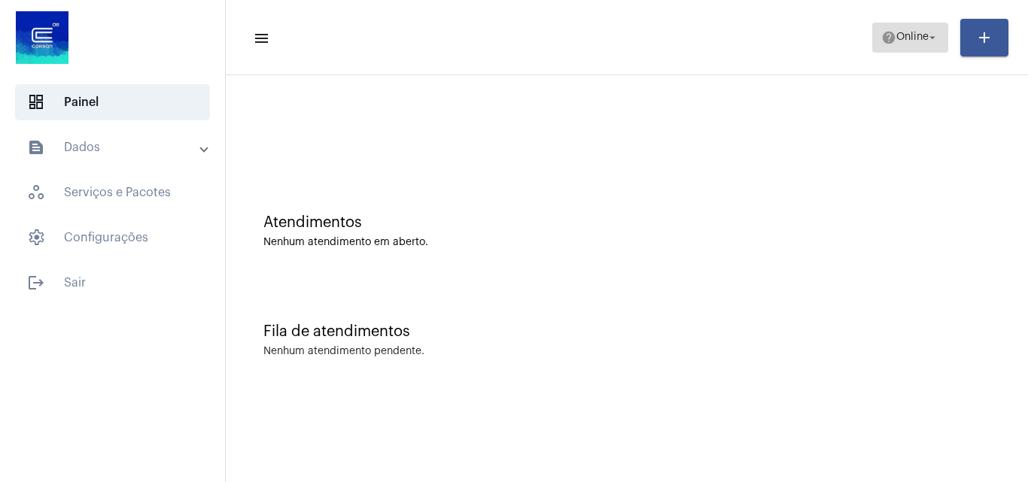
click at [920, 43] on span "help Online arrow_drop_down" at bounding box center [910, 36] width 58 height 27
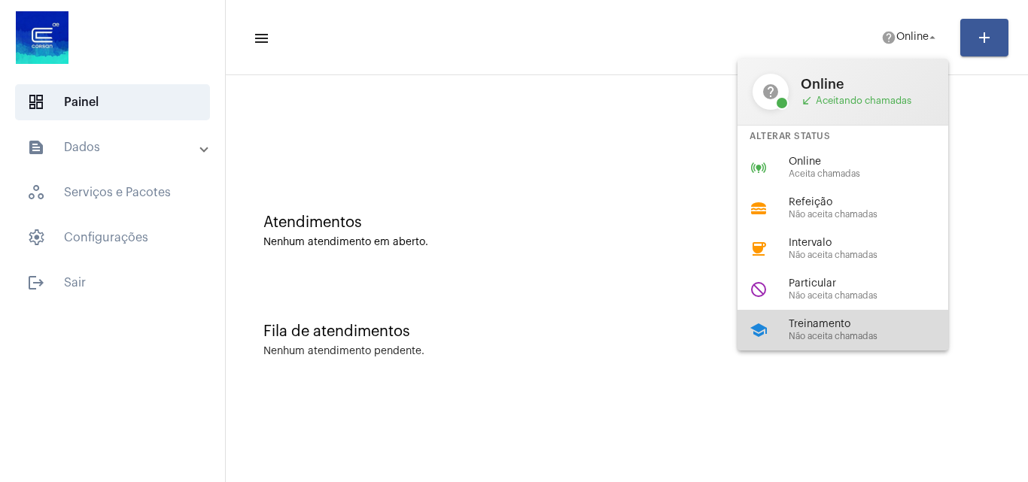
click at [814, 329] on span "Treinamento" at bounding box center [875, 324] width 172 height 11
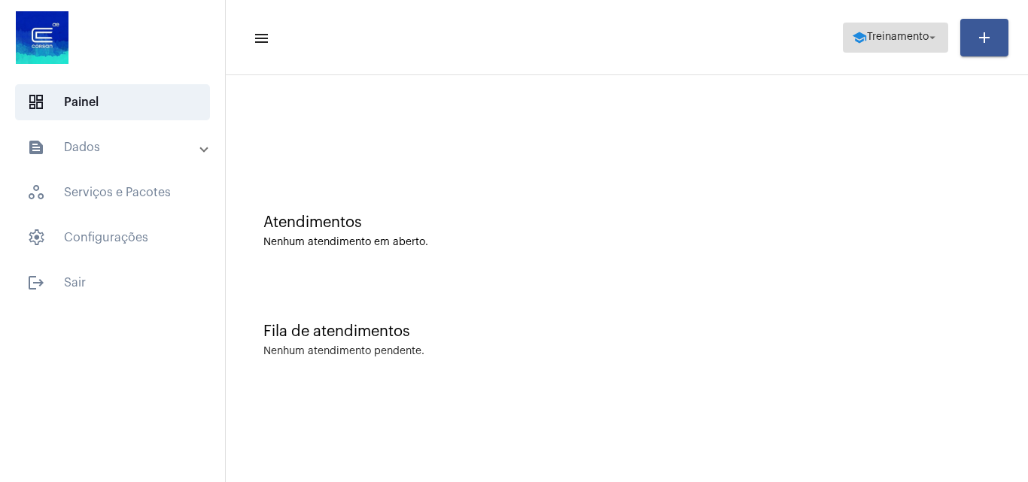
click at [881, 23] on span "school Treinamento arrow_drop_down" at bounding box center [895, 36] width 87 height 27
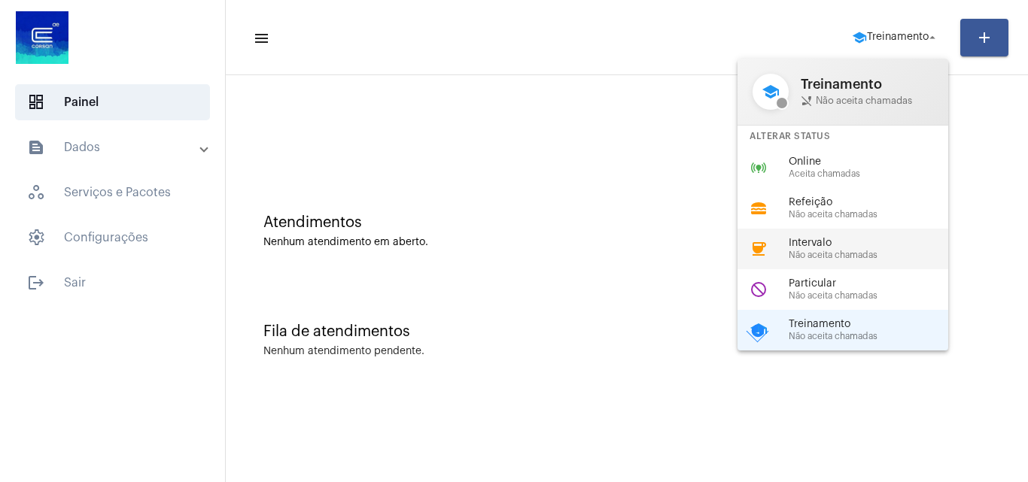
click at [850, 236] on div "coffee Intervalo Não aceita chamadas" at bounding box center [854, 249] width 235 height 41
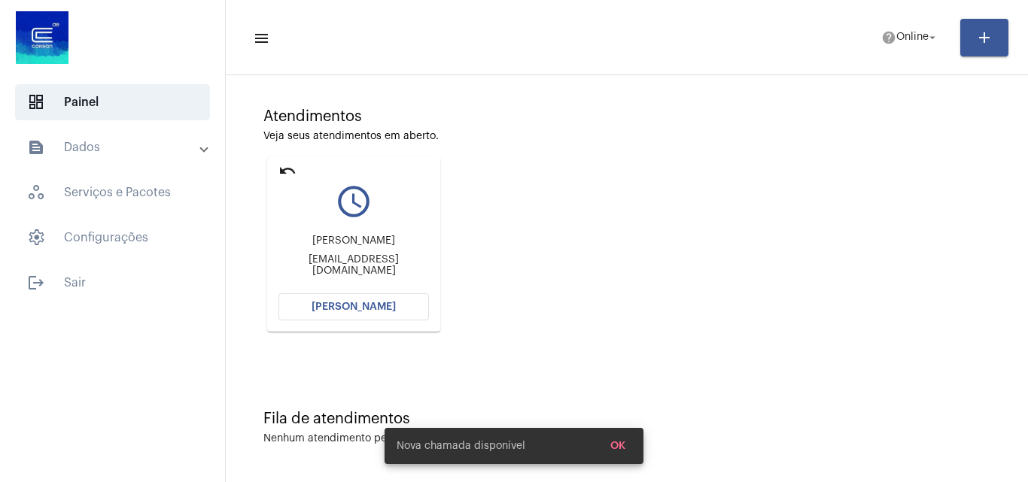
scroll to position [106, 0]
click at [109, 142] on mat-panel-title "text_snippet_outlined Dados" at bounding box center [114, 147] width 174 height 18
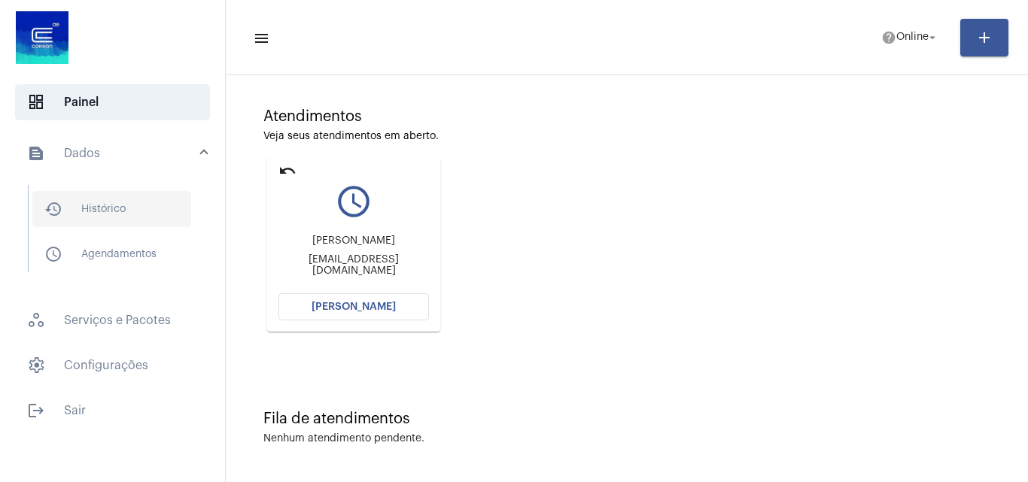
click at [114, 214] on span "history_outlined Histórico" at bounding box center [111, 209] width 159 height 36
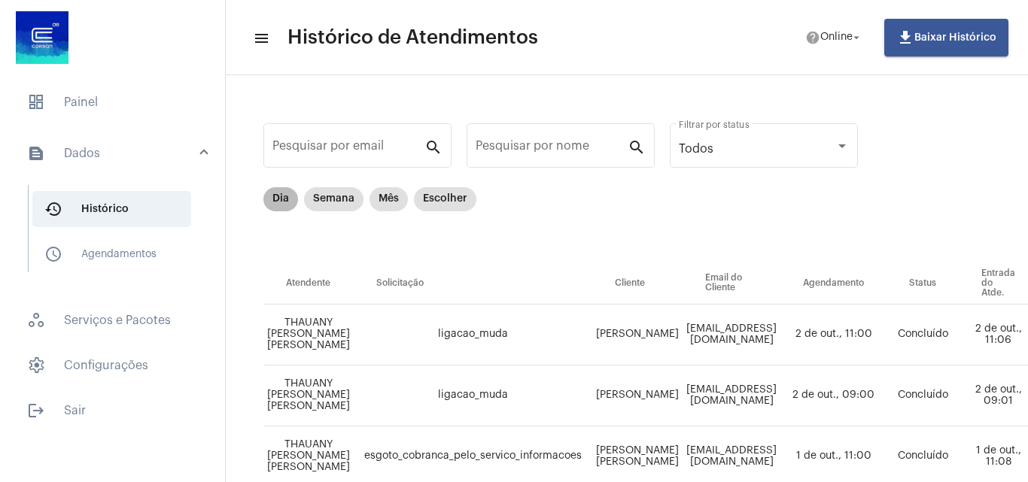
click at [283, 199] on mat-chip "Dia" at bounding box center [280, 199] width 35 height 24
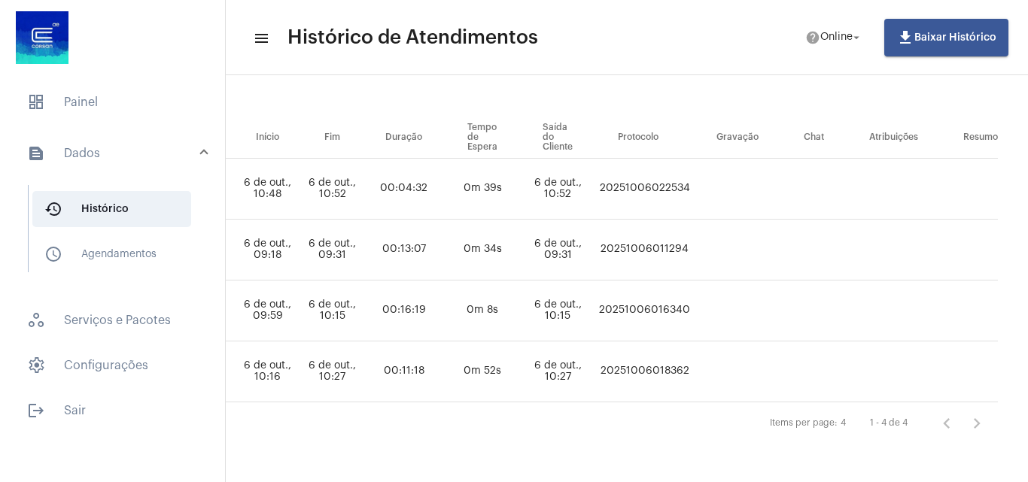
scroll to position [157, 899]
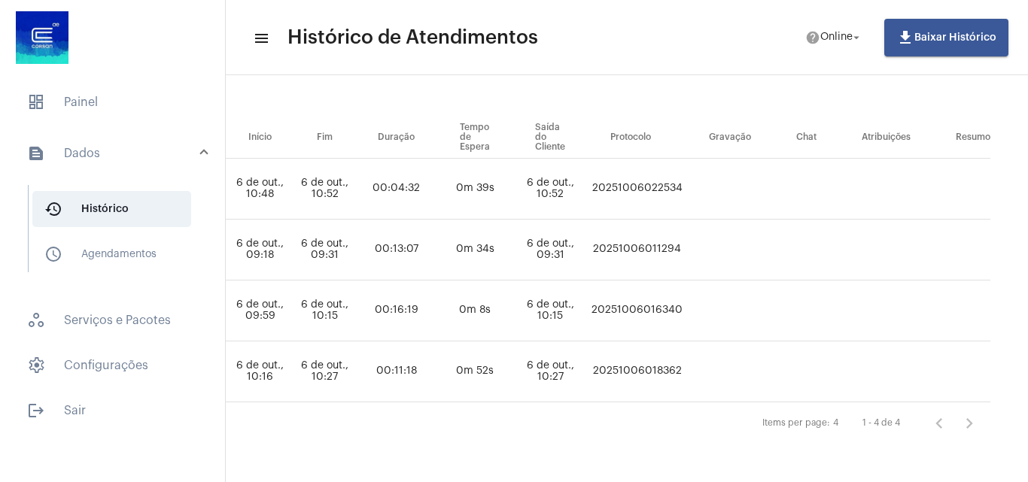
click at [637, 179] on td "20251006022534" at bounding box center [637, 189] width 99 height 61
copy td "20251006022534"
click at [74, 104] on span "dashboard Painel" at bounding box center [112, 102] width 195 height 36
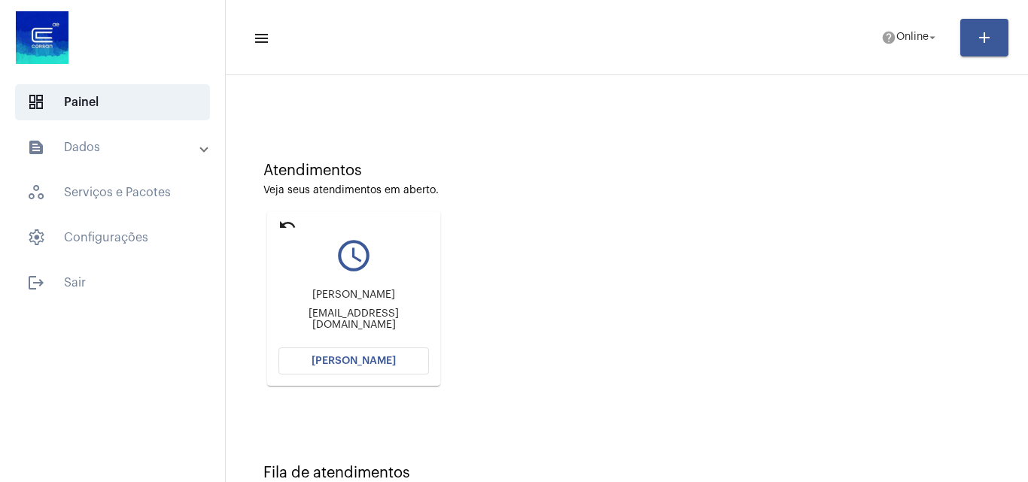
scroll to position [106, 0]
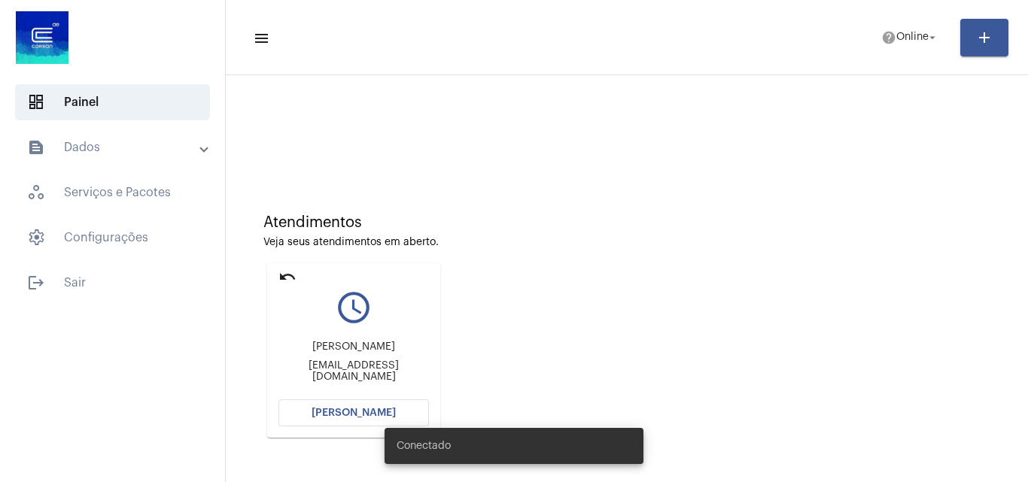
click at [111, 143] on mat-panel-title "text_snippet_outlined Dados" at bounding box center [114, 147] width 174 height 18
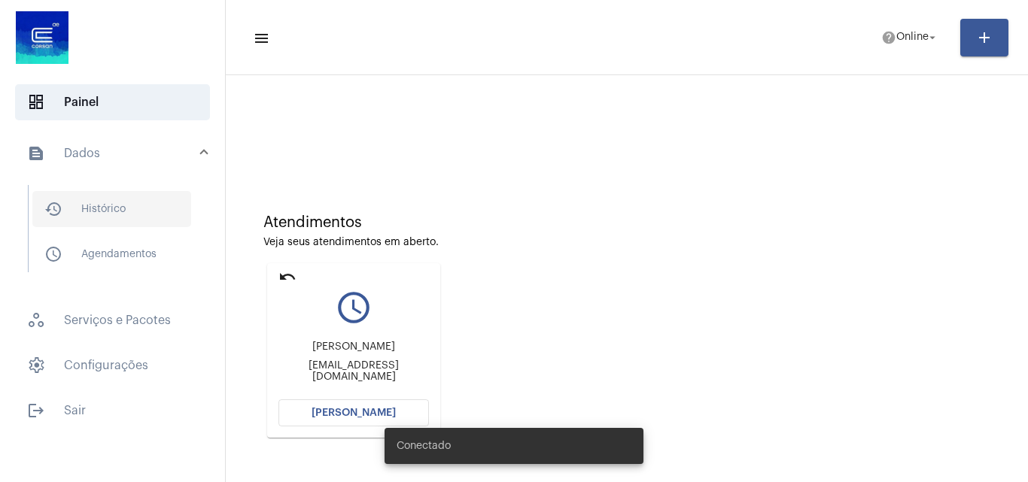
click at [102, 214] on span "history_outlined Histórico" at bounding box center [111, 209] width 159 height 36
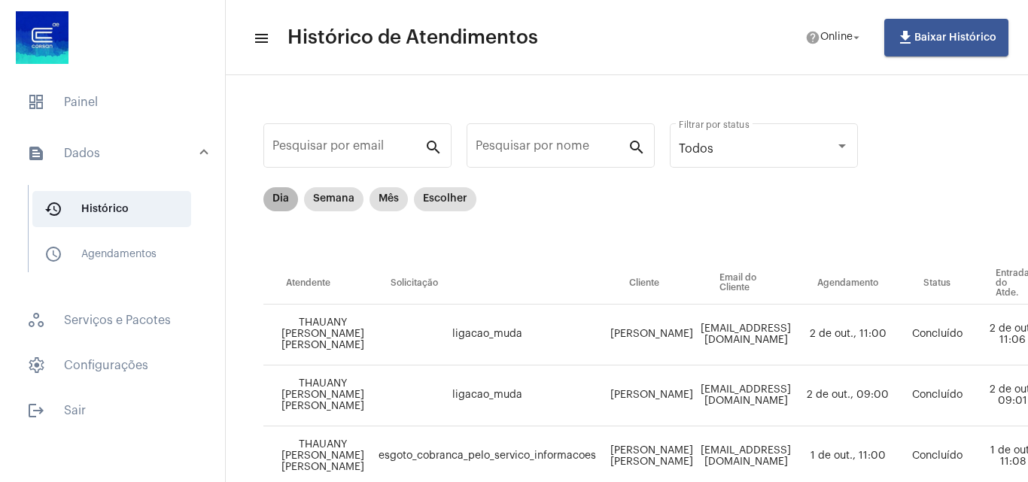
click at [275, 199] on mat-chip "Dia" at bounding box center [280, 199] width 35 height 24
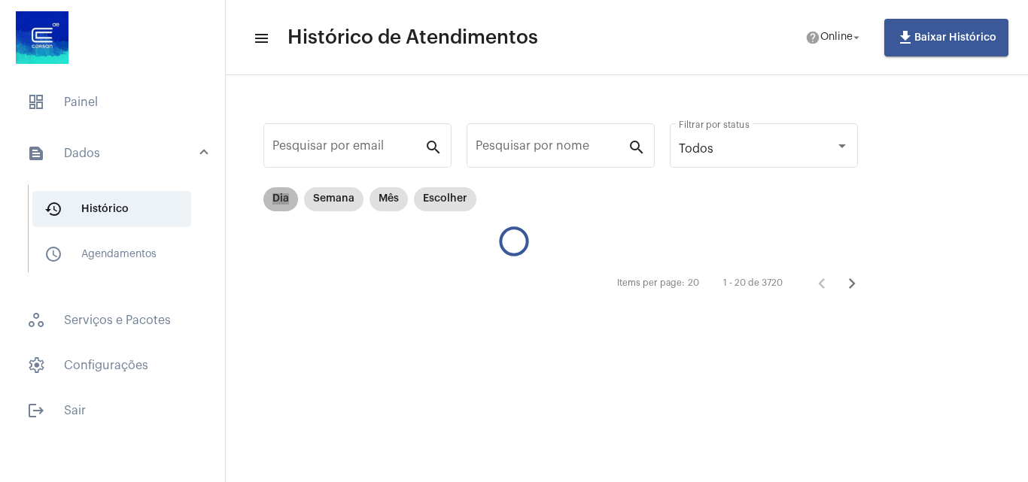
click at [284, 205] on mat-chip "Dia" at bounding box center [280, 199] width 35 height 24
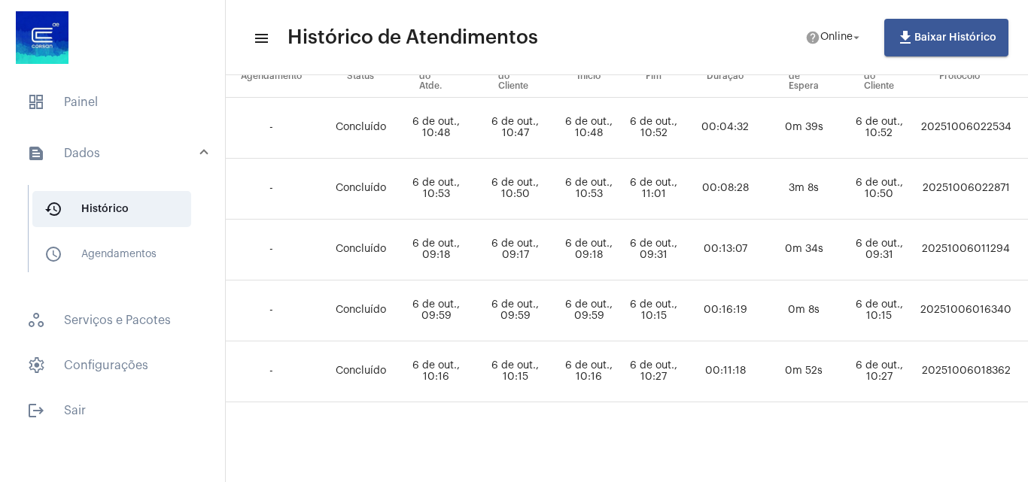
scroll to position [218, 593]
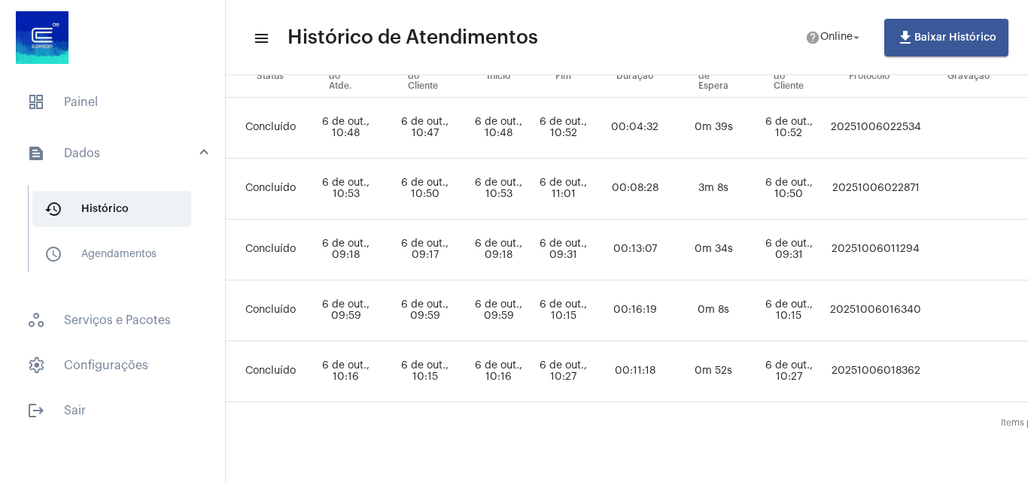
click at [925, 295] on td "20251006016340" at bounding box center [875, 311] width 99 height 61
copy td "20251006016340"
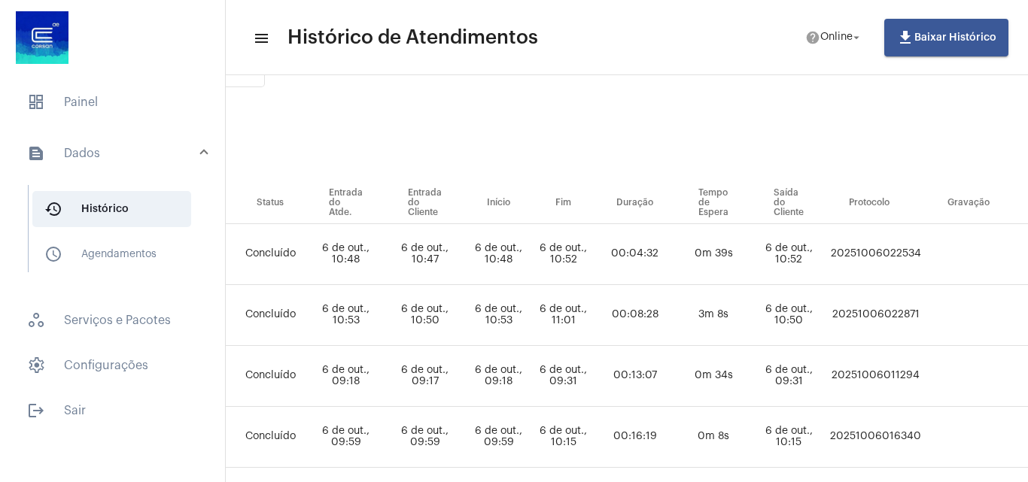
scroll to position [0, 593]
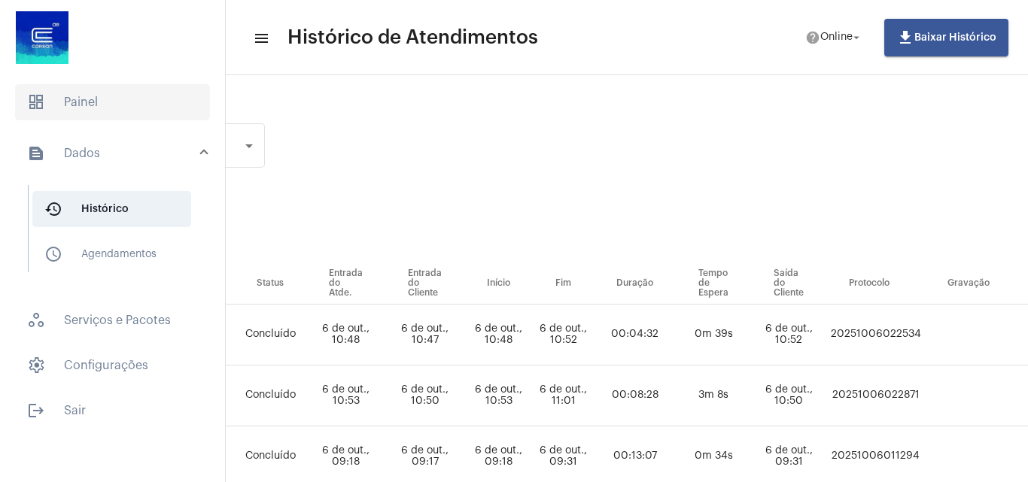
click at [86, 98] on span "dashboard Painel" at bounding box center [112, 102] width 195 height 36
